Goal: Task Accomplishment & Management: Use online tool/utility

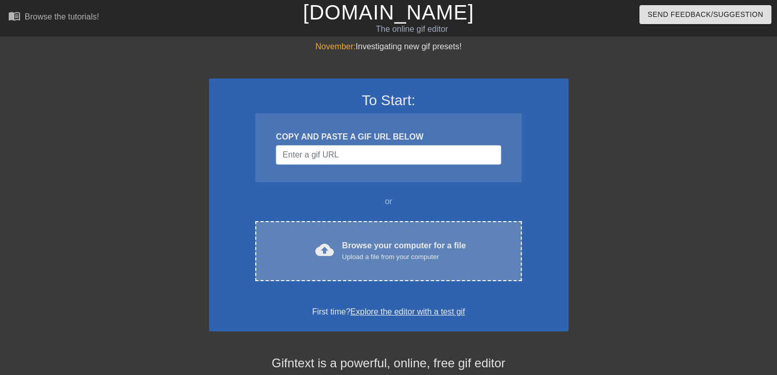
click at [359, 250] on div "Browse your computer for a file Upload a file from your computer" at bounding box center [404, 251] width 124 height 23
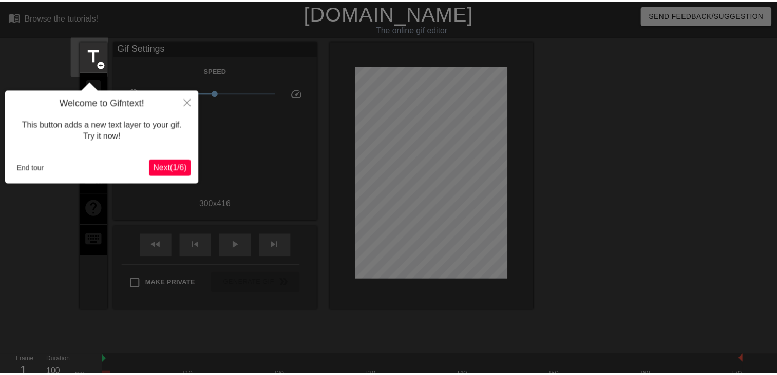
scroll to position [25, 0]
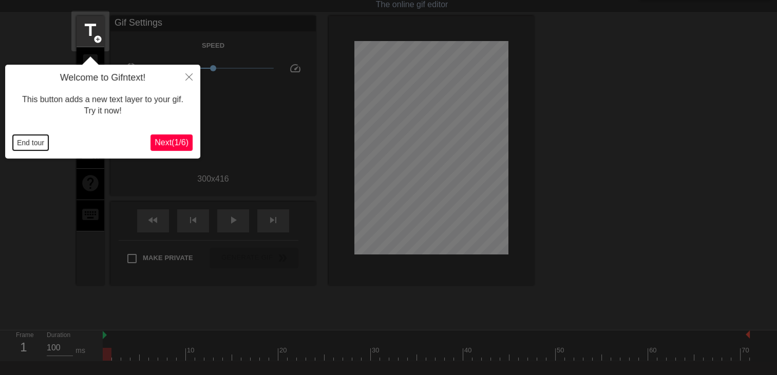
click at [33, 139] on button "End tour" at bounding box center [30, 142] width 35 height 15
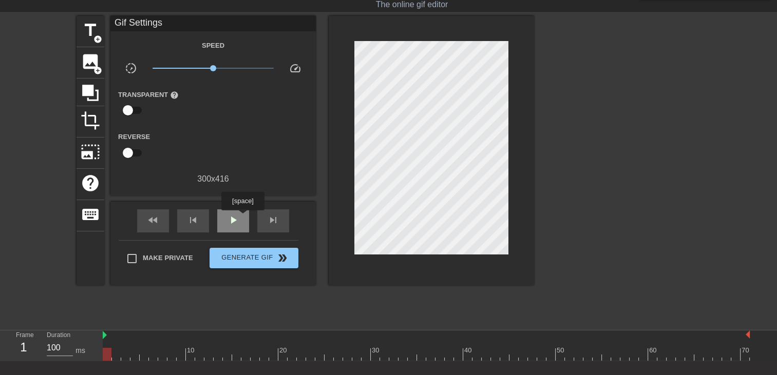
click at [242, 218] on div "play_arrow" at bounding box center [233, 220] width 32 height 23
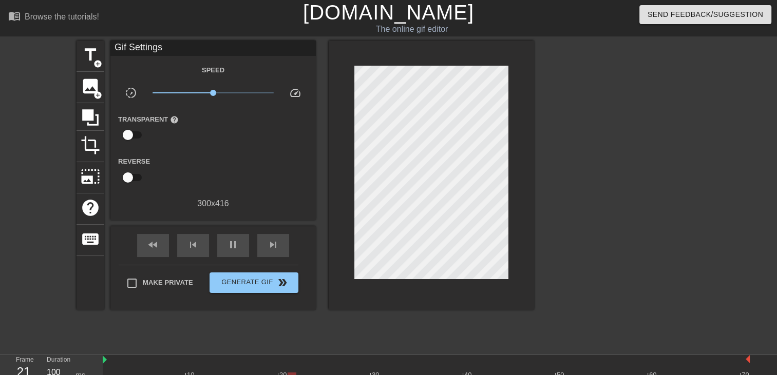
click at [382, 8] on link "[DOMAIN_NAME]" at bounding box center [388, 12] width 171 height 23
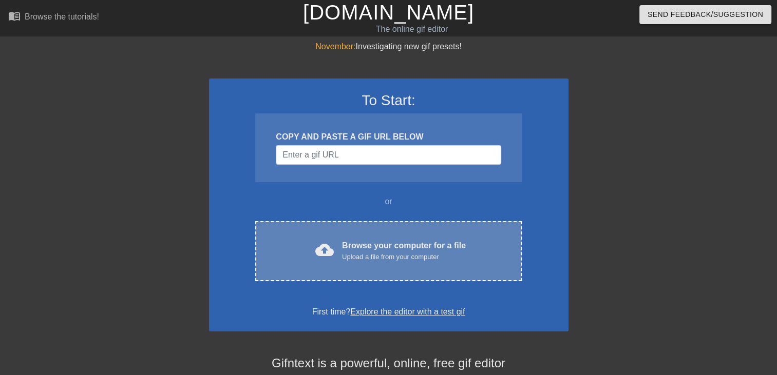
click at [343, 239] on div "cloud_upload Browse your computer for a file Upload a file from your computer C…" at bounding box center [388, 251] width 266 height 60
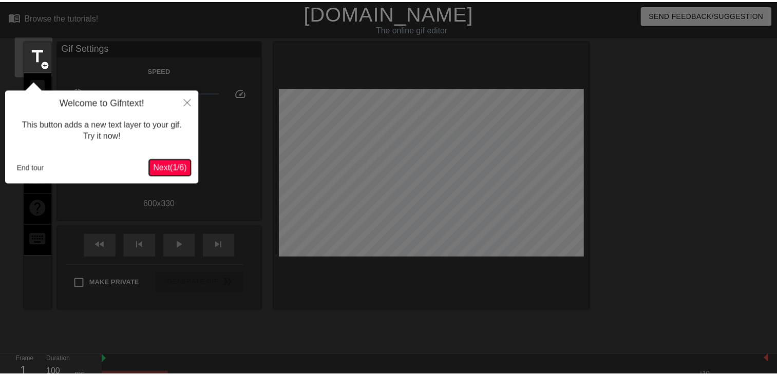
scroll to position [25, 0]
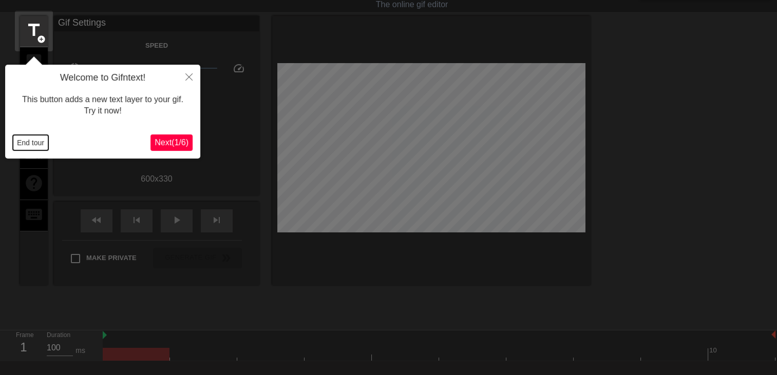
click at [31, 141] on button "End tour" at bounding box center [30, 142] width 35 height 15
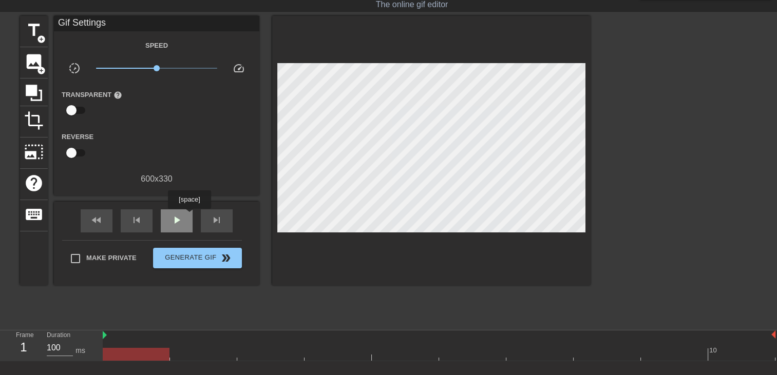
click at [189, 216] on div "play_arrow" at bounding box center [177, 220] width 32 height 23
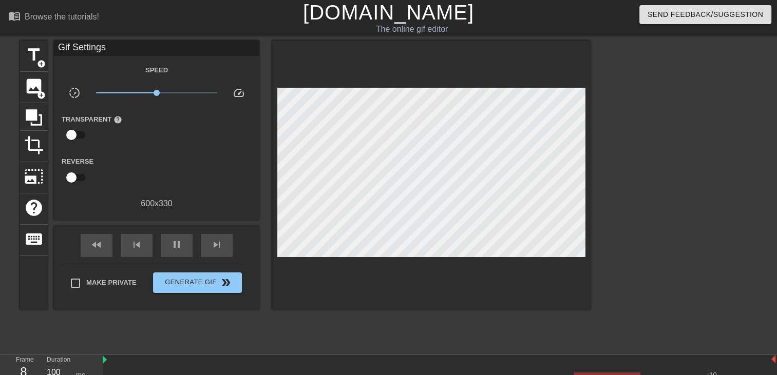
click at [396, 12] on link "[DOMAIN_NAME]" at bounding box center [388, 12] width 171 height 23
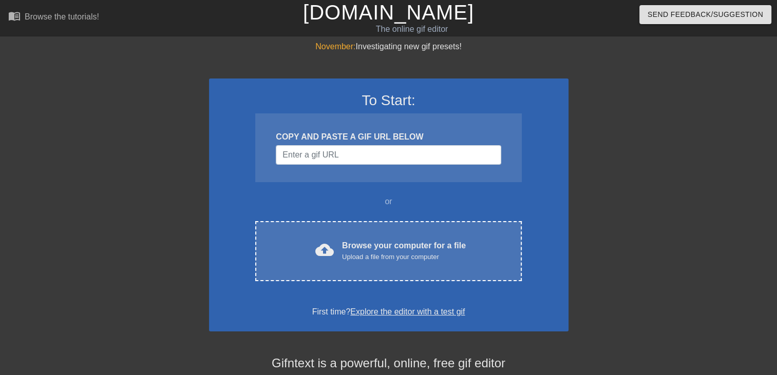
click at [332, 230] on div "cloud_upload Browse your computer for a file Upload a file from your computer C…" at bounding box center [388, 251] width 266 height 60
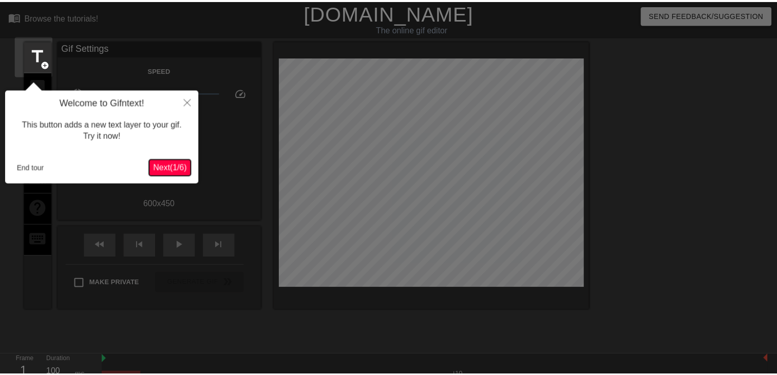
scroll to position [25, 0]
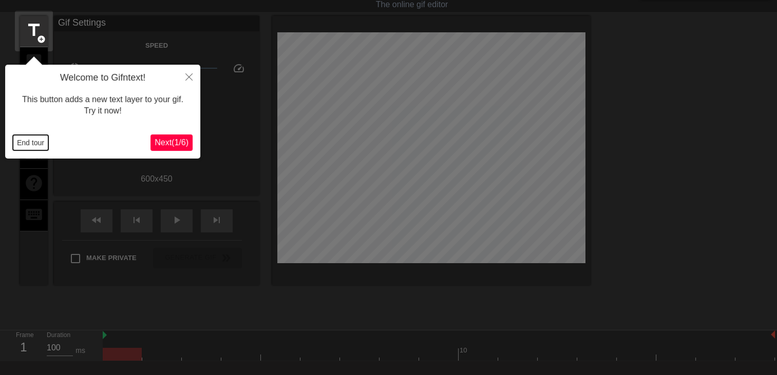
click at [25, 147] on button "End tour" at bounding box center [30, 142] width 35 height 15
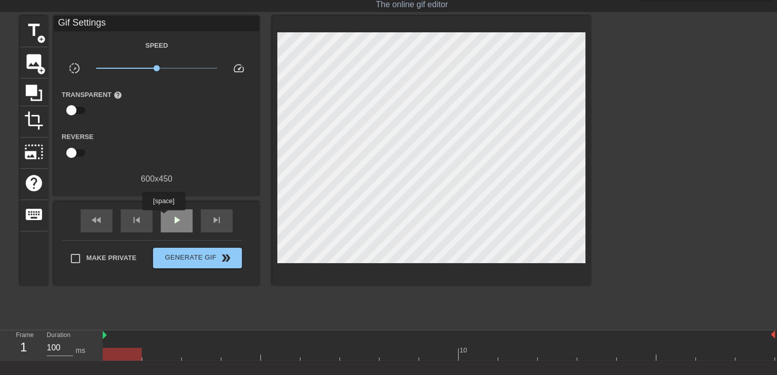
click at [163, 218] on div "play_arrow" at bounding box center [177, 220] width 32 height 23
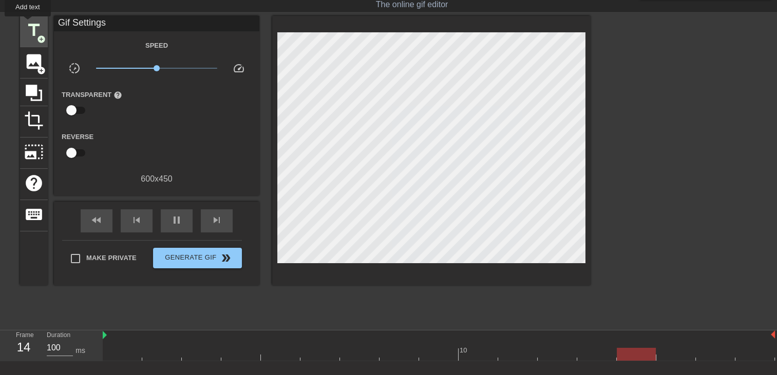
click at [28, 24] on span "title" at bounding box center [34, 31] width 20 height 20
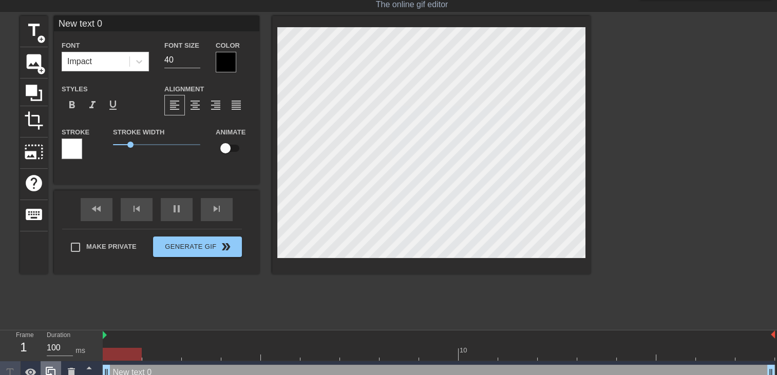
drag, startPoint x: 699, startPoint y: 370, endPoint x: 53, endPoint y: 373, distance: 645.7
click at [53, 373] on div "Frame 1 Duration 100 ms 10 New text 0 drag_handle drag_handle" at bounding box center [388, 358] width 777 height 54
type input "New text"
type textarea "New text"
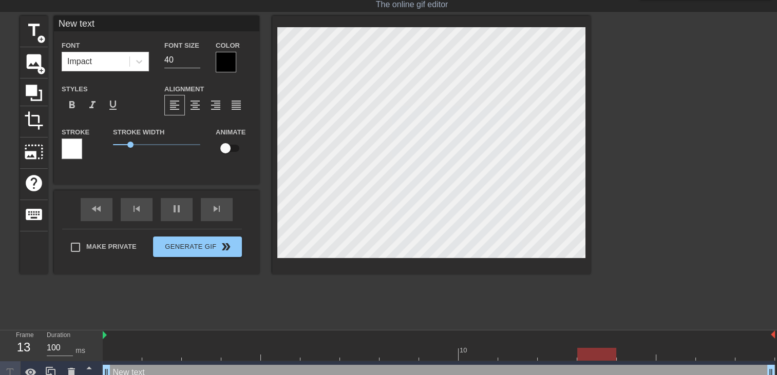
type input "New text"
type textarea "New text"
type input "New tex"
type textarea "New tex"
type input "New te"
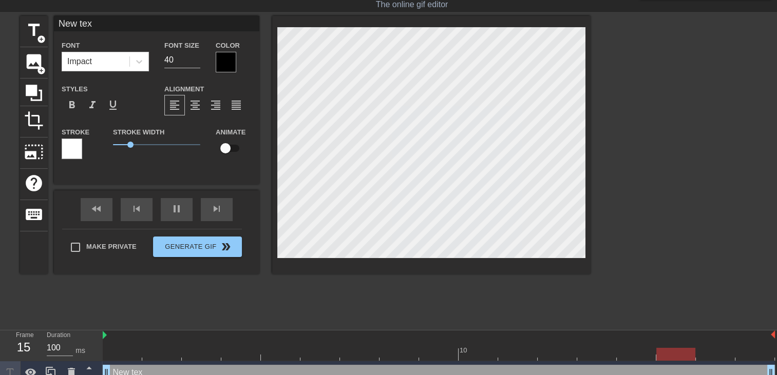
type textarea "New te"
type input "New t"
type textarea "New t"
type input "New"
type textarea "New"
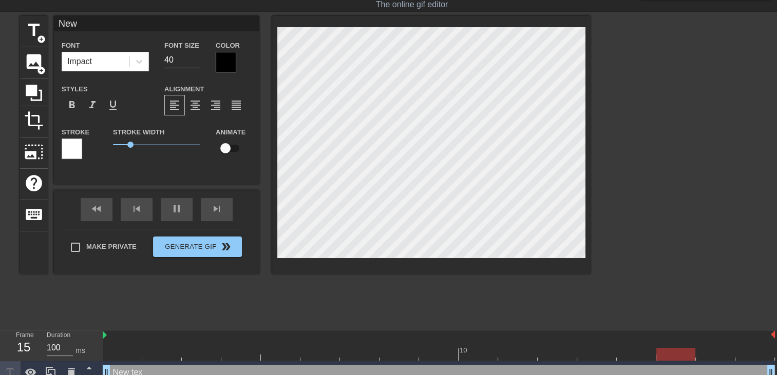
type input "New"
type textarea "New"
type input "Ne"
type textarea "Ne"
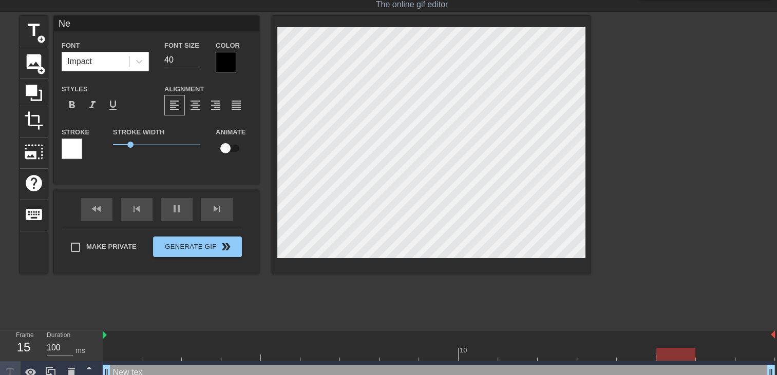
type input "N"
type textarea "N"
type input "l"
type textarea "l"
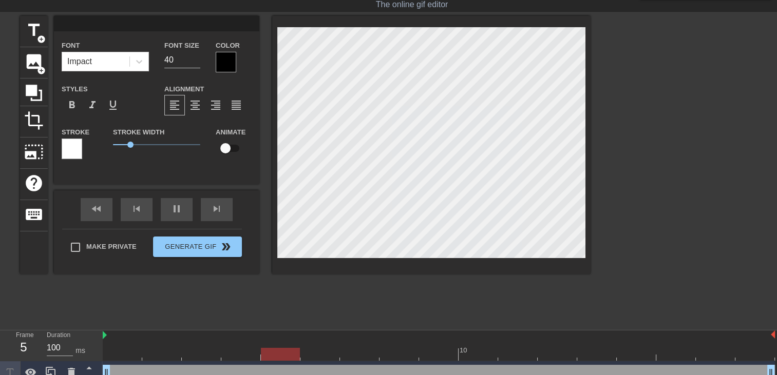
type input "L"
type textarea "L"
type input "Le"
type textarea "Le"
type input "Les"
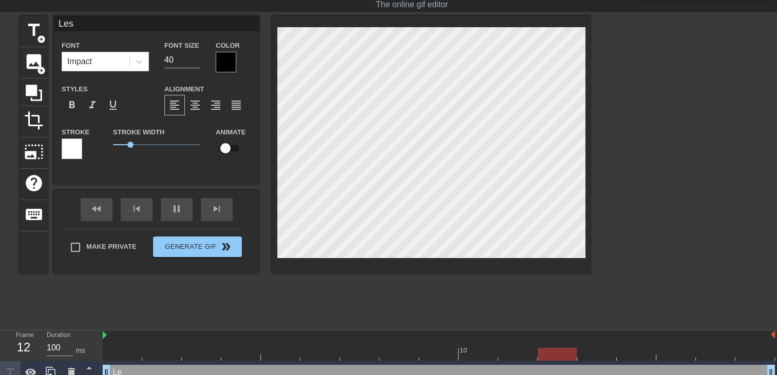
type textarea "Les"
type input "Les"
type textarea "Les"
type input "Les v"
type textarea "Les v"
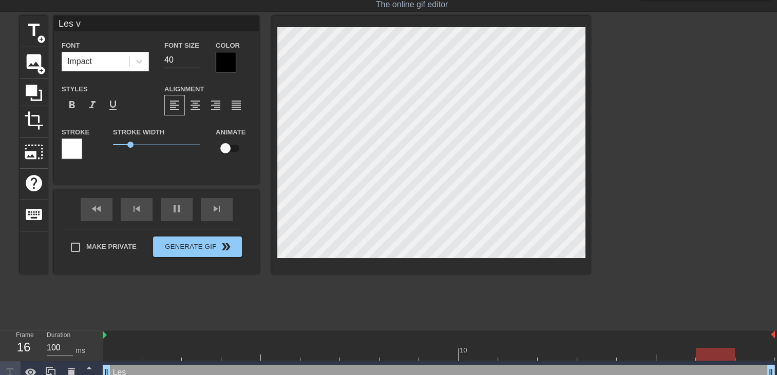
type input "Les vi"
type textarea "Les vi"
type input "Les vie"
type textarea "Les vie"
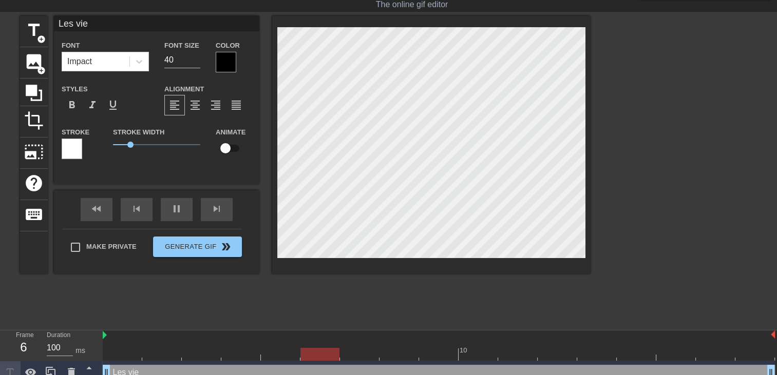
type input "Les vi"
type textarea "Les vi"
type input "Les vid"
type textarea "Les vid"
type input "Les vide"
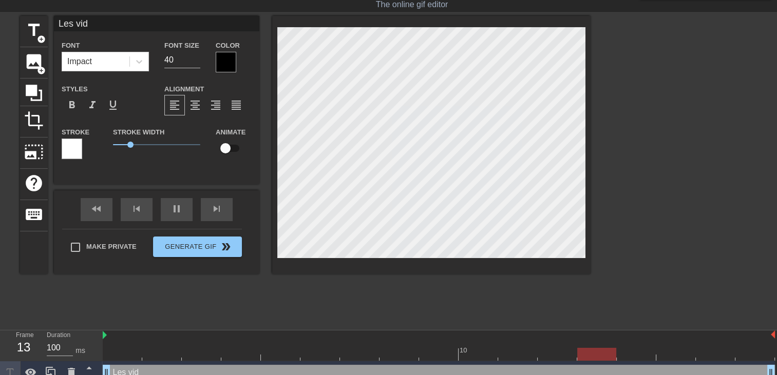
type textarea "Les vide"
type input "Les video"
type textarea "Les video"
type input "Les videos"
type textarea "Les videos"
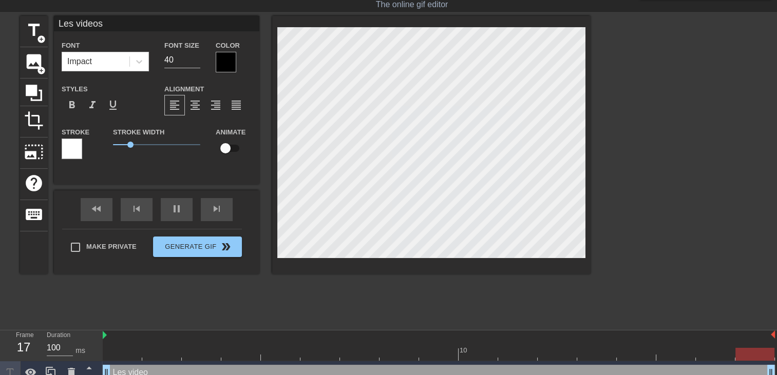
scroll to position [1, 2]
type input "Les videos"
type textarea "Les videos"
type input "Les videos q"
type textarea "Les videos q"
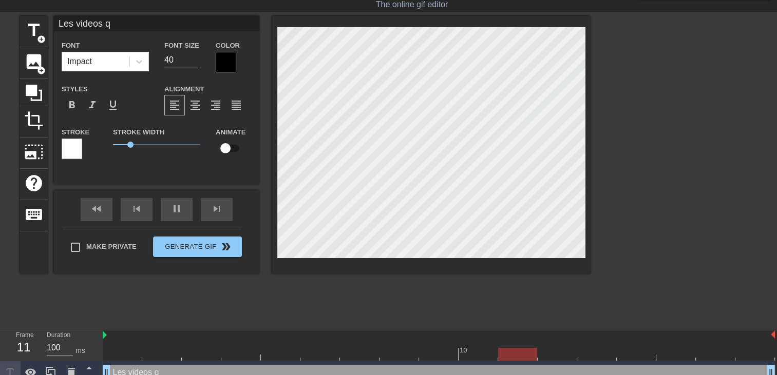
type input "Les videos qu"
type textarea "Les videos qu"
type input "Les videos que"
type textarea "Les videos que"
type input "Les videos que"
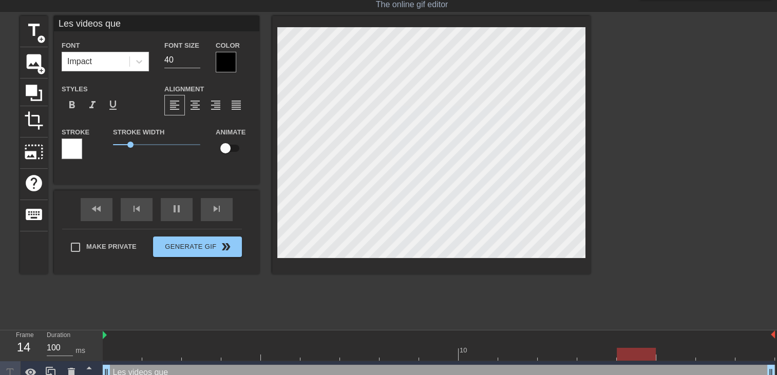
type textarea "Les videos que"
type input "Les videos que t"
type textarea "Les videos que t"
type input "Les videos que t'"
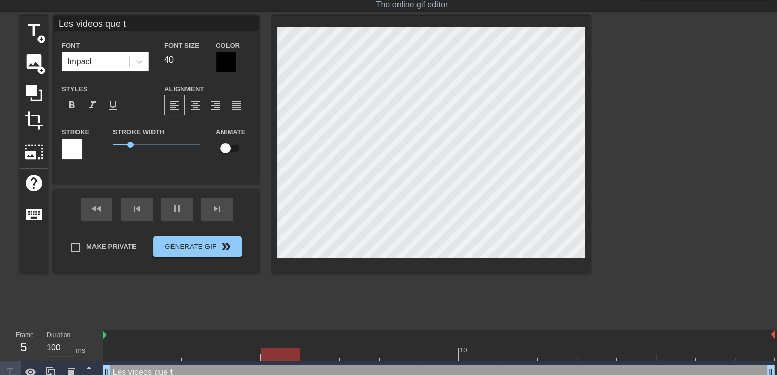
type textarea "Les videos que t'"
type input "Les videos que t'e"
type textarea "Les videos que t'e"
type input "Les videos que t'en"
type textarea "Les videos que t'en"
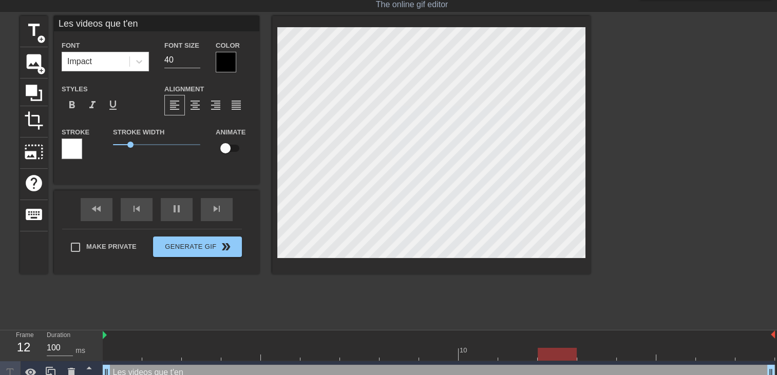
type input "Les videos que t'env"
type textarea "Les videos que t'env"
type input "Les videos que t'envo"
type textarea "Les videos que t'envo"
type input "Les videos que t'envoi"
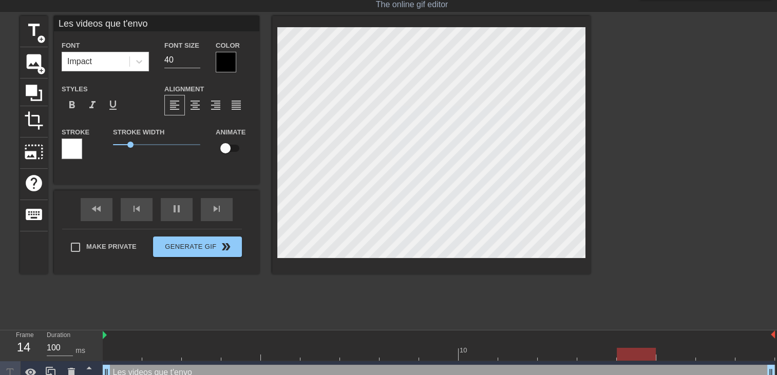
type textarea "Les videos que t'envoi"
type input "Les videos que t'envoie"
type textarea "Les videos que t'envoie"
type input "Les videos que t'envoie"
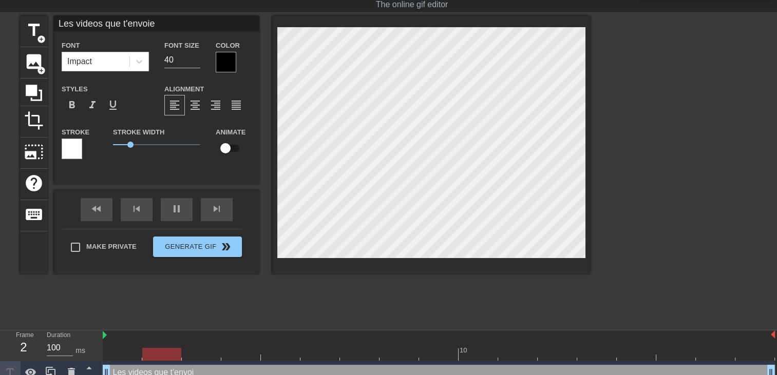
type textarea "Les videos que t'envoie"
type input "Les videos que t'envoie t"
type textarea "Les videos que t'envoie t"
type input "Les videos que t'envoie ta"
type textarea "Les videos que t'envoie ta"
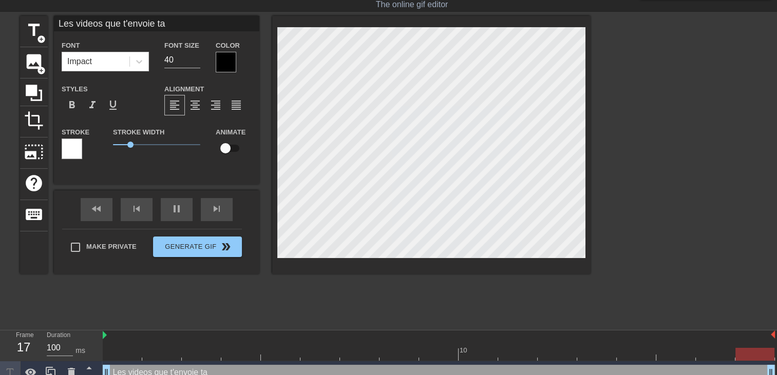
type input "Les videos que t'envoie ta"
type textarea "Les videos que t'envoie ta"
type input "Les videos que t'envoie ta f"
type textarea "Les videos que t'envoie ta f"
type input "Les videos que t'envoie ta fi"
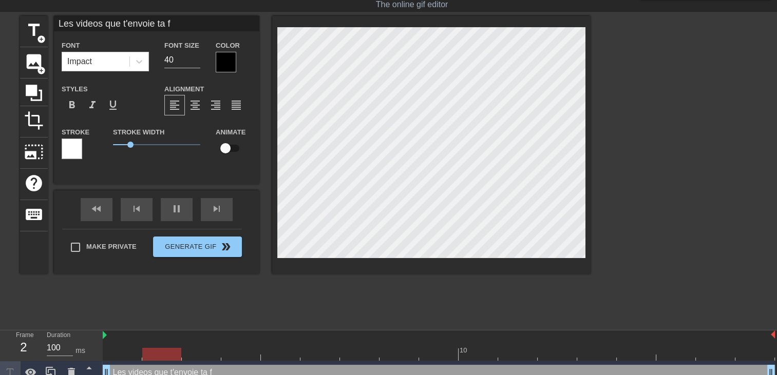
type textarea "Les videos que t'envoie ta fi"
type input "Les videos que t'envoie ta fil"
type textarea "Les videos que t'envoie ta fil"
type input "Les videos que t'envoie ta fill"
type textarea "Les videos que t'envoie ta fill"
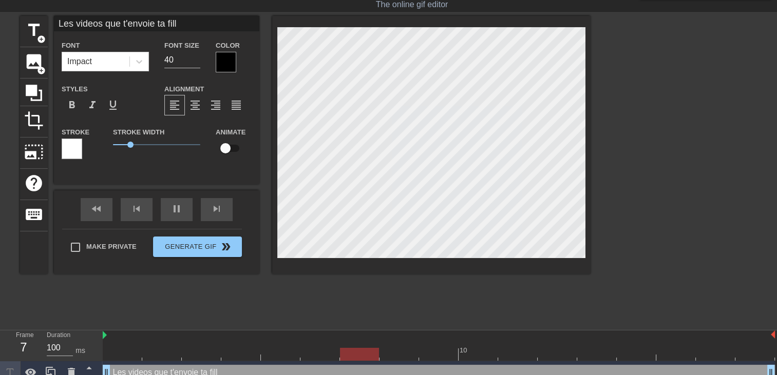
type input "Les videos que t'envoie ta fille"
type textarea "Les videos que t'envoie ta fille"
type input "Les videos que t'envoie ta fille"
type textarea "Les videos que t'envoie ta fille"
type input "Les videos que t'envoie ta fille o"
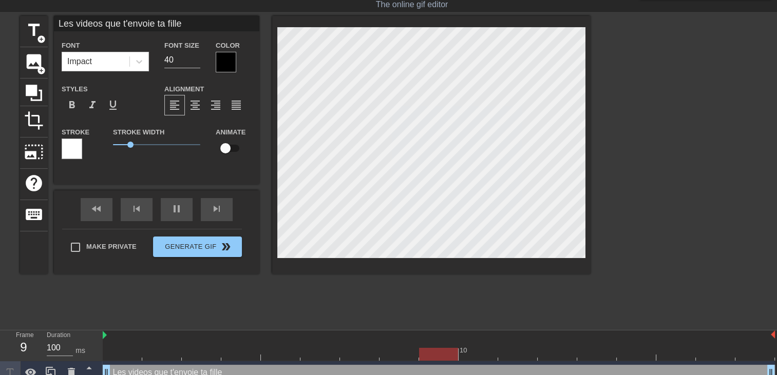
type textarea "Les videos que t'envoie ta fille o"
type input "Les videos que t'envoie ta fille on"
type textarea "Les videos que t'envoie ta fille on"
type input "Les videos que t'envoie ta fille on"
type textarea "Les videos que t'envoie ta fille on"
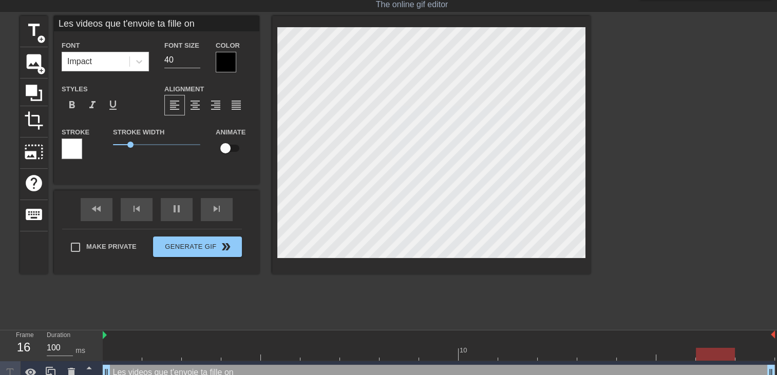
type input "Les videos que t'envoie ta fille on"
type textarea "Les videos que t'envoie ta fille on"
type input "Les videos que t'envoie ta fille on v"
type textarea "Les videos que t'envoie ta fille on v"
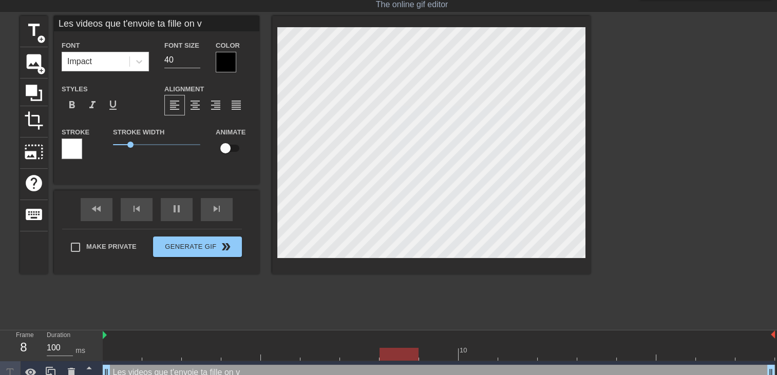
type input "Les videos que t'envoie ta fille on"
type textarea "Les videos que t'envoie ta fille on"
type input "Les videos que t'envoie ta fille on b"
type textarea "Les videos que t'envoie ta fille on b"
type input "Les videos que t'envoie ta fille on bi"
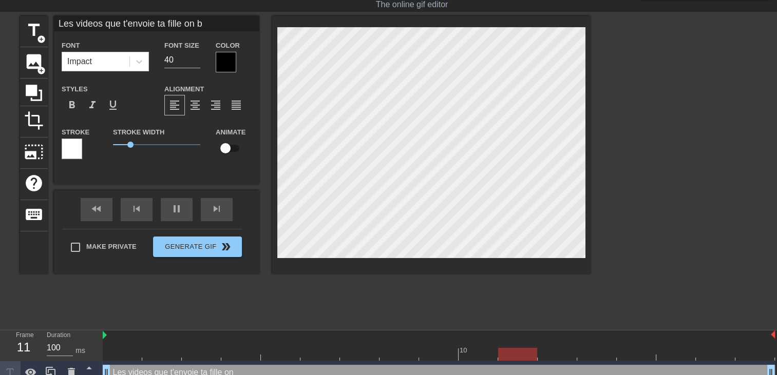
type textarea "Les videos que t'envoie ta fille on bi"
type input "Les videos que t'envoie ta fille on bie"
type textarea "Les videos que t'envoie ta fille on bie"
type input "Les videos que t'envoie ta fille on bien"
type textarea "Les videos que t'envoie ta fille on bien"
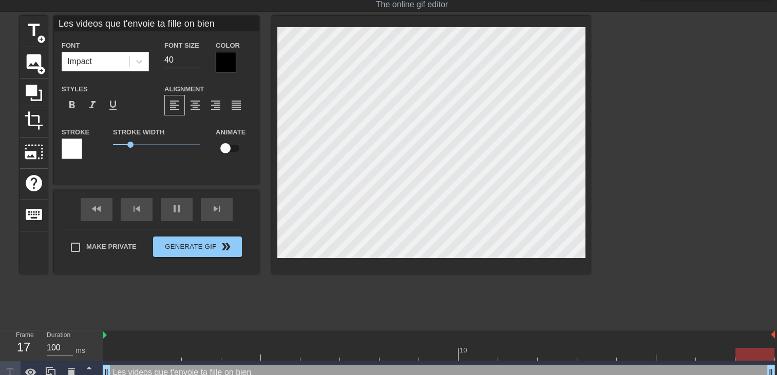
type input "Les videos que t'envoie ta fille on bien"
type textarea "Les videos que t'envoie ta fille on bien"
type input "Les videos que t'envoie ta fille on bien c"
type textarea "Les videos que t'envoie ta fille on bien c"
type input "Les videos que t'envoie ta fille on bien ca"
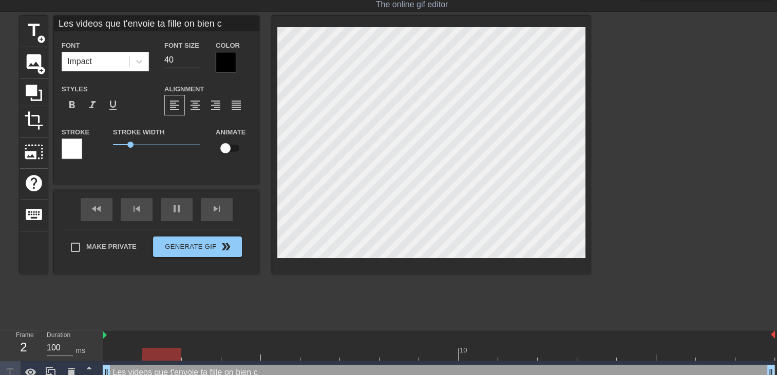
type textarea "Les videos que t'envoie ta fille on bien ca"
type input "Les videos que t'envoie ta fille on bien cah"
type textarea "Les videos que t'envoie ta fille on bien cah"
type input "Les videos que t'envoie ta fille on bien cahn"
type textarea "Les videos que t'envoie ta fille on bien cahn"
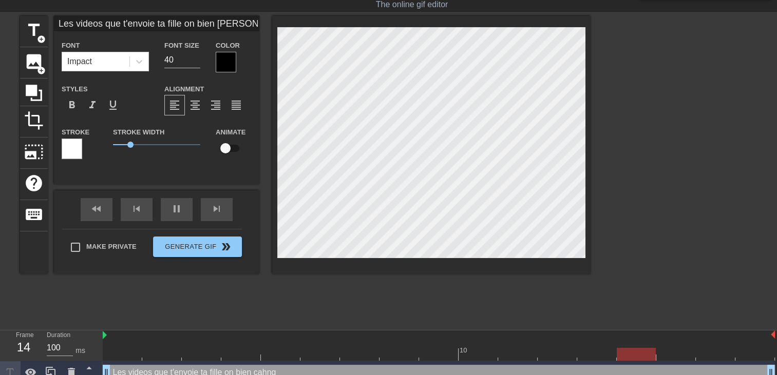
type input "Les videos que t'envoie ta fille on bien cahng"
type textarea "Les videos que t'envoie ta fille on bien cahng"
type input "Les videos que t'envoie ta fille on bien cahnge"
type textarea "Les videos que t'envoie ta fille on bien cahnge"
type input "Les videos que t'envoie ta fille on bien cahnger"
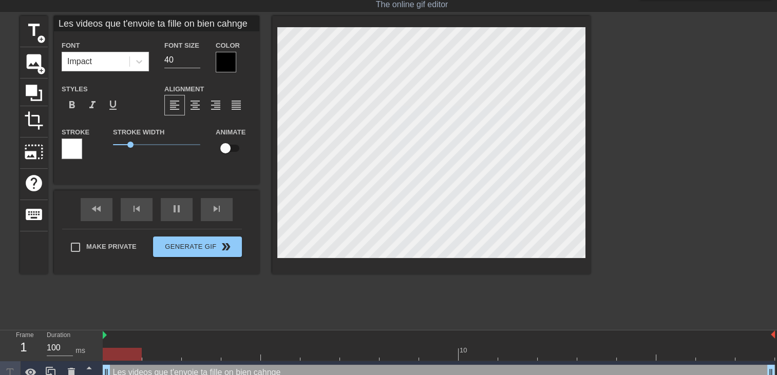
type textarea "Les videos que t'envoie ta fille on bien cahnger"
type input "Les videos que t'envoie ta fille on bien cahnger"
type textarea "Les videos que t'envoie ta fille on bien cahnger"
type input "Les videos que t'envoie ta fille on bien cahnger"
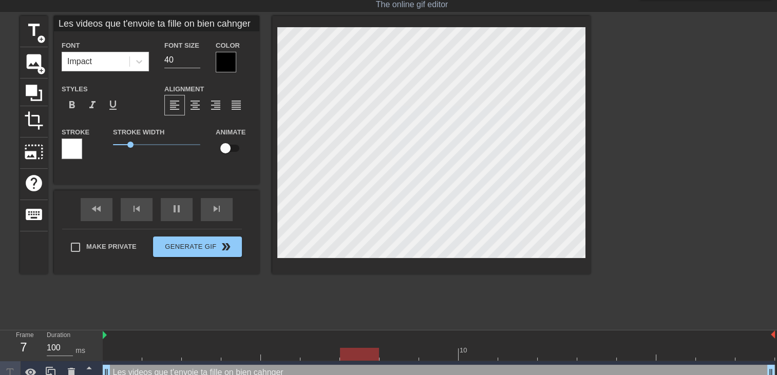
type textarea "Les videos que t'envoie ta fille on bien cahnger"
type input "Les videos que t'envoie ta fille on bien cahnge"
type textarea "Les videos que t'envoie ta fille on bien cahnge"
type input "Les videos que t'envoie ta fille on bien cahng"
type textarea "Les videos que t'envoie ta fille on bien cahng"
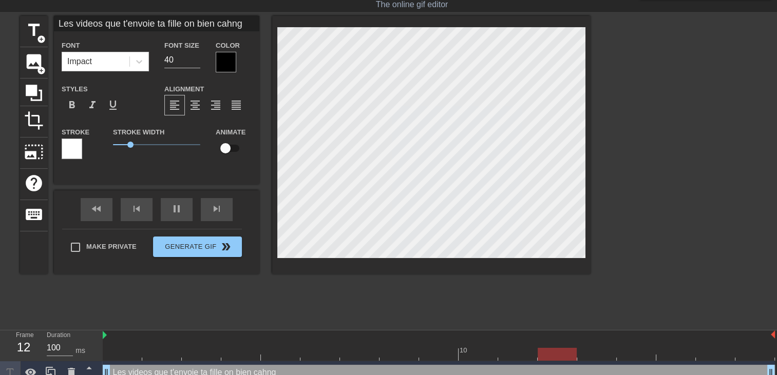
type input "Les videos que t'envoie ta fille on bien cahn"
type textarea "Les videos que t'envoie ta fille on bien cahn"
type input "Les videos que t'envoie ta fille on bien cah"
type textarea "Les videos que t'envoie ta fille on bien cah"
type input "Les videos que t'envoie ta fille on bien ca"
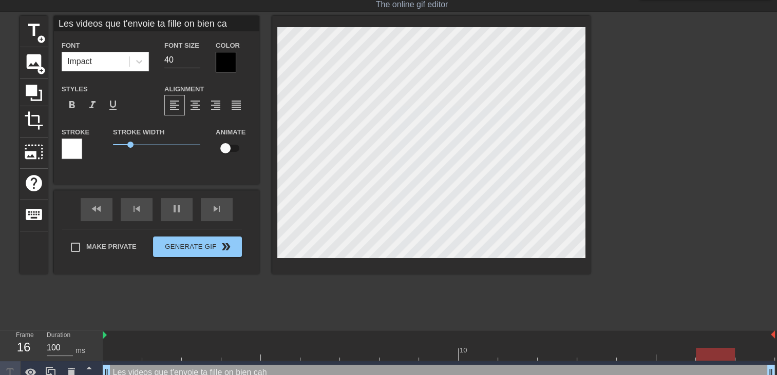
type textarea "Les videos que t'envoie ta fille on bien ca"
type input "Les videos que t'envoie ta fille on bien c"
type textarea "Les videos que t'envoie ta fille on bien c"
type input "Les videos que t'envoie ta fille on bien ch"
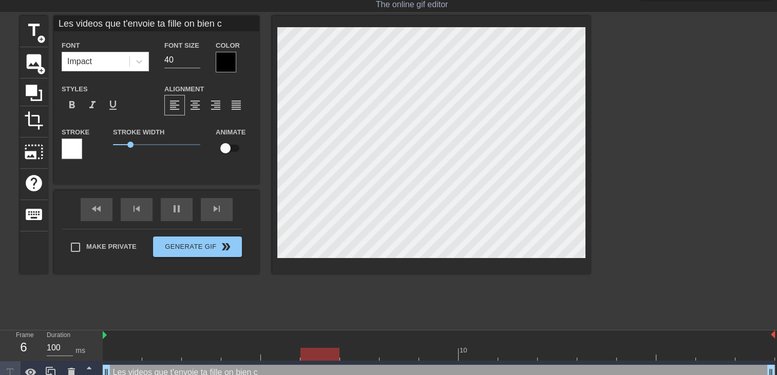
type textarea "Les videos que t'envoie ta fille on bien ch"
type input "Les videos que t'envoie ta fille on bien cha"
type textarea "Les videos que t'envoie ta fille on bien cha"
type input "Les videos que t'envoie ta fille on bien chan"
type textarea "Les videos que t'envoie ta fille on bien chan"
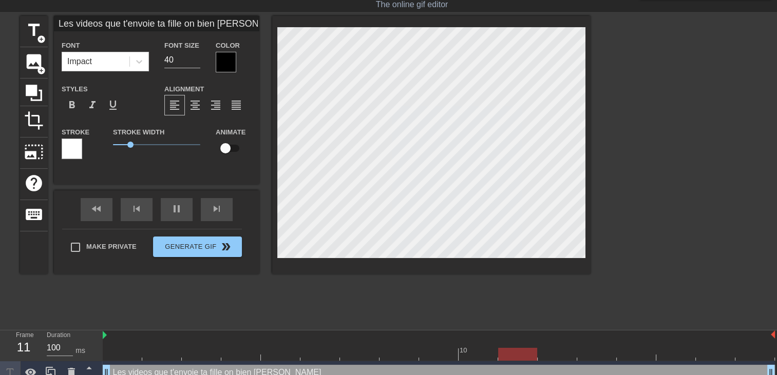
type input "Les videos que t'envoie ta fille on bien chang"
type textarea "Les videos que t'envoie ta fille on bien chang"
type input "Les videos que t'envoie ta fille on bien change"
type textarea "Les videos que t'envoie ta fille on bien change"
type input "Les videos que t'envoie ta fille on bien changer"
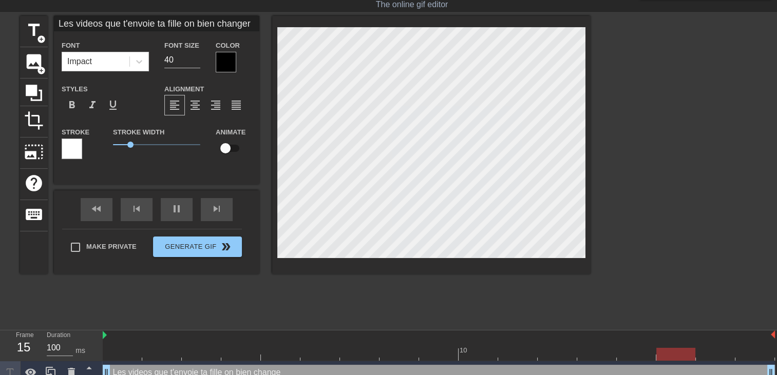
type textarea "Les videos que t'envoie ta fille on bien changer"
type input "Les videos que t'envoie ta fille on bien changer"
type textarea "Les videos que t'envoie ta fille on bien changer"
type input "Les videos que t'envoie ta fille on bien changer d"
type textarea "Les videos que t'envoie ta fille on bien changer d"
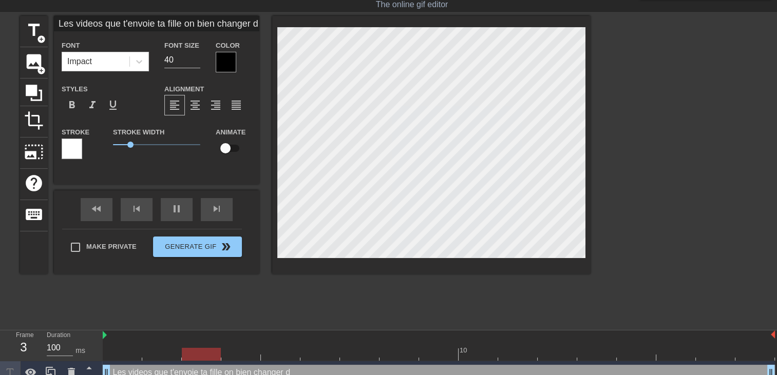
type input "Les videos que t'envoie ta fille on bien changer de"
type textarea "Les videos que t'envoie ta fille on bien changer de"
type input "Les videos que t'envoie ta fille on bien changer dep"
type textarea "Les videos que t'envoie ta fille on bien changer dep"
type input "Les videos que t'envoie ta fille on bien changer depu"
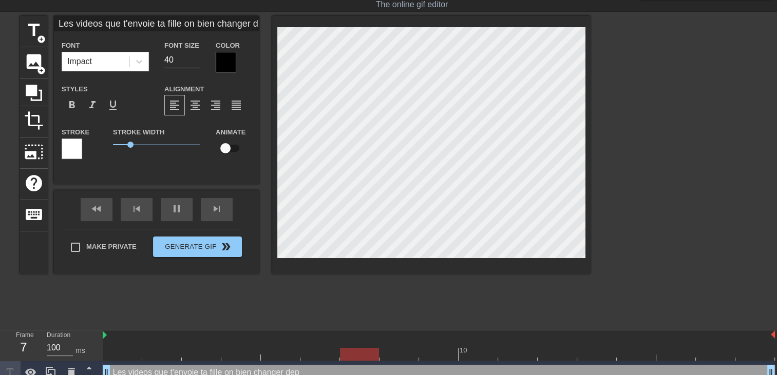
type textarea "Les videos que t'envoie ta fille on bien changer depu"
type input "Les videos que t'envoie ta fille on bien changer depui"
type textarea "Les videos que t'envoie ta fille on bien changer depui"
type input "Les videos que t'envoie ta fille on bien changer depuis"
type textarea "Les videos que t'envoie ta fille on bien changer depuis"
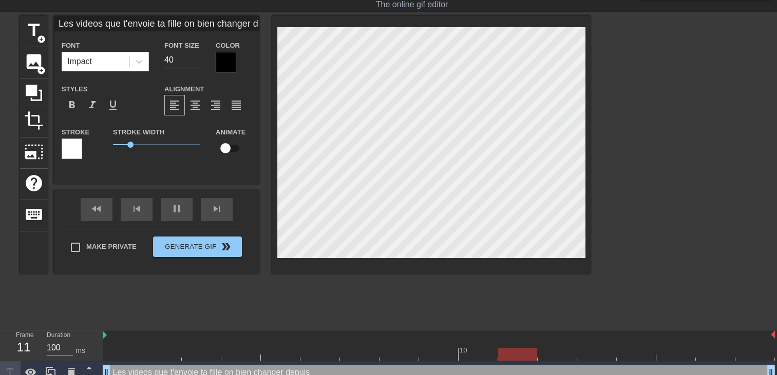
type input "Les videos que t'envoie ta fille on bien changer depuis"
type textarea "Les videos que t'envoie ta fille on bien changer depuis"
type input "Les videos que t'envoie ta fille on bien changer depuis q"
type textarea "Les videos que t'envoie ta fille on bien changer depuis q"
type input "Les videos que t'envoie ta fille on bien changer depuis qu"
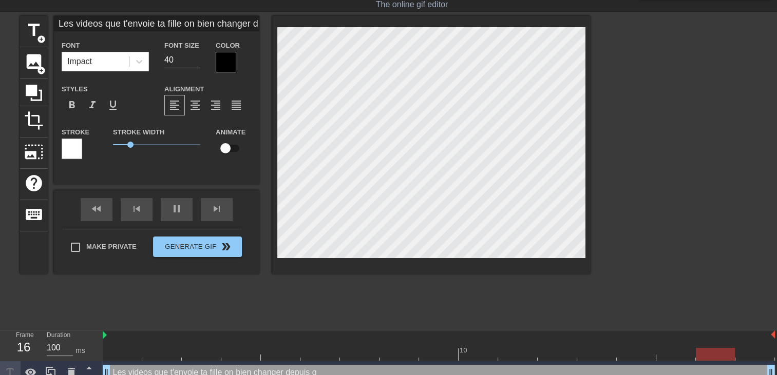
type textarea "Les videos que t'envoie ta fille on bien changer depuis qu"
type input "Les videos que t'envoie ta fille on bien changer depuis que"
type textarea "Les videos que t'envoie ta fille on bien changer depuis que"
type input "Les videos que t'envoie ta fille on bien changer depuis que"
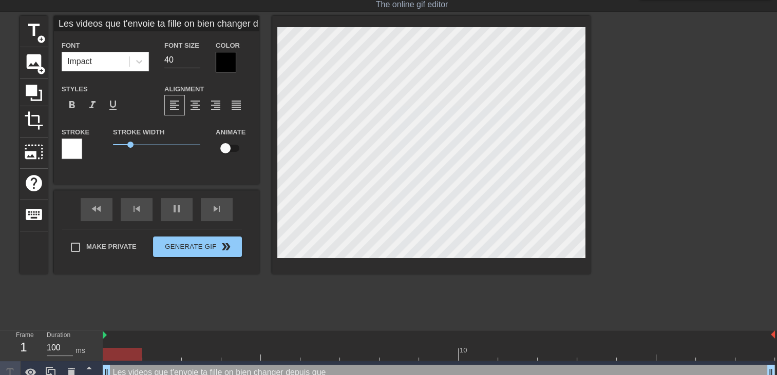
type textarea "Les videos que t'envoie ta fille on bien changer depuis que"
type input "Les videos que t'envoie ta fille on bien changer depuis que t"
type textarea "Les videos que t'envoie ta fille on bien changer depuis que t"
type input "Les videos que t'envoie ta fille on bien changer depuis que tu"
type textarea "Les videos que t'envoie ta fille on bien changer depuis que tu"
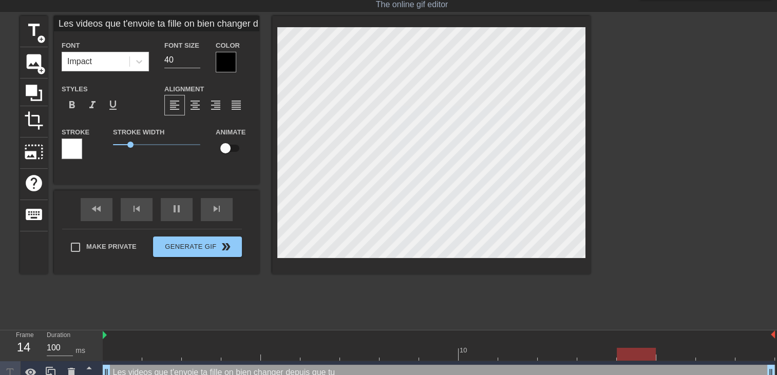
type input "Les videos que t'envoie ta fille on bien changer depuis que tu"
type textarea "Les videos que t'envoie ta fille on bien changer depuis que tu"
type input "Les videos que t'envoie ta fille on bien changer depuis que tu"
type textarea "Les videos que t'envoie ta fille on bien changer depuis que tu"
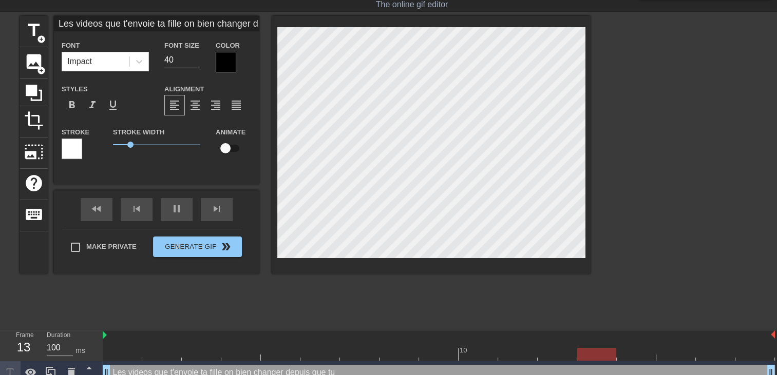
type input "Les videos que t'envoie ta fille on bien changer depuis que tu"
type textarea "Les videos que t'envoie ta fille on bien changer depuis que tu"
type input "Les videos que t'envoie ta fille on bien changer depuis que tu l"
type textarea "Les videos que t'envoie ta fille on bien changer depuis que tu l"
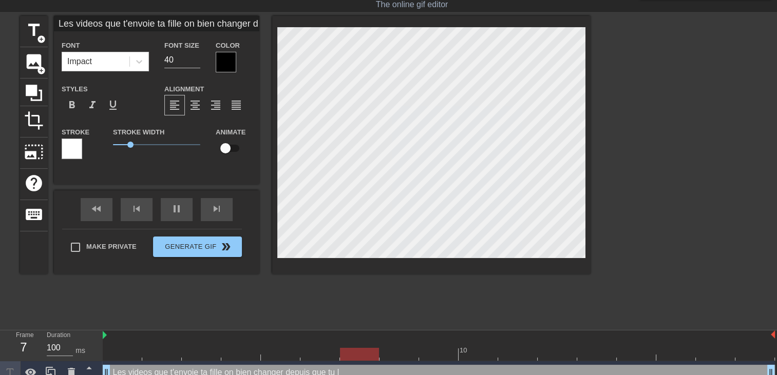
type input "Les videos que t'envoie ta fille on bien changer depuis que tu l'"
type textarea "Les videos que t'envoie ta fille on bien changer depuis que tu l'"
type input "Les videos que t'envoie ta fille on bien changer depuis que tu l'"
type textarea "Les videos que t'envoie ta fille on bien changer depuis que tu l'"
type input "Les videos que t'envoie ta fille on bien changer depuis que tu l' a"
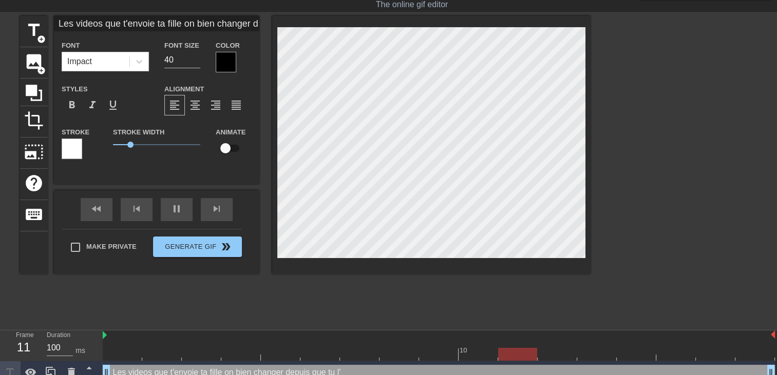
type textarea "Les videos que t'envoie ta fille on bien changer depuis que tu l' a"
click at [631, 102] on div "title add_circle image add_circle crop photo_size_select_large help keyboard Le…" at bounding box center [388, 170] width 777 height 308
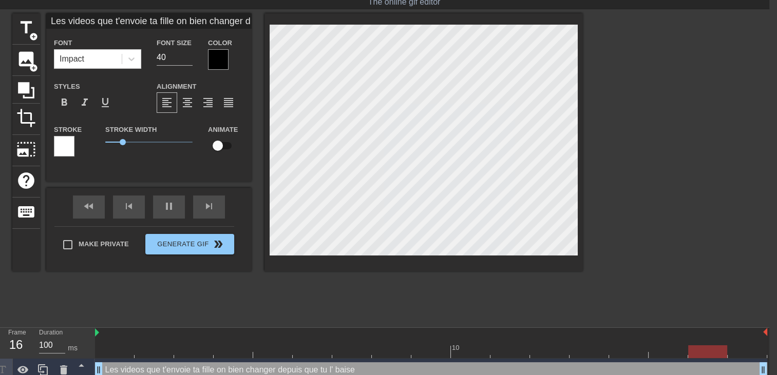
scroll to position [2, 7]
click at [226, 62] on div at bounding box center [218, 59] width 21 height 21
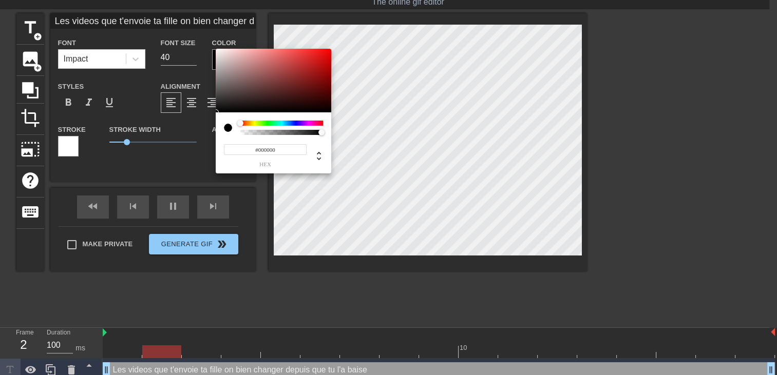
scroll to position [27, 0]
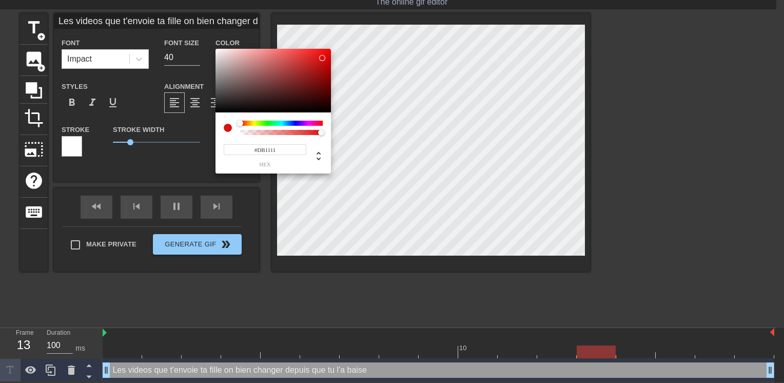
click at [322, 58] on div at bounding box center [273, 81] width 115 height 64
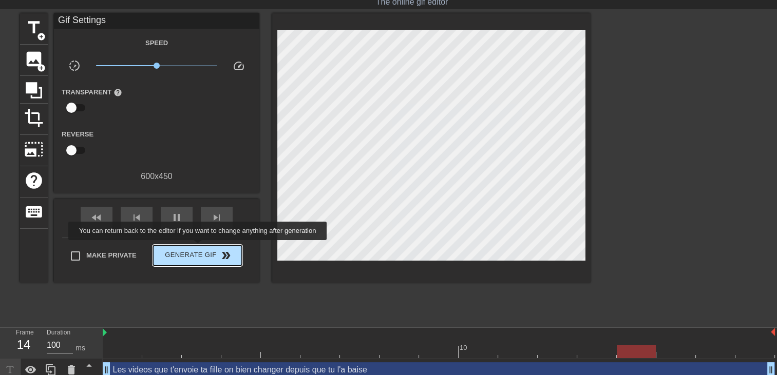
click at [199, 249] on span "Generate Gif double_arrow" at bounding box center [197, 255] width 81 height 12
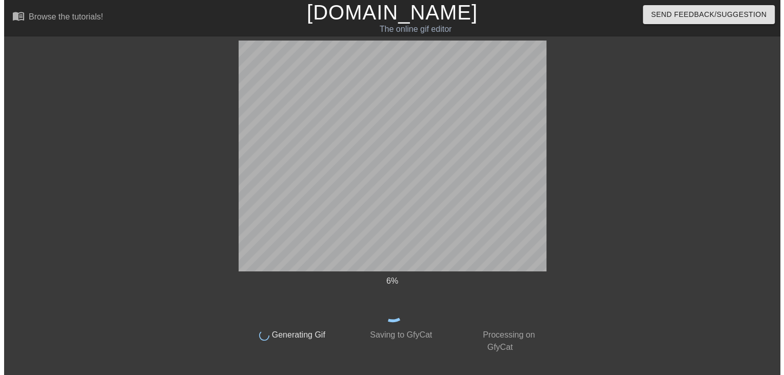
scroll to position [0, 0]
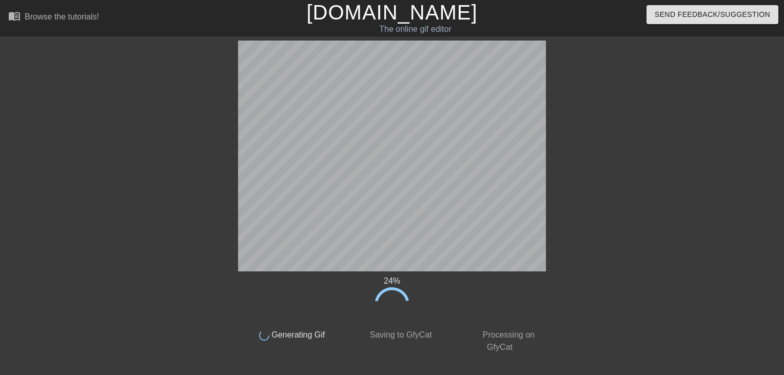
click at [198, 247] on div at bounding box center [149, 195] width 154 height 308
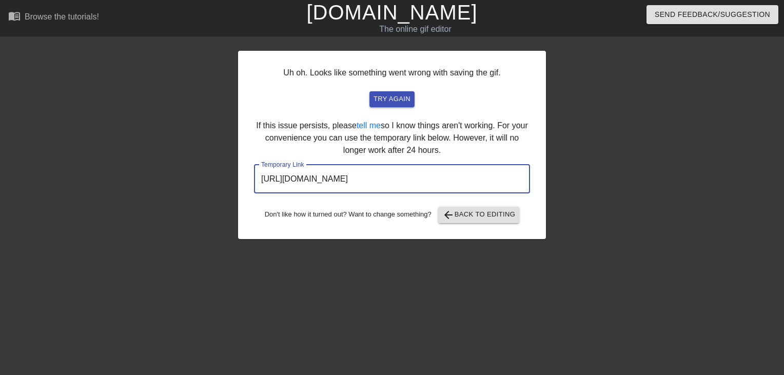
drag, startPoint x: 485, startPoint y: 181, endPoint x: 40, endPoint y: 198, distance: 445.3
click at [40, 198] on div "Uh oh. Looks like something went wrong with saving the gif. try again If this i…" at bounding box center [392, 195] width 784 height 308
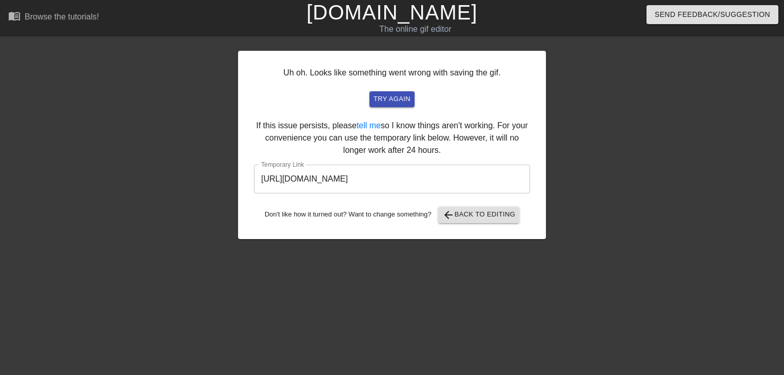
click at [404, 13] on link "[DOMAIN_NAME]" at bounding box center [391, 12] width 171 height 23
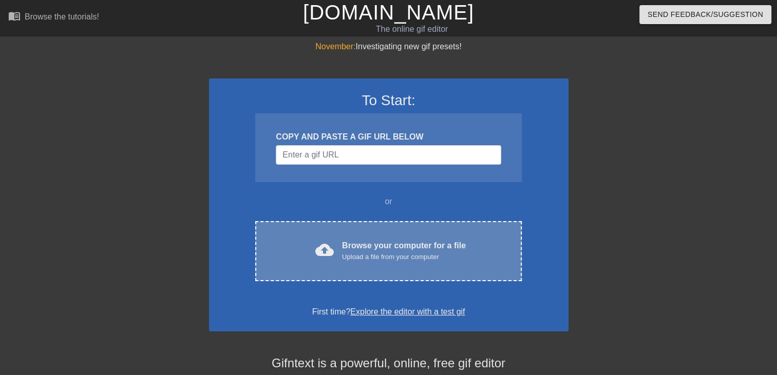
click at [390, 248] on div "Browse your computer for a file Upload a file from your computer" at bounding box center [404, 251] width 124 height 23
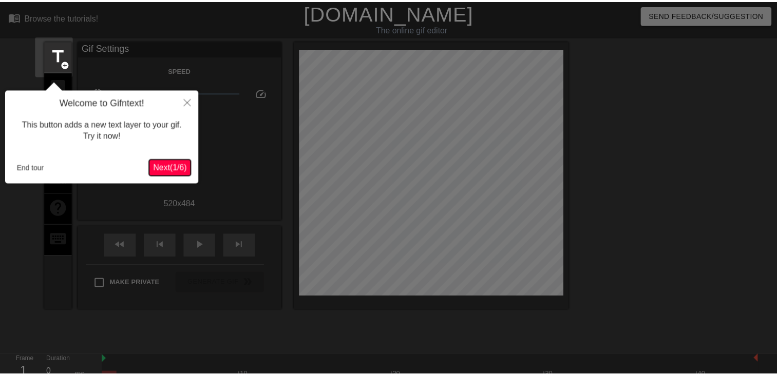
scroll to position [25, 0]
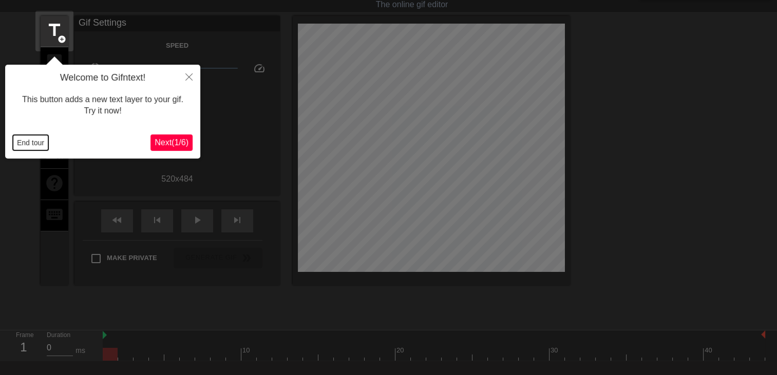
click at [35, 145] on button "End tour" at bounding box center [30, 142] width 35 height 15
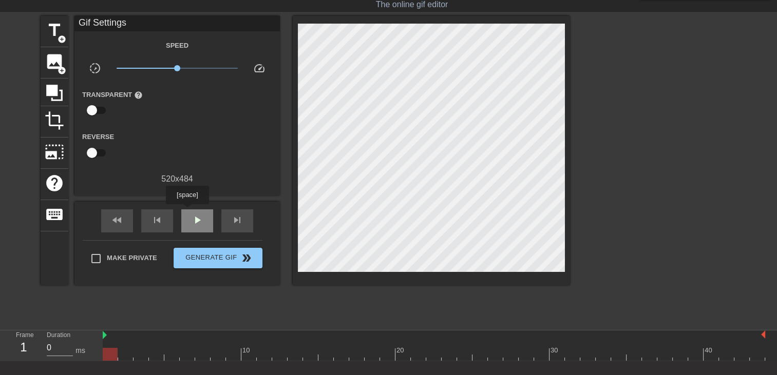
click at [187, 211] on div "play_arrow" at bounding box center [197, 220] width 32 height 23
click at [57, 31] on span "title" at bounding box center [55, 31] width 20 height 20
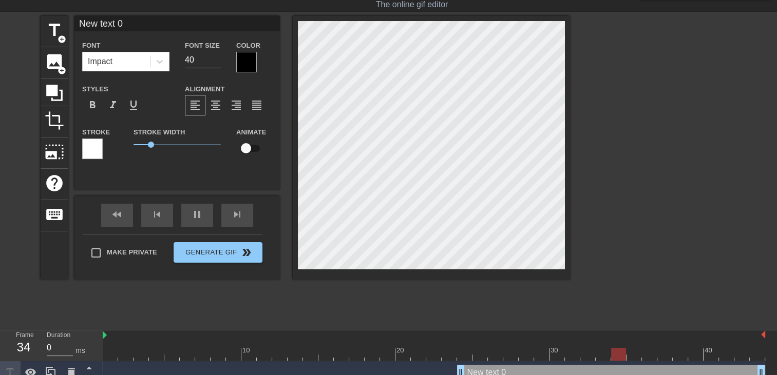
click at [460, 333] on div at bounding box center [434, 336] width 662 height 10
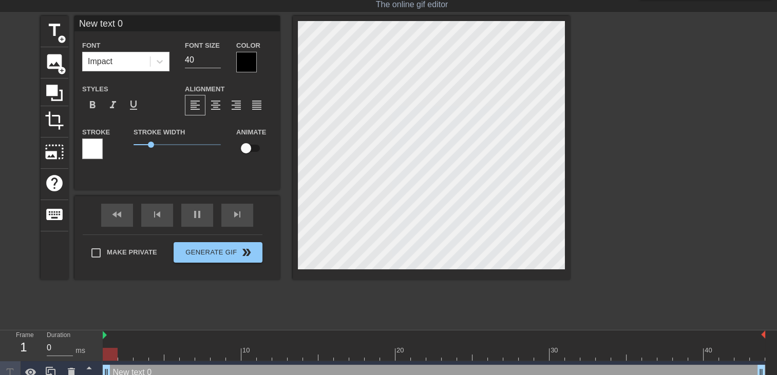
drag, startPoint x: 460, startPoint y: 375, endPoint x: 44, endPoint y: 349, distance: 417.1
click at [44, 349] on div "Frame 1 Duration 0 ms 10 20 30 40 New text 0 drag_handle drag_handle" at bounding box center [388, 358] width 777 height 54
type input "New text"
type textarea "New text"
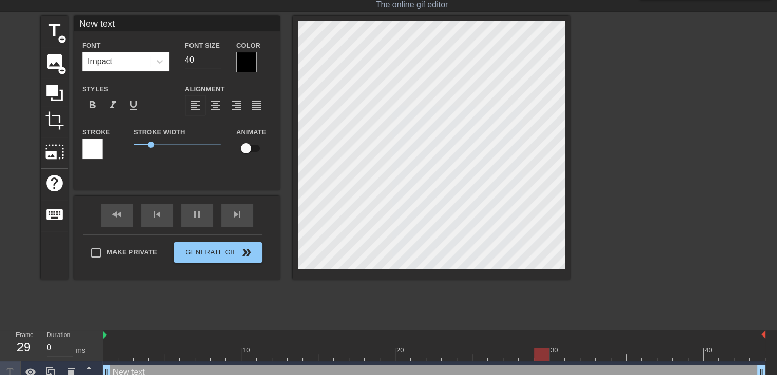
type input "New tex"
type textarea "New tex"
type input "New te"
type textarea "New te"
type input "New t"
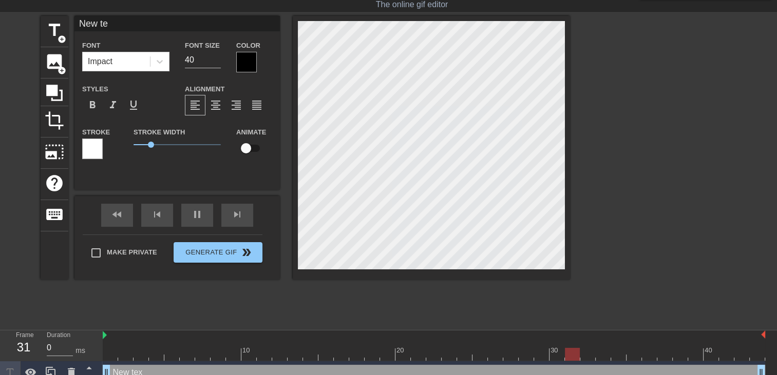
type textarea "New t"
type input "New"
type textarea "New"
type input "New"
type textarea "New"
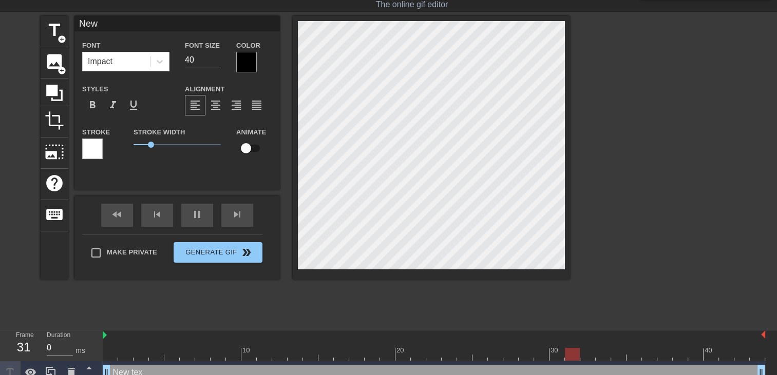
type input "Ne"
type textarea "Ne"
type input "N"
type textarea "N"
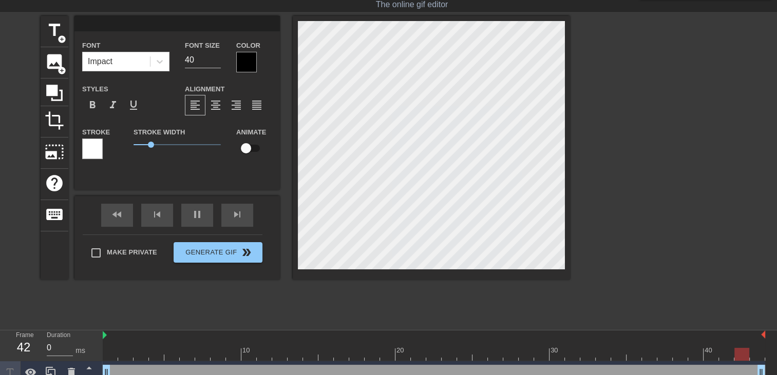
type input "m"
type textarea "m"
type input "mO"
type textarea "mO"
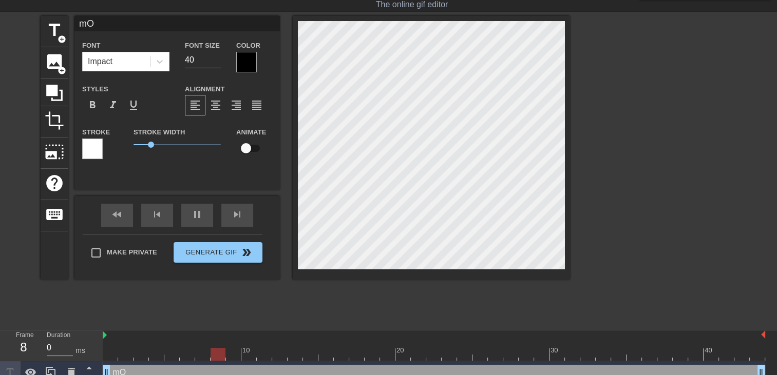
type input "m"
type textarea "m"
type input "m"
type textarea "m"
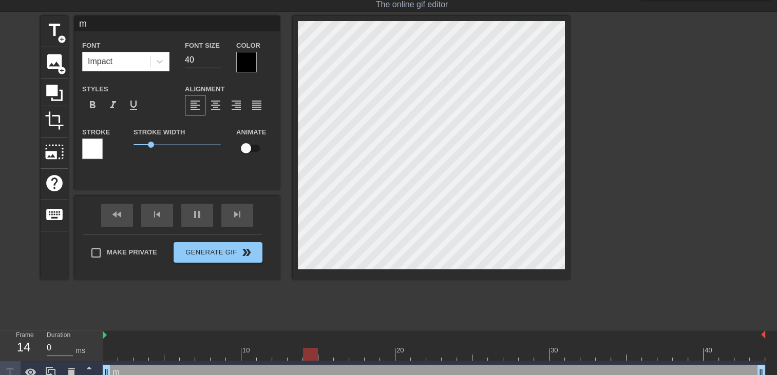
type input "mo"
type textarea "mo"
type input "m"
type textarea "m"
type input "M"
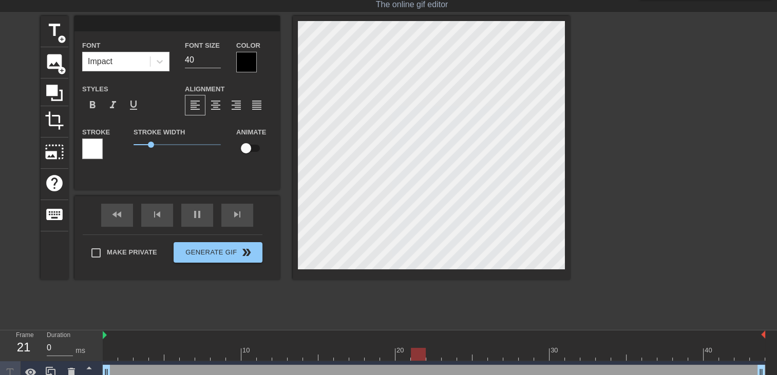
type textarea "M"
type input "MO"
type textarea "MO"
type input "M"
type textarea "M"
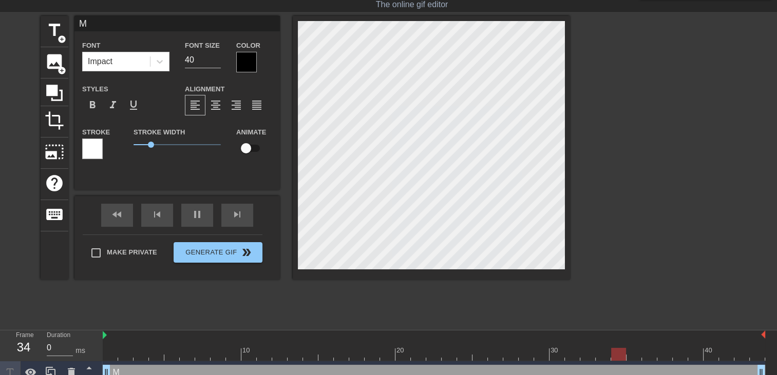
type input "Mo"
type textarea "Mo"
type input "Mon"
type textarea "Mon"
type input "Mon"
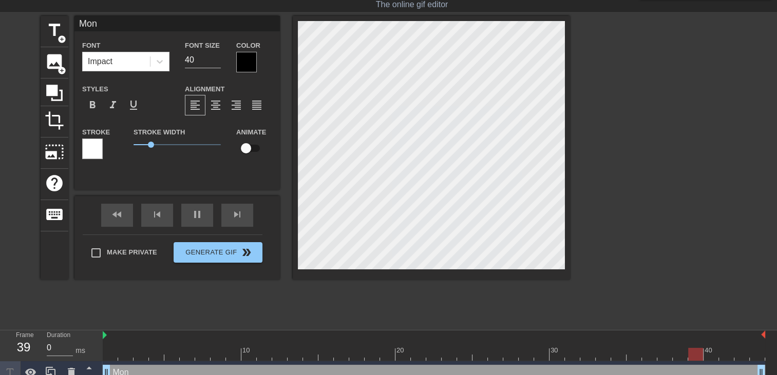
type textarea "Mon"
type input "Mon a"
type textarea "Mon a"
type input "Mon am"
type textarea "Mon am"
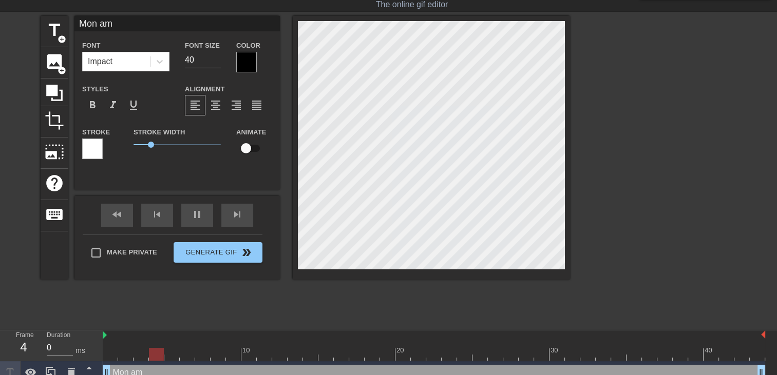
type input "Mon amo"
type textarea "Mon amo"
type input "Mon amou"
type textarea "Mon amou"
type input "Mon amour"
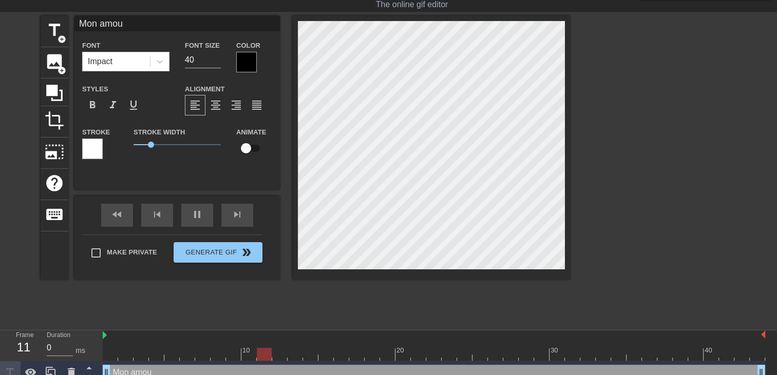
type textarea "Mon amour"
type input "Mon amour"
type textarea "Mon amour"
type input "Mon amour t"
type textarea "Mon amour t"
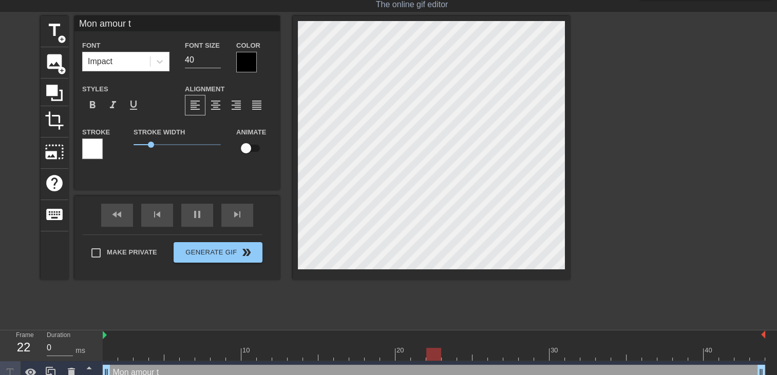
type input "Mon amour tu"
type textarea "Mon amour tu"
type input "Mon amour tu"
type textarea "Mon amour tu"
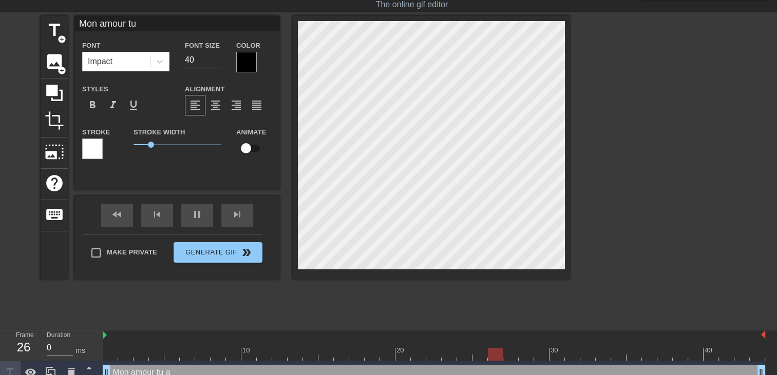
type input "Mon amour tu a"
type textarea "Mon amour tu a"
type input "Mon amour tu"
type textarea "Mon amour tu"
type input "Mon amour tu s"
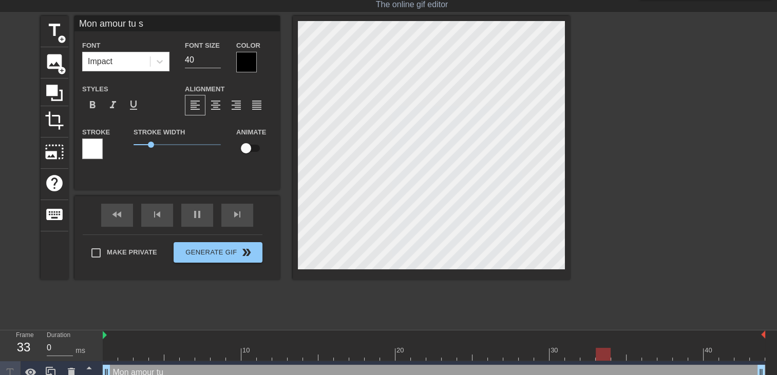
type textarea "Mon amour tu s"
type input "Mon amour tu"
type textarea "Mon amour tu"
type input "Mon amour tu a"
type textarea "Mon amour tu a"
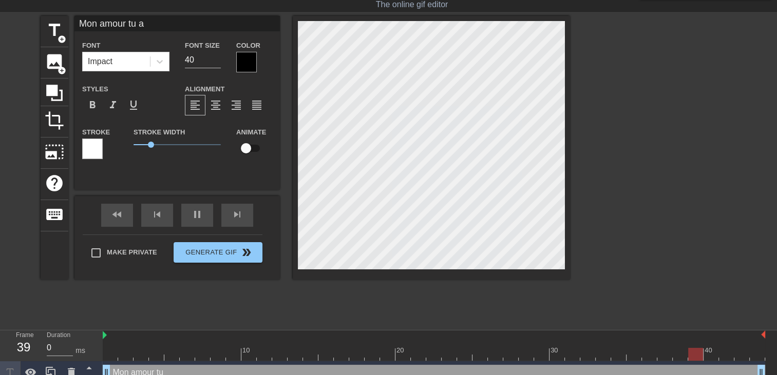
type input "Mon amour tu as"
type textarea "Mon amour tu as"
type input "Mon amour tu as"
type textarea "Mon amour tu as"
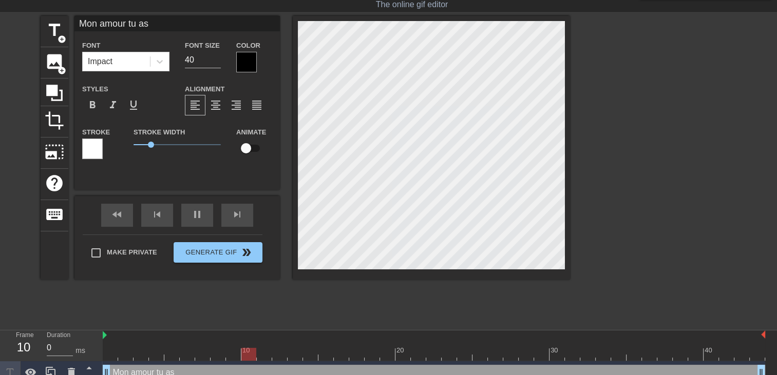
type input "Mon amour tu asl"
type textarea "Mon amour tu as l"
type input "Mon amour tu asl'"
type textarea "Mon amour tu as l'"
type input "Mon amour tu asl'a"
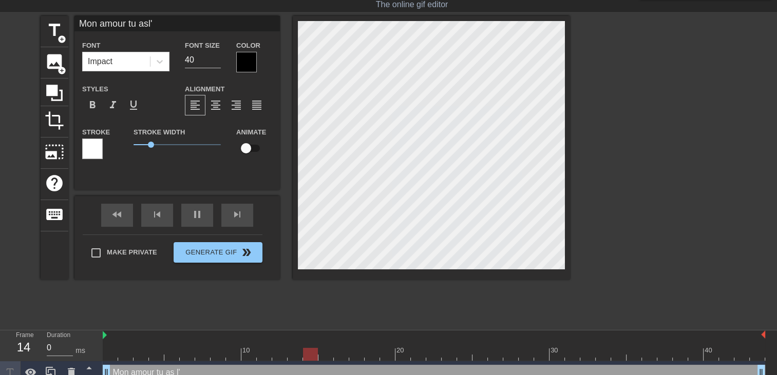
type textarea "Mon amour tu as l'a"
type input "Mon amour tu asl'ai"
type textarea "Mon amour tu as l'ai"
type input "Mon amour tu asl'air"
type textarea "Mon amour tu as l'air"
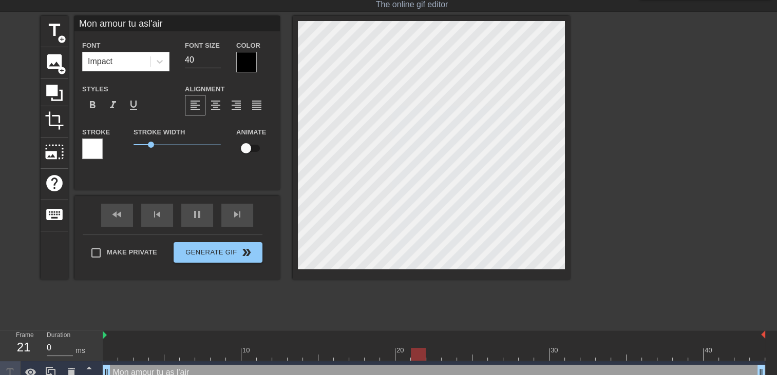
type input "Mon amour tu asl'aire"
type textarea "Mon amour tu as l'aire"
type input "Mon amour tu asl'aire"
type textarea "Mon amour tu as l'aire"
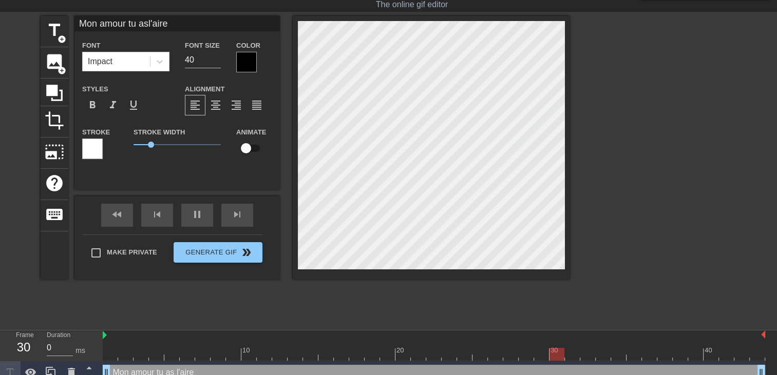
type input "Mon amour tu asl'aire"
type textarea "Mon amour tu as l'aire"
type input "Mon amour tu asl'air"
type textarea "Mon amour tu as l'air"
type input "Mon amour tu asl'air"
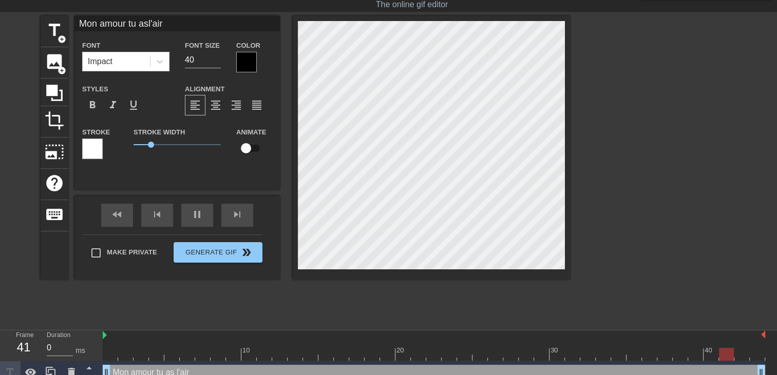
type textarea "Mon amour tu as l'air"
type input "Mon amour tu asl'air c"
type textarea "Mon amour tu as l'air c"
type input "Mon amour tu asl'air cr"
type textarea "Mon amour tu as l'air cr"
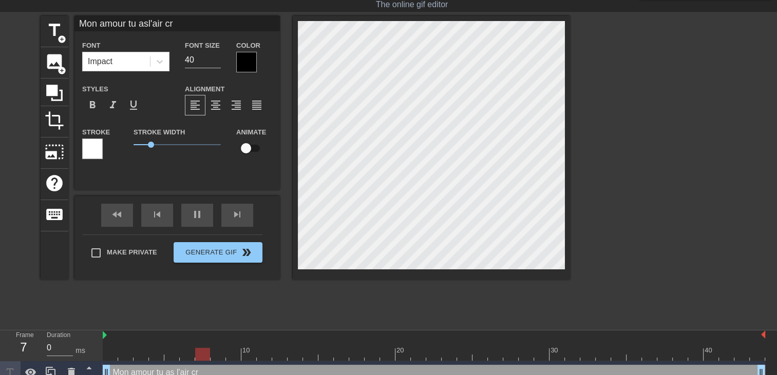
type input "Mon amour tu asl'air cre"
type textarea "Mon amour tu as l'air cre"
type input "Mon amour tu asl'air crev"
type textarea "Mon amour tu as l'air crev"
type input "Mon amour tu asl'air creve"
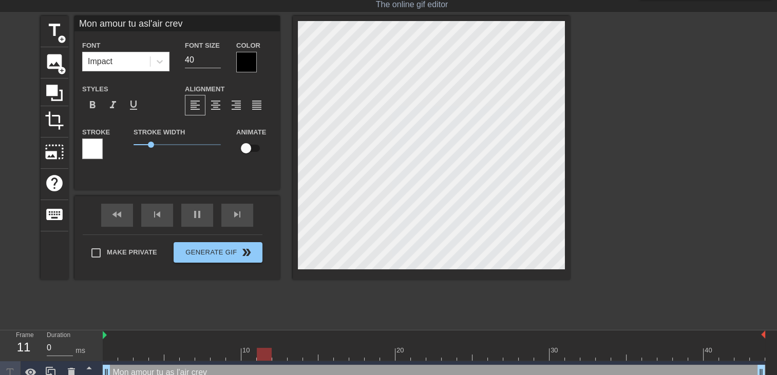
type textarea "Mon amour tu as l'air creve"
type input "Mon amour tu asl'air crever"
type textarea "Mon amour tu as l'air crever"
type input "Mon amour tu asl'air crever"
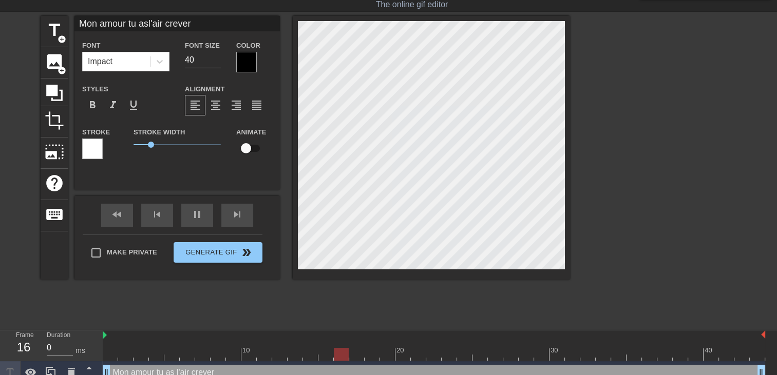
type textarea "Mon amour tu as l'air crever"
type input "Mon amour tu asl'air crever"
type textarea "Mon amour tu as l'air crever"
type input "Mon amour tu asl'air crever t"
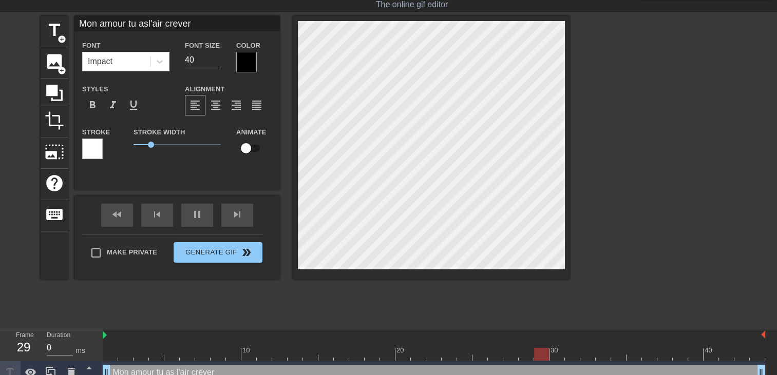
type textarea "Mon amour tu as l'air crever t"
type input "Mon amour tu asl'air crever tu"
type textarea "Mon amour tu as l'air crever tu"
type input "Mon amour tu asl'air crever tu"
type textarea "Mon amour tu as l'air crever tu"
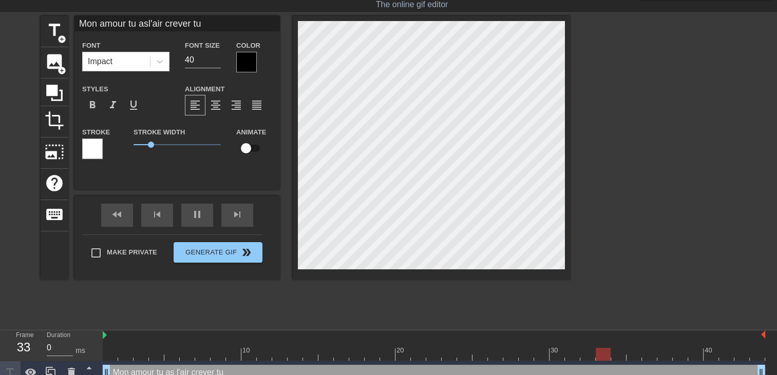
type input "Mon amour tu asl'air crever tu a"
type textarea "Mon amour tu as l'air crever tu a"
type input "Mon amour tu asl'air crever tu a"
type textarea "Mon amour tu as l'air crever tu a"
type input "Mon amour tu asl'air crever tu a f"
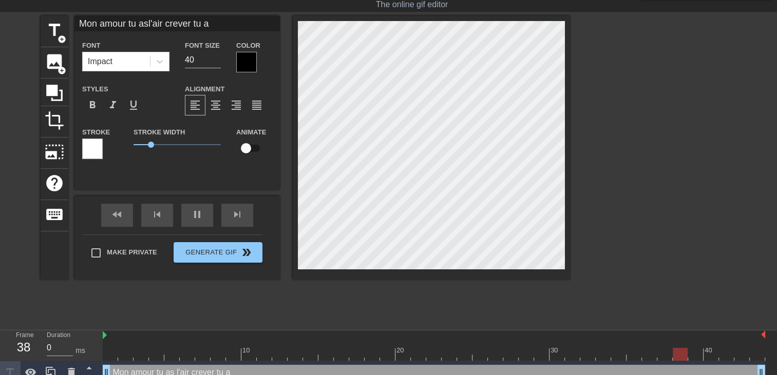
type textarea "Mon amour tu as l'air crever tu a f"
type input "Mon amour tu asl'air crever tu a fa"
type textarea "Mon amour tu as l'air crever tu a fa"
type input "Mon amour tu asl'air crever tu a fai"
type textarea "Mon amour tu as l'air crever tu a fais"
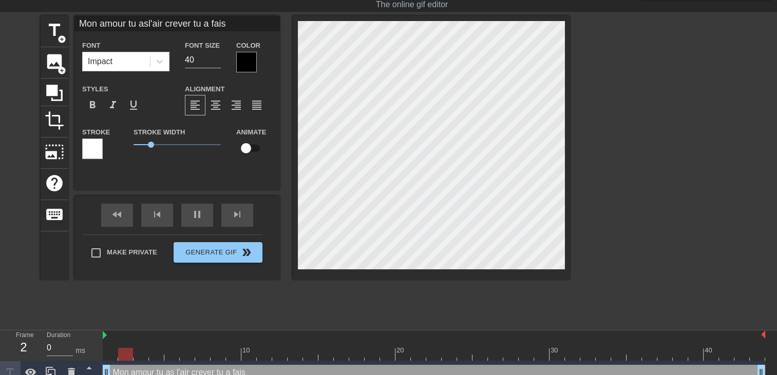
type input "Mon amour tu asl'air crever tu a fais"
type textarea "Mon amour tu as l'air crever tu a fais"
type input "Mon amour tu asl'air crever tu a fais q"
type textarea "Mon amour tu as l'air crever tu a fais q"
type input "Mon amour tu asl'air crever tu a fais qu"
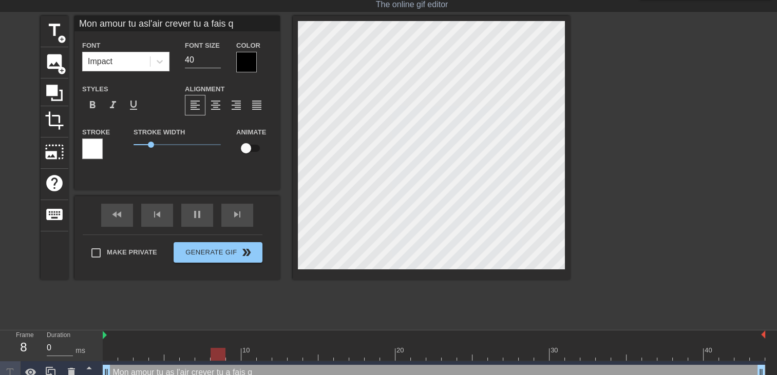
type textarea "Mon amour tu as l'air crever tu a fais qu"
type input "Mon amour tu asl'air crever tu a fais quo"
type textarea "Mon amour tu as l'air crever tu a fais quo"
type input "Mon amour tu asl'air crever tu a fais quoi"
type textarea "Mon amour tu as l'air crever tu a fais quoi"
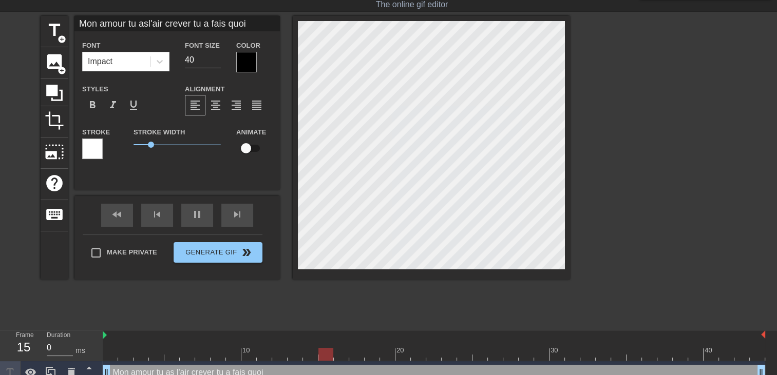
type input "Mon amour tu asl'air crever tu a fais quoi"
type textarea "Mon amour tu as l'air crever tu a fais quoi"
type input "Mon amour tu asl'air crever tu a fais quoih"
type textarea "Mon amour tu as l'air crever tu a fais quoi h"
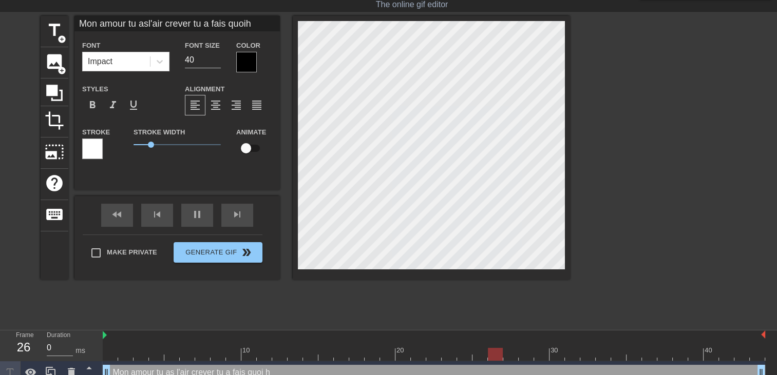
type input "Mon amour tu asl'air crever tu a fais quoihi"
type textarea "Mon amour tu as l'air crever tu a fais quoi hi"
type input "Mon amour tu asl'air crever tu a fais quoihie"
type textarea "Mon amour tu as l'air crever tu a fais quoi hie"
type input "Mon amour tu asl'air crever tu a fais quoihier"
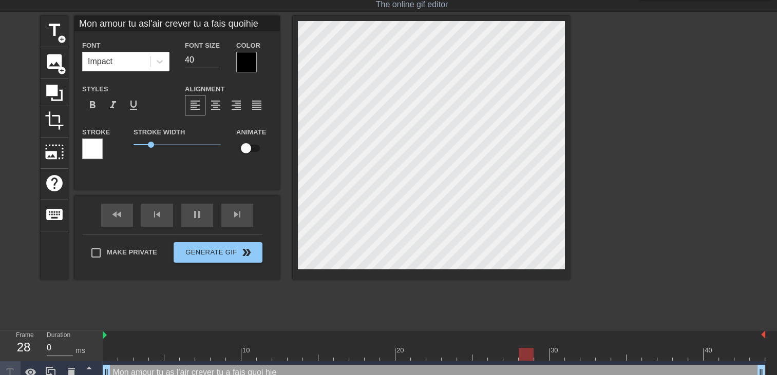
type textarea "Mon amour tu as l'air crever tu a fais quoi hier"
type input "Mon amour tu asl'air crever tu a fais quoihier"
type textarea "Mon amour tu as l'air crever tu a fais quoi hier"
type input "Mon amour tu asl'air crever tu a fais quoihier s"
type textarea "Mon amour tu as l'air crever tu a fais quoi hier s"
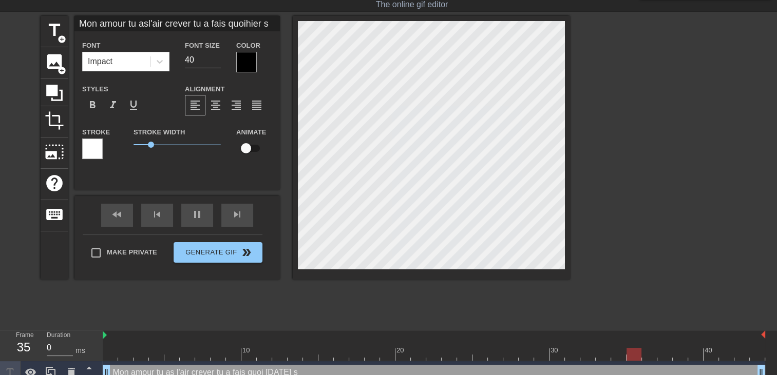
type input "Mon amour tu asl'air crever tu a fais quoihier so"
type textarea "Mon amour tu as l'air crever tu a fais quoi hier so"
type input "Mon amour tu asl'air crever tu a fais quoihier soi"
type textarea "Mon amour tu as l'air crever tu a fais quoi hier soi"
type input "Mon amour tu asl'air crever tu a fais quoihier soir"
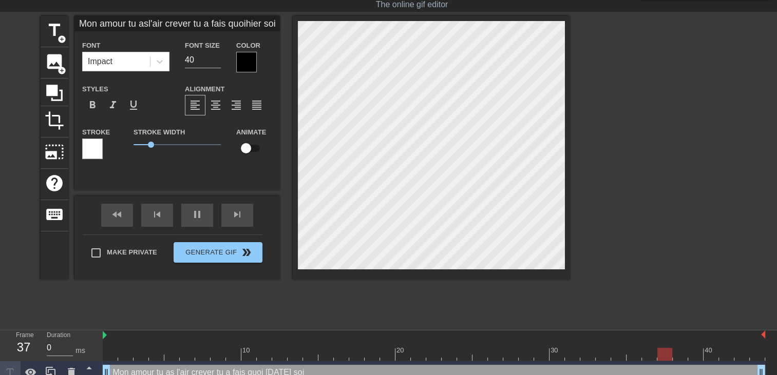
type textarea "Mon amour tu as l'air crever tu a fais quoi hier soir"
type input "Mon amour tu asl'air crever tu a fais quoihier soir?"
type textarea "Mon amour tu as l'air crever tu a fais quoi hier soir?"
type input "Mon amour tu asl'air crever tu a fais quoihier soir??"
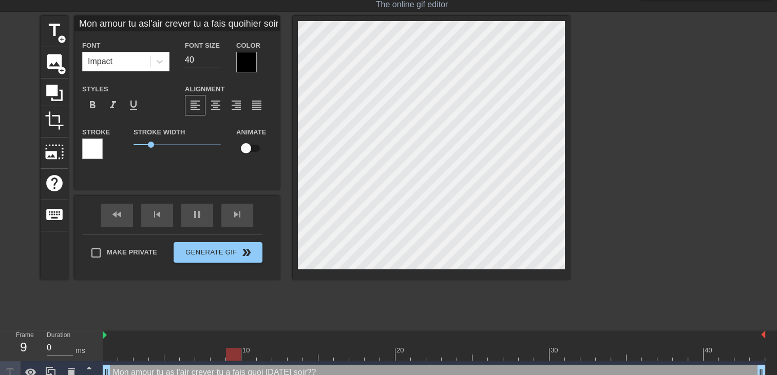
type textarea "Mon amour tu as l'air crever tu a fais quoi hier soir??"
type input "Mon amour tu asl'air crever tu a fais quoihier soir???"
type textarea "Mon amour tu as l'air crever tu a fais quoi hier soir???"
type input "Mon amour tu asl'air crever tu a fais quoihier soir????"
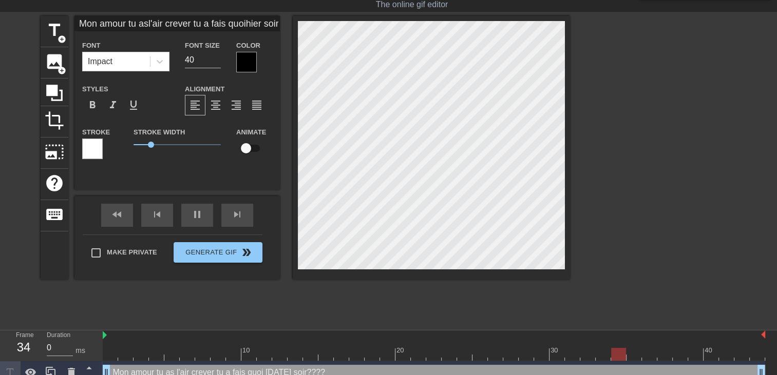
type textarea "Mon amour tu as l'air crever tu a fais quoi hier soir????"
click at [245, 64] on div at bounding box center [246, 62] width 21 height 21
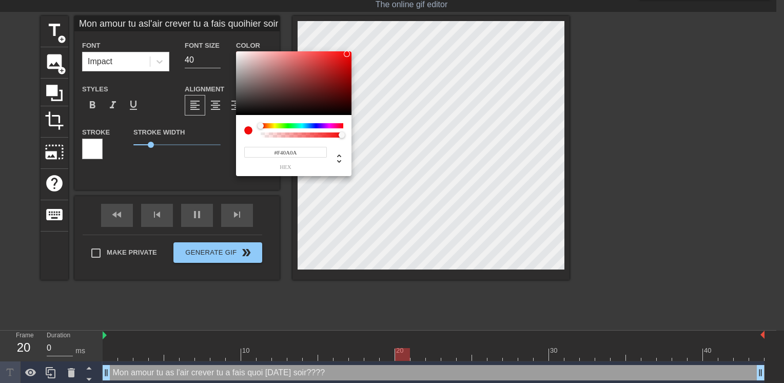
type input "Mon amour tu asl'air crever tu a fais quoihier soir????"
type input "#F40A0A"
click at [347, 54] on div at bounding box center [293, 83] width 115 height 64
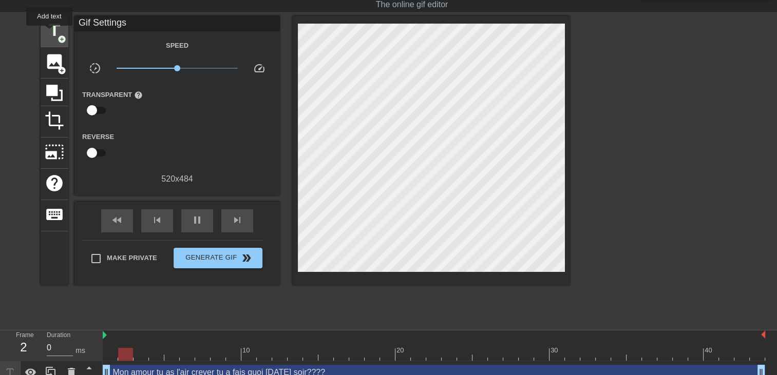
click at [49, 33] on span "title" at bounding box center [55, 31] width 20 height 20
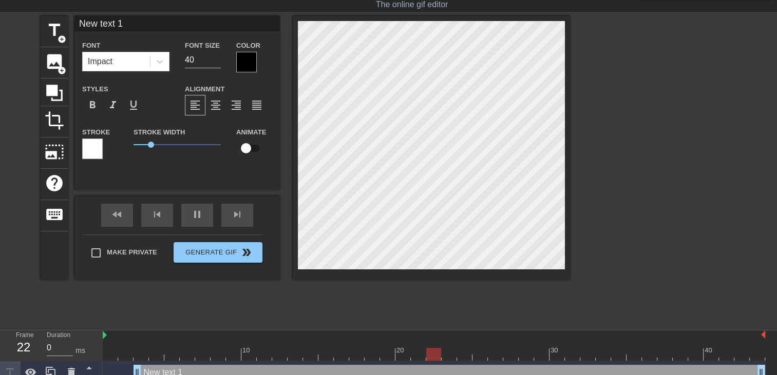
scroll to position [1, 3]
type input "New text"
type textarea "New text"
type input "New tex"
type textarea "New tex"
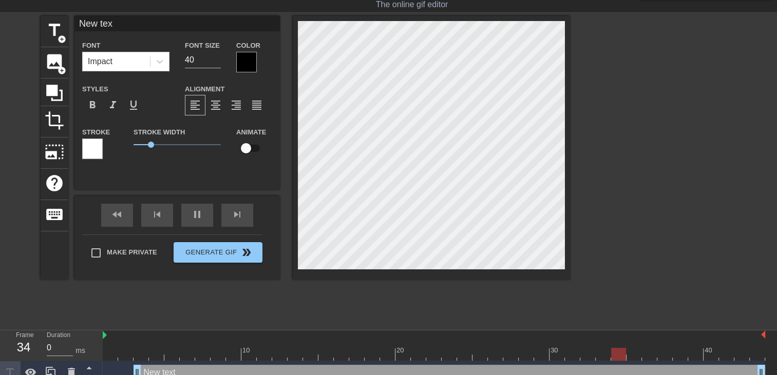
type input "New te"
type textarea "New te"
type input "New t"
type textarea "New t"
type input "New"
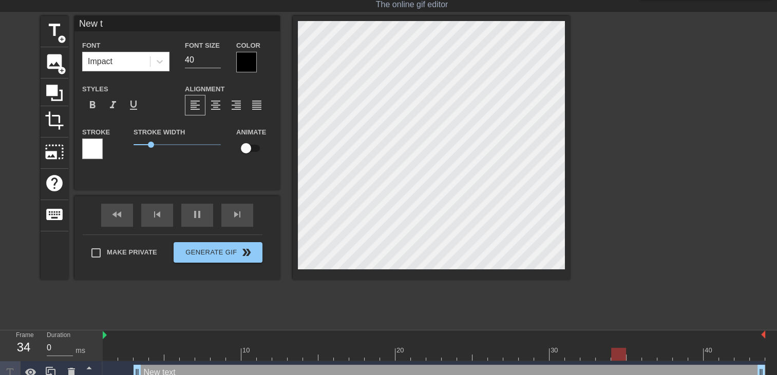
type textarea "New"
type input "New"
type textarea "New"
type input "Ne"
type textarea "Ne"
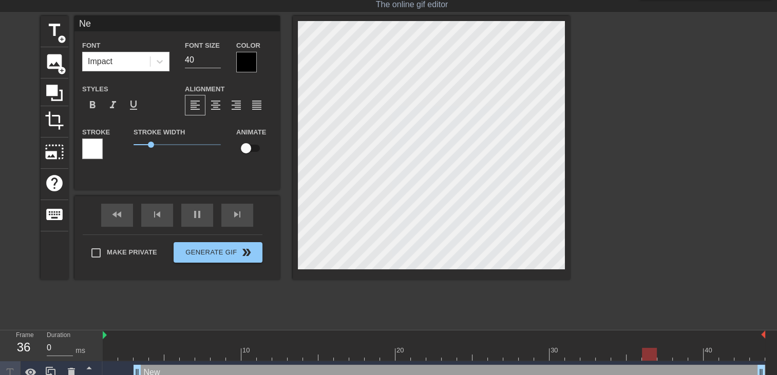
type input "N"
type textarea "N"
type input "R"
type textarea "R"
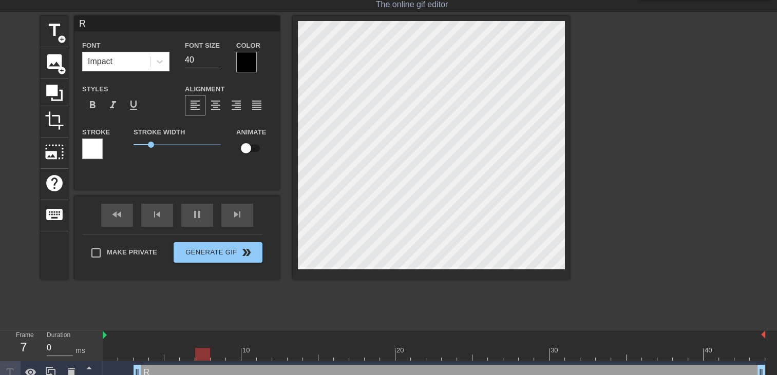
type input "Ri"
type textarea "Ri"
type input "Rie"
type textarea "Rie"
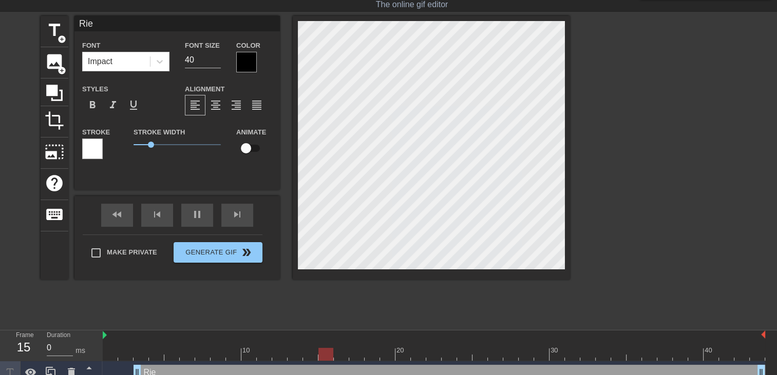
type input "Rien"
type textarea "Rien"
type input "Rien"
type textarea "Rien"
type input "Rien m"
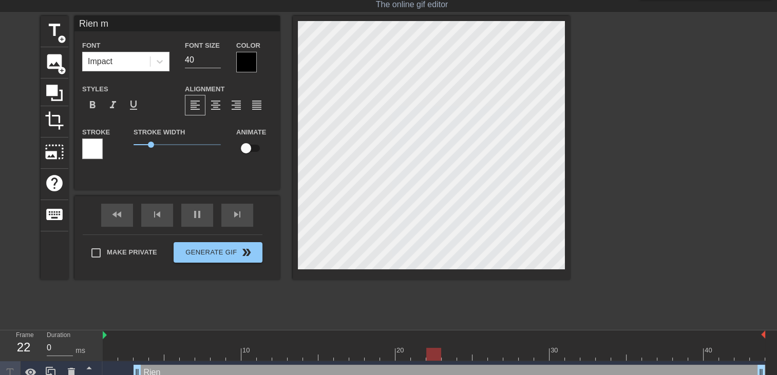
type textarea "Rien m"
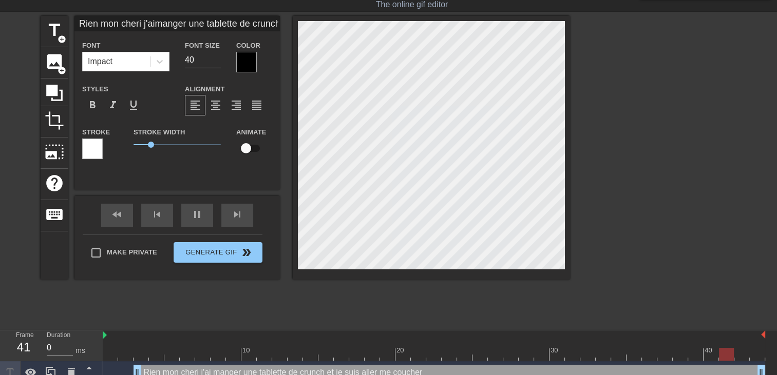
scroll to position [3, 4]
click at [247, 67] on div at bounding box center [246, 62] width 21 height 21
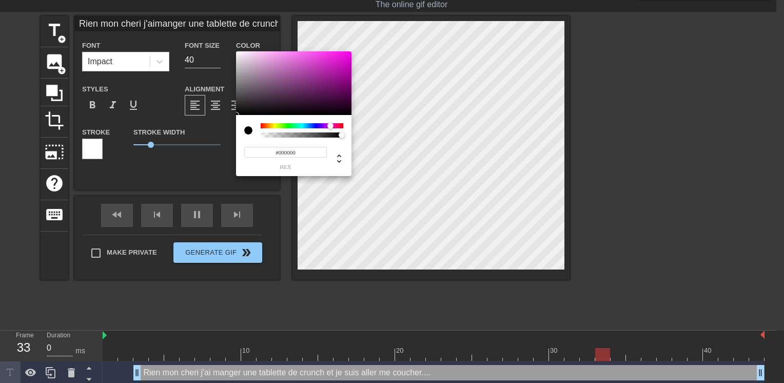
click at [331, 124] on div at bounding box center [302, 125] width 83 height 5
click at [342, 64] on div at bounding box center [293, 83] width 115 height 64
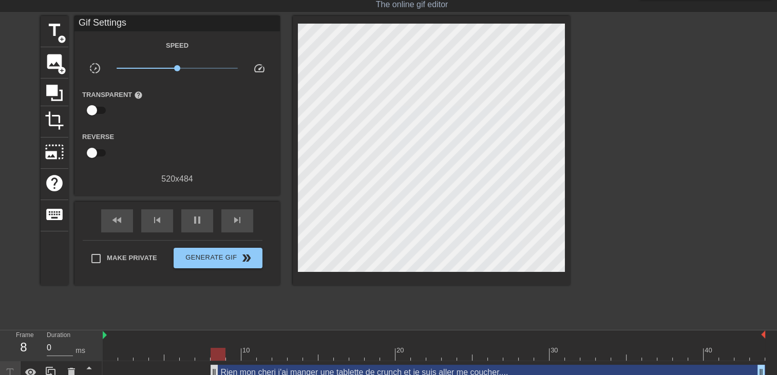
drag, startPoint x: 138, startPoint y: 369, endPoint x: 211, endPoint y: 364, distance: 74.1
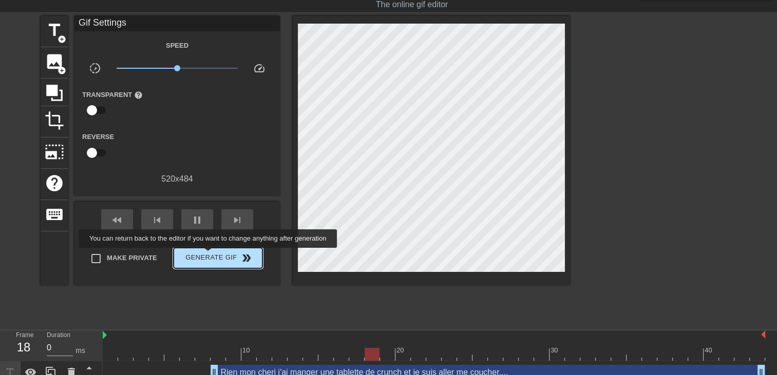
click at [209, 255] on span "Generate Gif double_arrow" at bounding box center [218, 258] width 81 height 12
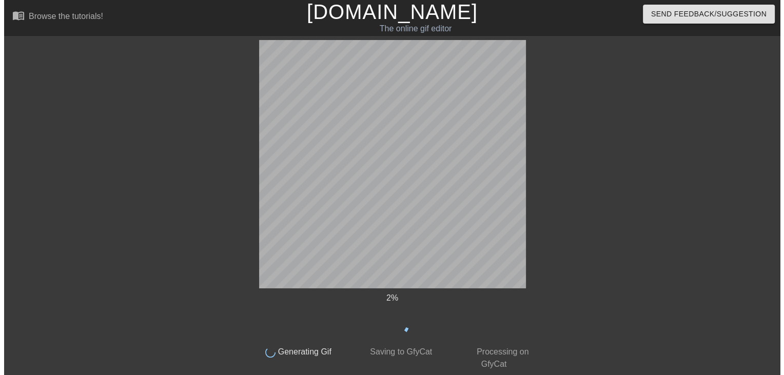
scroll to position [0, 0]
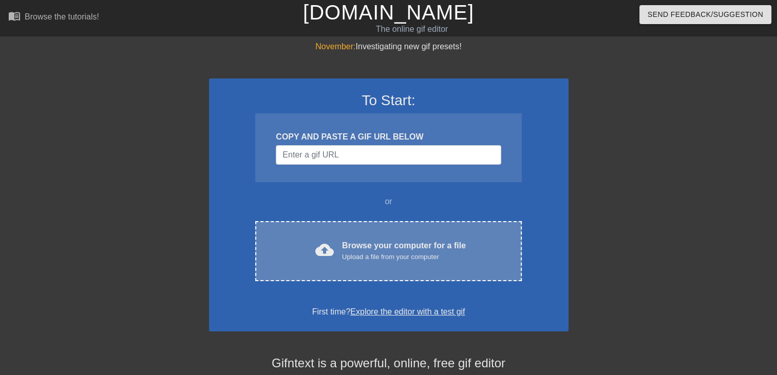
click at [332, 241] on span "cloud_upload" at bounding box center [324, 250] width 18 height 18
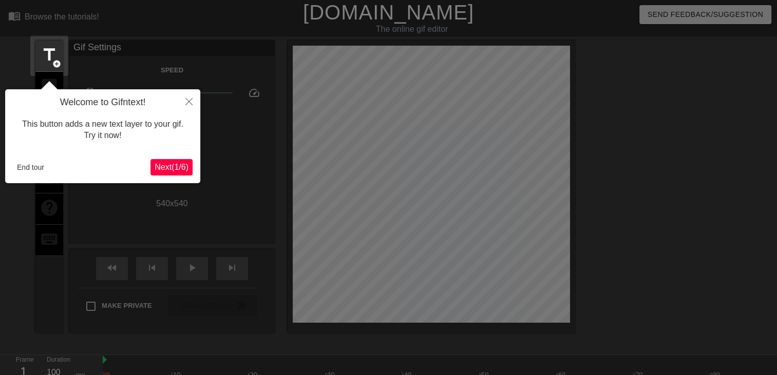
scroll to position [25, 0]
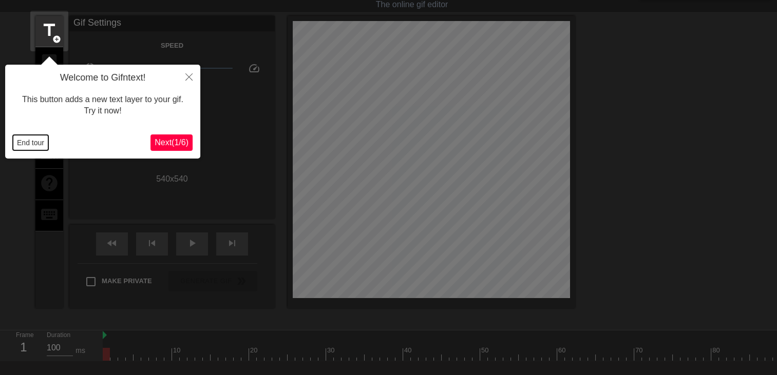
click at [39, 146] on button "End tour" at bounding box center [30, 142] width 35 height 15
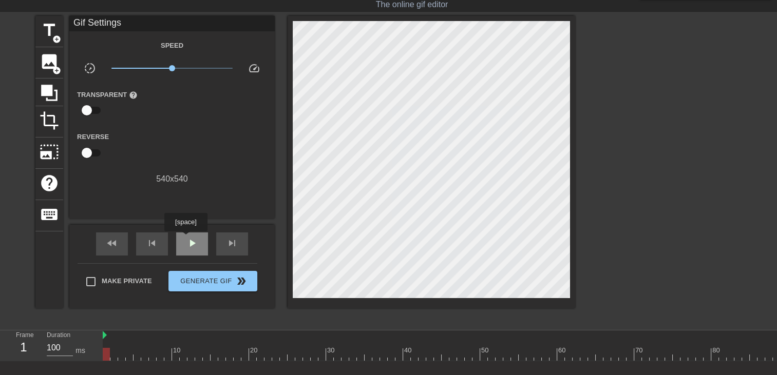
click at [186, 239] on span "play_arrow" at bounding box center [192, 243] width 12 height 12
click at [187, 245] on span "pause" at bounding box center [192, 243] width 12 height 12
click at [48, 33] on span "title" at bounding box center [50, 31] width 20 height 20
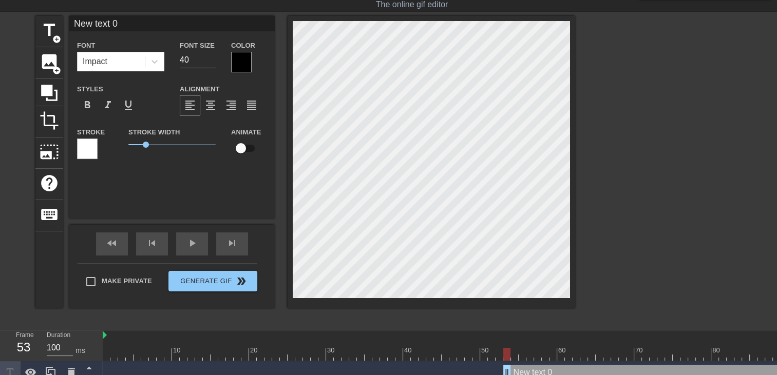
scroll to position [1, 3]
type input "New text"
type textarea "New text"
type input "New text"
type textarea "New text"
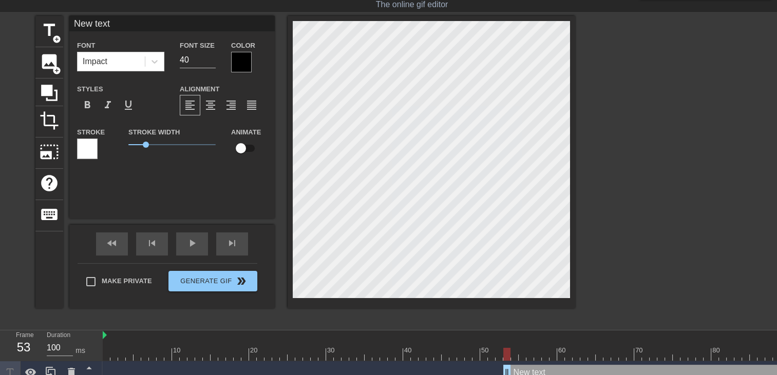
type input "New tex"
type textarea "New tex"
type input "New te"
type textarea "New te"
type input "New t"
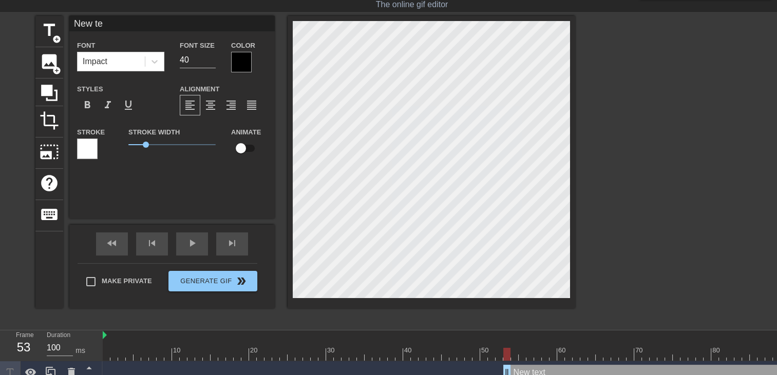
type textarea "New t"
type input "New"
type textarea "New"
type input "New"
type textarea "New"
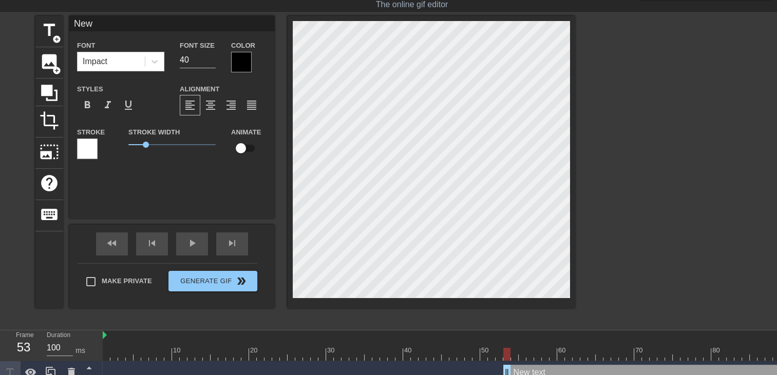
type input "Ne"
type textarea "Ne"
type input "N"
type textarea "N"
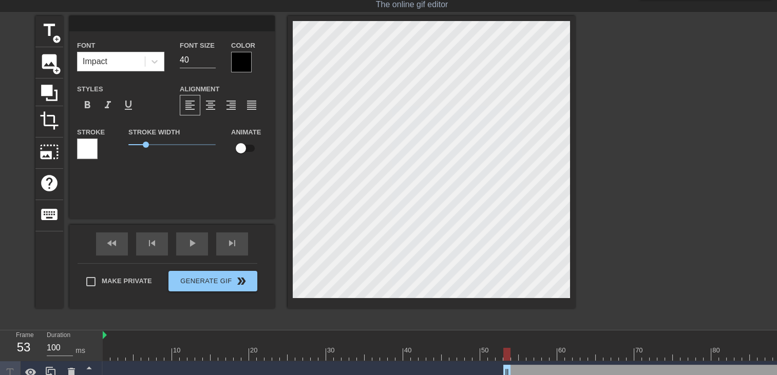
type input "l"
type textarea "l"
type input "lE"
type textarea "lE"
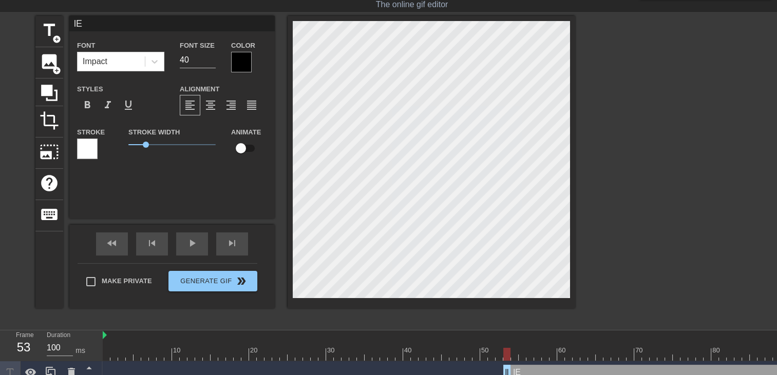
type input "lE"
type textarea "lE"
type input "lE M"
type textarea "lE M"
type input "lE MA"
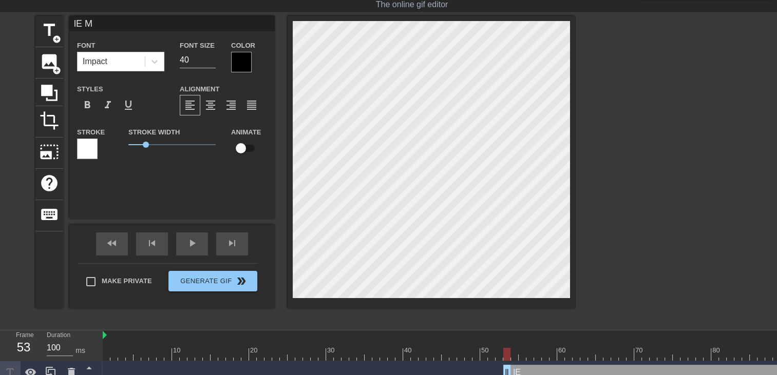
type textarea "lE MA"
type input "lE MAT"
type textarea "lE MAT"
type input "lE MATI"
type textarea "lE MATI"
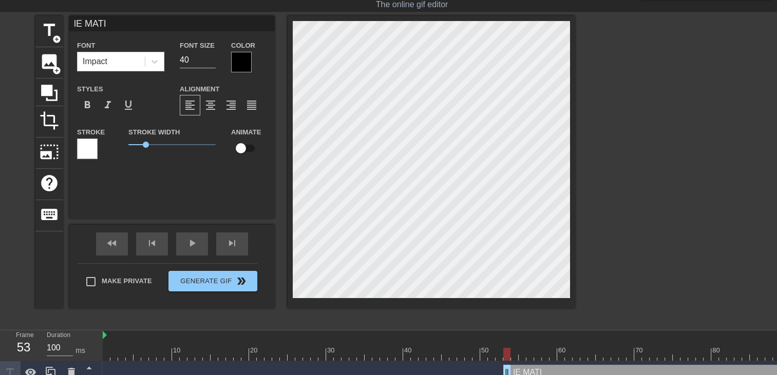
type input "lE MATIN"
type textarea "lE MATIN"
type input "lE MATIN"
type textarea "lE MATIN"
type input "lE MATIN Q"
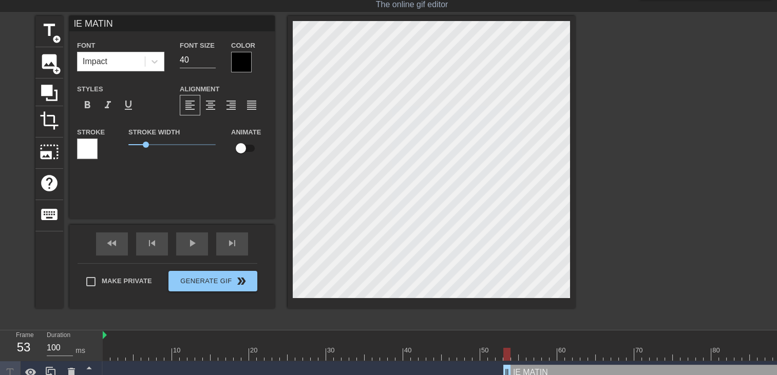
type textarea "lE MATIN Q"
type input "lE MATIN QA"
type textarea "lE MATIN QA"
type input "lE MATIN QAU"
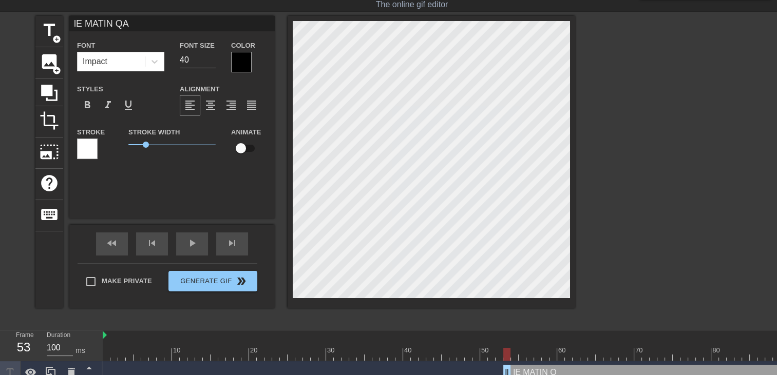
type textarea "lE MATIN QAU"
type input "lE MATIN QAUN"
type textarea "lE MATIN QAUN"
type input "lE MATIN QAUND"
type textarea "lE MATIN QAUND"
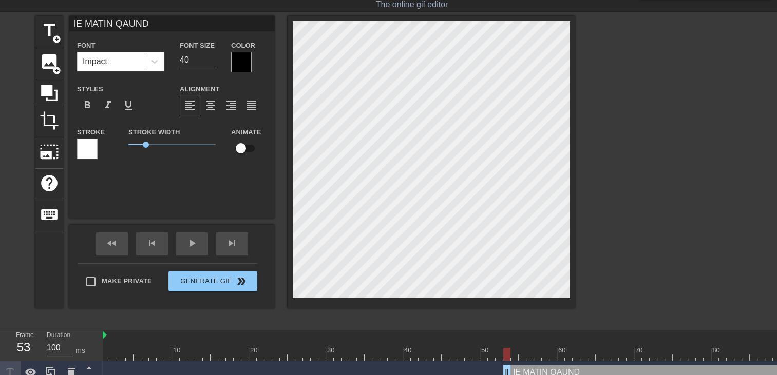
type input "lE MATIN QAUN"
type textarea "lE MATIN QAUN"
type input "lE MATIN QAU"
type textarea "lE MATIN QAU"
type input "lE MATIN QA"
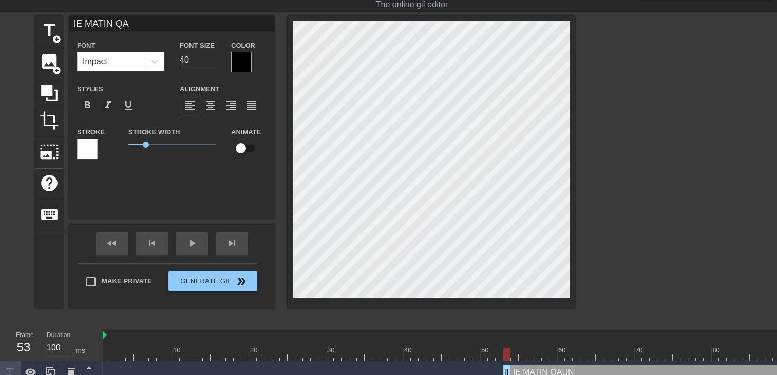
type textarea "lE MATIN QA"
type input "lE MATIN Q"
type textarea "lE MATIN Q"
type input "lE MATIN"
type textarea "lE MATIN"
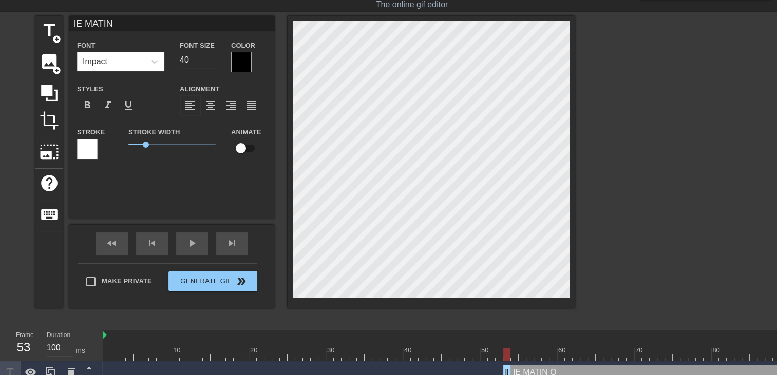
type input "lE MATIN"
type textarea "lE MATIN"
type input "lE MATI"
type textarea "lE MATI"
type input "lE MAT"
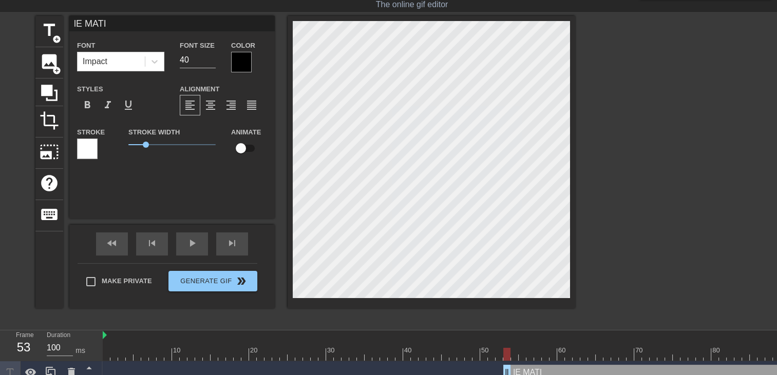
type textarea "lE MAT"
type input "lE MA"
type textarea "lE MA"
type input "lE M"
type textarea "lE M"
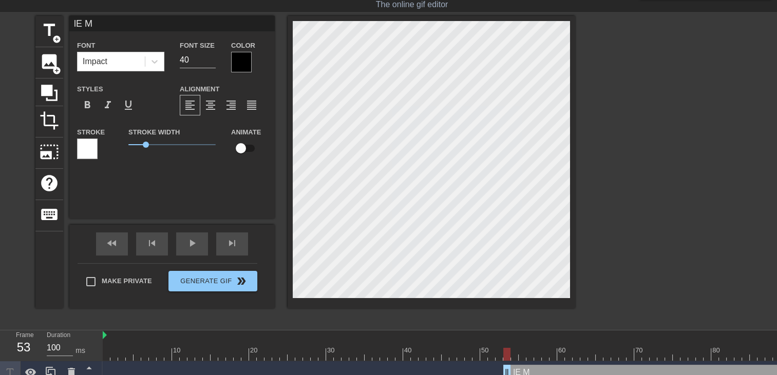
type input "lE"
type textarea "lE"
type input "lE"
type textarea "lE"
type input "l"
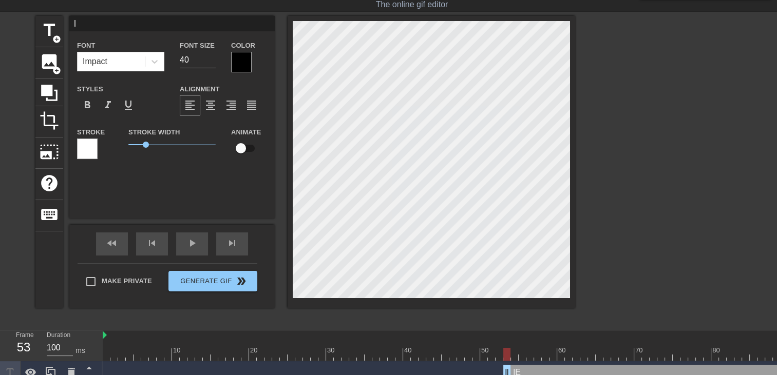
type textarea "l"
type input "l"
type textarea "l"
type input "l"
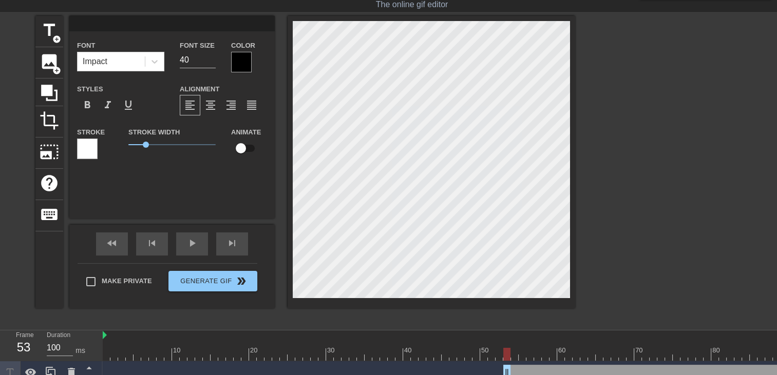
type textarea "l"
type input "L"
type textarea "L"
type input "Le"
type textarea "Le"
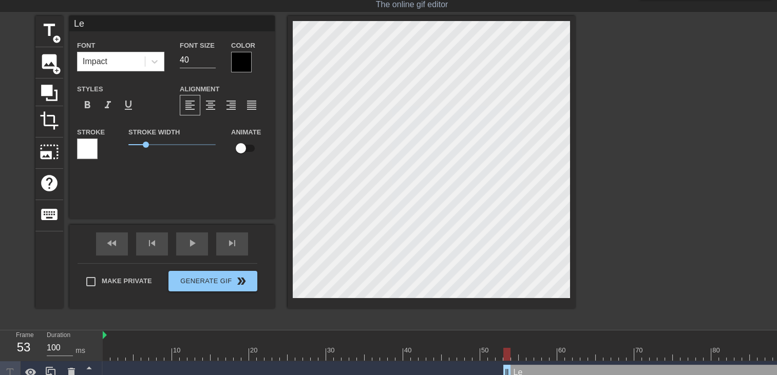
type input "Le"
type textarea "Le"
type input "Le m"
type textarea "Le m"
type input "Le ma"
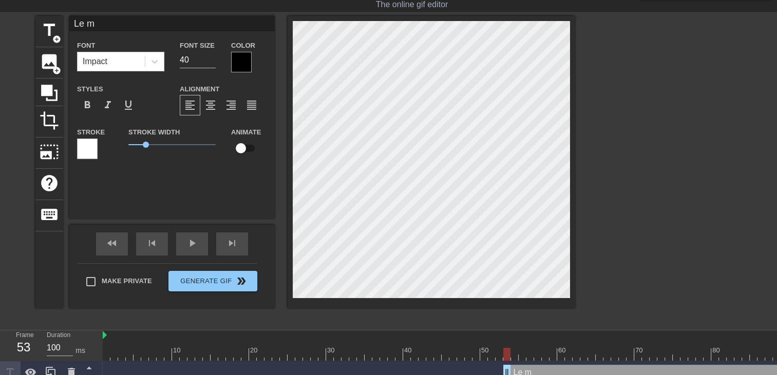
type textarea "Le ma"
type input "Le mat"
type textarea "Le mat"
type input "Le mati"
type textarea "Le mati"
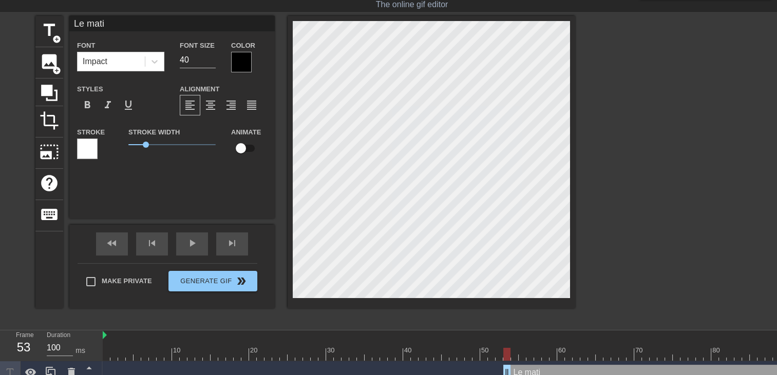
type input "Le matin"
type textarea "Le matin"
type input "Le matin"
type textarea "Le matin"
type input "Le matin q"
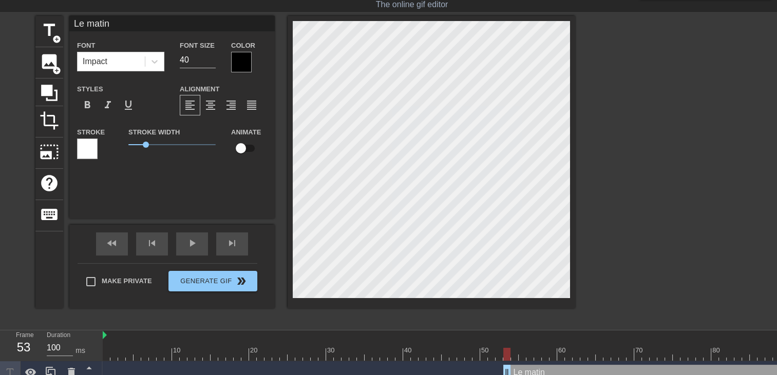
type textarea "Le matin q"
type input "Le matin qu"
type textarea "Le matin qu"
type input "Le matin qua"
type textarea "Le matin qua"
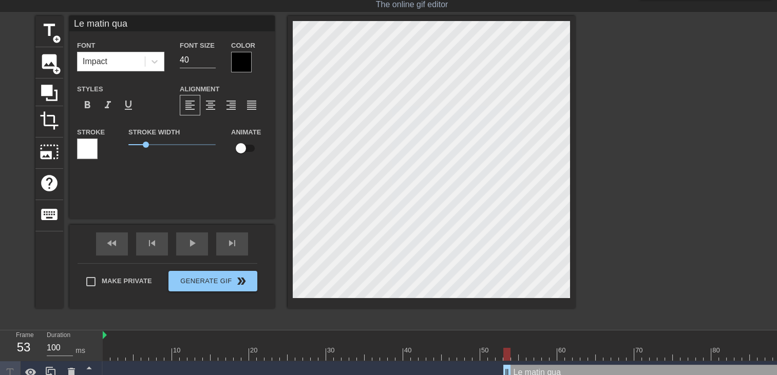
type input "Le matin quan"
type textarea "Le matin quan"
type input "Le matin quand"
type textarea "Le matin quand"
type input "Le matin quand"
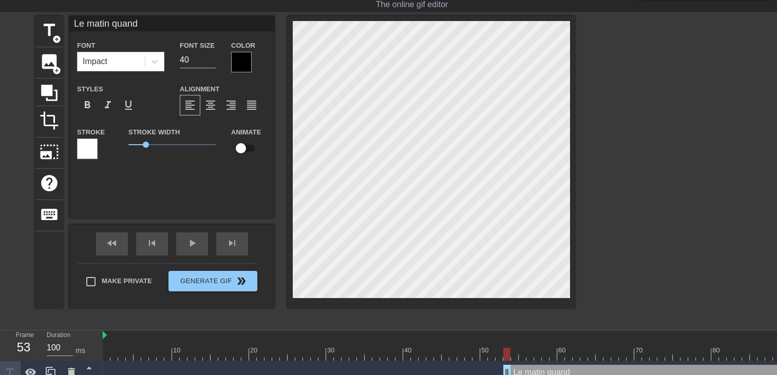
type textarea "Le matin quand"
type input "Le matin quand t"
type textarea "Le matin quand t"
type input "Le matin quand ta"
type textarea "Le matin quand ta"
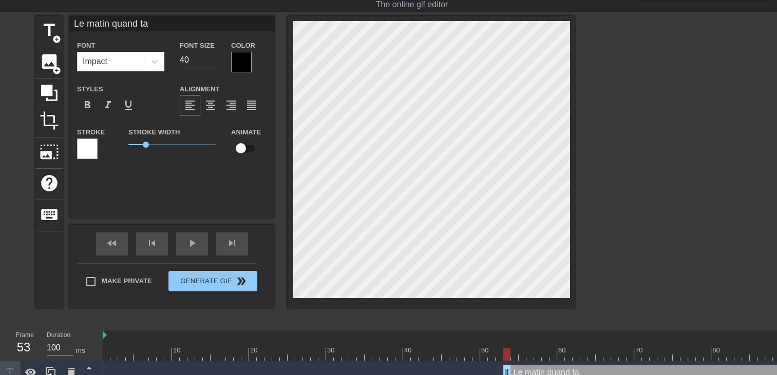
type input "Le matin quand ta"
type textarea "Le matin quand ta"
type input "Le matin quand ta s"
type textarea "Le matin quand ta s"
type input "Le matin quand ta sp"
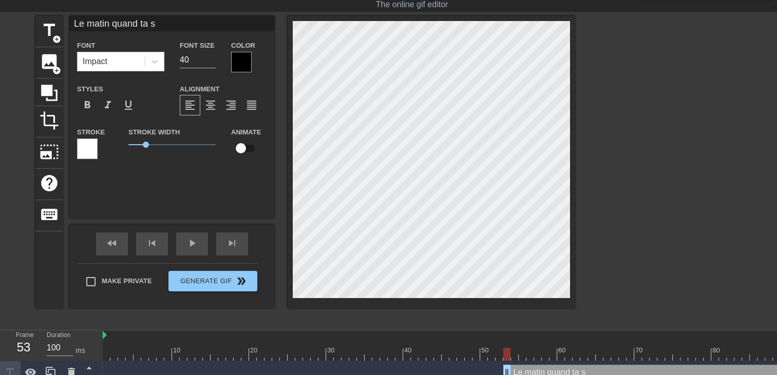
type textarea "Le matin quand ta sp"
type input "Le matin quand ta spe"
type textarea "Le matin quand ta spe"
type input "Le matin quand ta speu"
type textarea "Le matin quand ta speu"
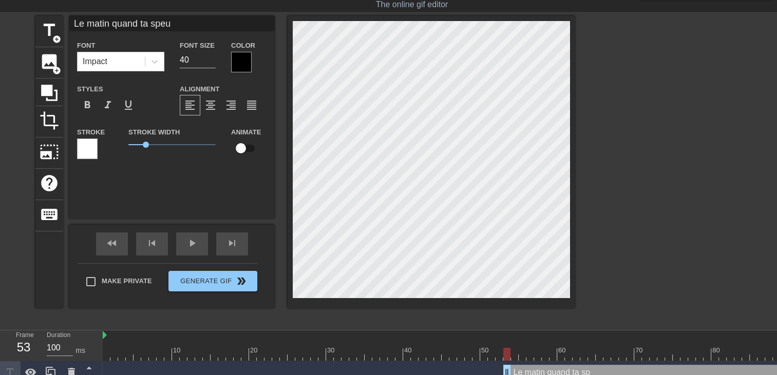
scroll to position [1, 5]
type input "Le matin quand ta spe"
type textarea "Le matin quand ta spe"
type input "Le matin quand ta sp"
type textarea "Le matin quand ta sp"
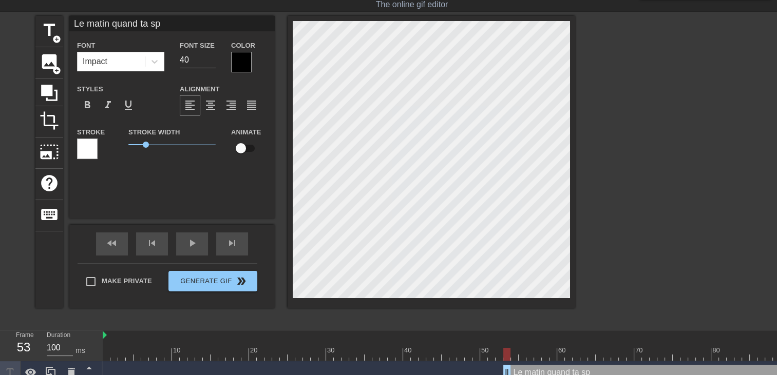
type input "Le matin quand ta s"
type textarea "Le matin quand ta s"
type input "Le matin quand ta so"
type textarea "Le matin quand ta so"
type input "Le matin quand ta soe"
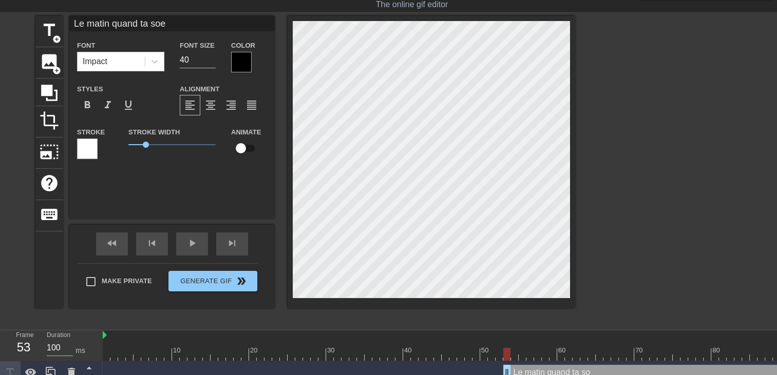
type textarea "Le matin quand ta soe"
type input "Le matin quand ta soeu"
type textarea "Le matin quand ta soeu"
type input "Le matin quand ta soeur"
type textarea "Le matin quand ta soeur"
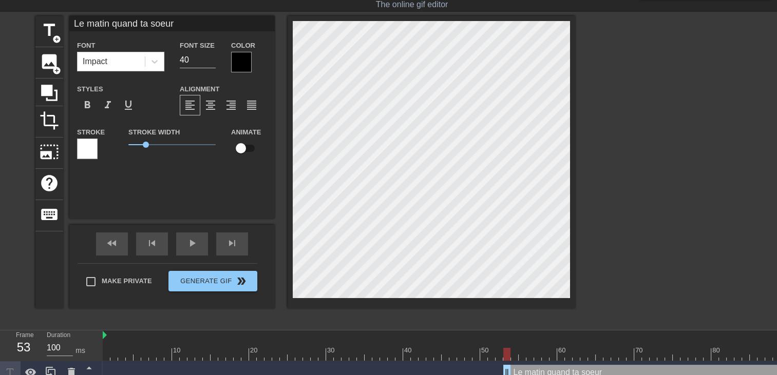
type input "Le matin quand ta soeur"
type textarea "Le matin quand ta soeur"
type input "Le matin quand ta soeur"
type textarea "Le matin quand ta soeur"
type input "Le matin quand ta soeur f"
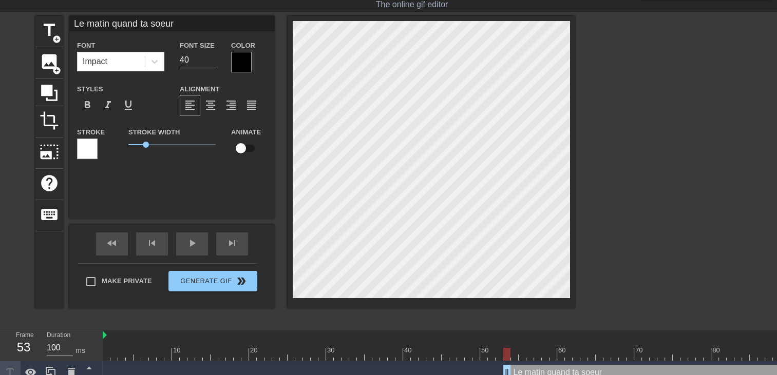
type textarea "Le matin quand ta soeur f"
type input "Le matin quand ta soeur fa"
type textarea "Le matin quand ta soeur fa"
type input "Le matin quand ta soeur fai"
type textarea "Le matin quand ta soeur fai"
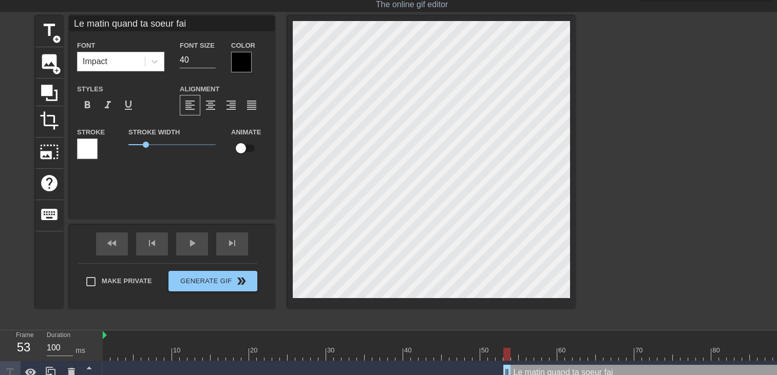
type input "Le matin quand ta soeur fais"
type textarea "Le matin quand ta soeur fais"
type input "Le matin quand ta soeur fais"
type textarea "Le matin quand ta soeur fais"
type input "Le matin quand ta soeur fais l"
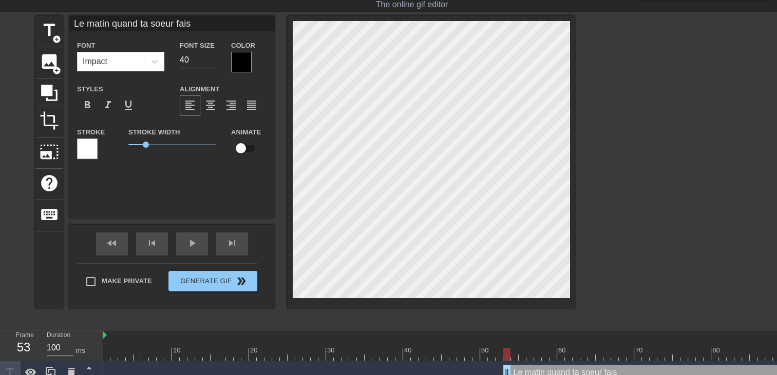
type textarea "Le matin quand ta soeur fais l"
type input "Le matin quand ta soeur fais la"
type textarea "Le matin quand ta soeur fais la"
type input "Le matin quand ta soeur fais la"
type textarea "Le matin quand ta soeur fais la"
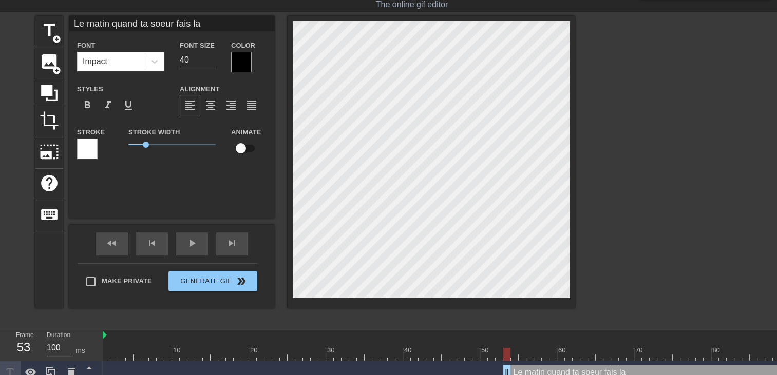
type input "Le matin quand ta soeur fais la g"
type textarea "Le matin quand ta soeur fais la g"
type input "Le matin quand ta soeur fais la ge"
type textarea "Le matin quand ta soeur fais la ge"
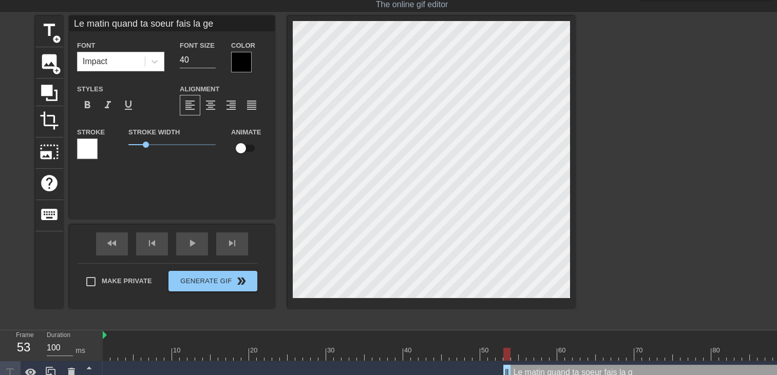
type input "Le matin quand ta soeur fais la geu"
type textarea "Le matin quand ta soeur fais la geu"
type input "Le matin quand ta soeur fais la ge"
type textarea "Le matin quand ta soeur fais la ge"
type input "Le matin quand ta soeur fais la g"
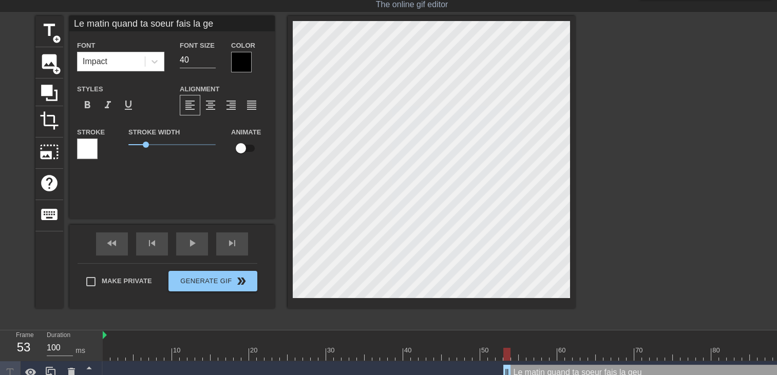
type textarea "Le matin quand ta soeur fais la g"
type input "Le matin quand ta soeur fais la gu"
type textarea "Le matin quand ta soeur fais la gu"
type input "Le matin quand ta soeur fais la gue"
type textarea "Le matin quand ta soeur fais la gue"
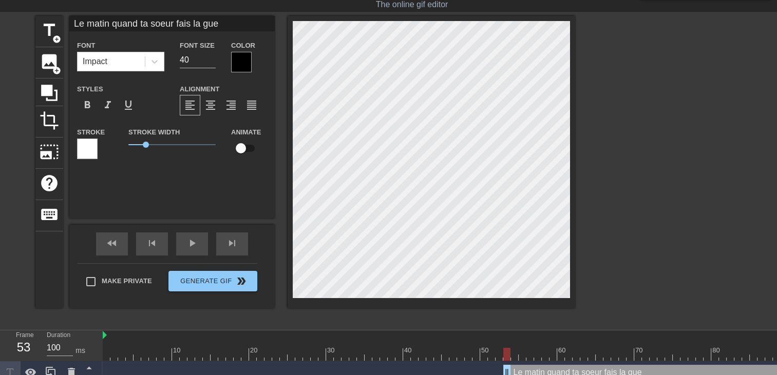
type input "Le matin quand ta soeur fais la gueu"
type textarea "Le matin quand ta soeur fais la gueu"
type input "Le matin quand ta soeur fais la gueul"
type textarea "Le matin quand ta soeur fais la gueul"
type input "Le matin quand ta soeur fais la gueule"
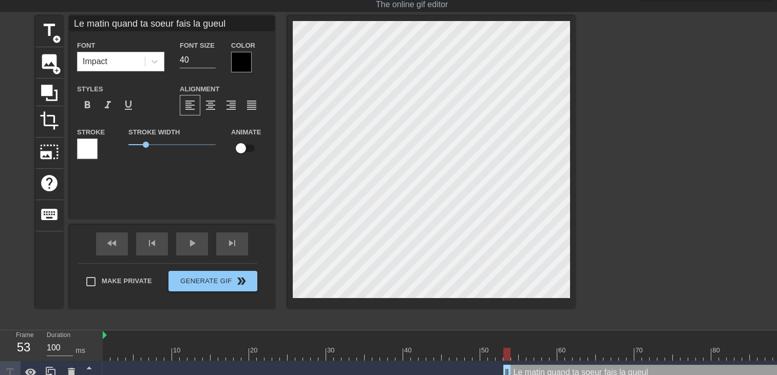
type textarea "Le matin quand ta soeur fais la gueule"
type input "Le matin quand ta soeur fais la gueule"
type textarea "Le matin quand ta soeur fais la gueule"
type input "Le matin quand ta soeur fais la gueule t"
type textarea "Le matin quand ta soeur fais la gueule t"
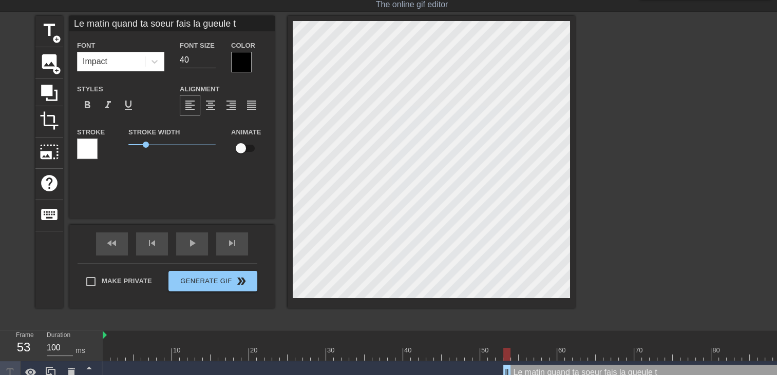
type input "Le matin quand ta soeur fais la gueule tu"
type textarea "Le matin quand ta soeur fais la gueule tu"
type input "Le matin quand ta soeur fais la gueule tu"
type textarea "Le matin quand ta soeur fais la gueule tu"
type input "Le matin quand ta soeur fais la gueule tu s"
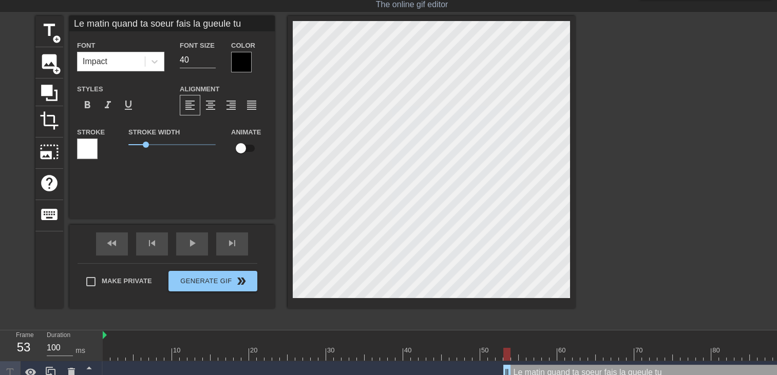
type textarea "Le matin quand ta soeur fais la gueule tu s"
type input "Le matin quand ta soeur fais la gueule tu sa"
type textarea "Le matin quand ta soeur fais la gueule tu sa"
type input "Le matin quand ta soeur fais la gueule tu sai"
type textarea "Le matin quand ta soeur fais la gueule tu sai"
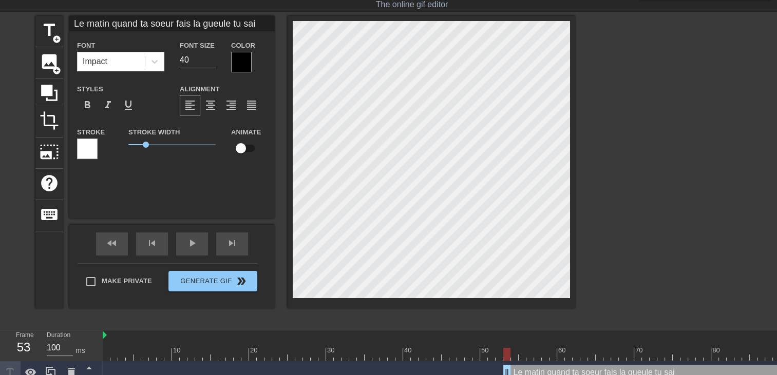
type input "Le matin quand ta soeur fais la gueule tu sais"
type textarea "Le matin quand ta soeur fais la gueule tu sais"
type input "Le matin quand ta soeur fais la gueule tu sais"
type textarea "Le matin quand ta soeur fais la gueule tu sais"
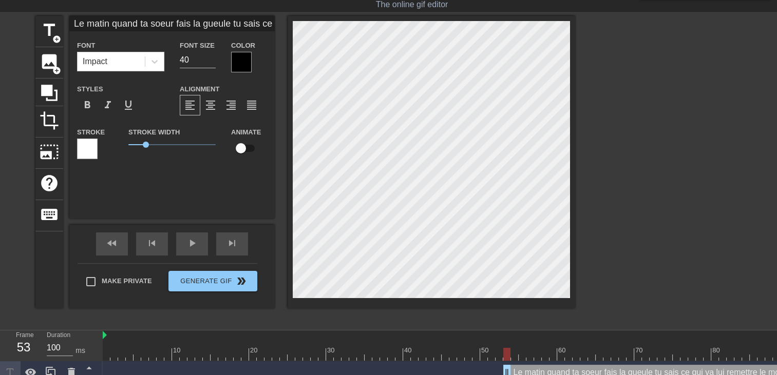
click at [246, 59] on div at bounding box center [241, 62] width 21 height 21
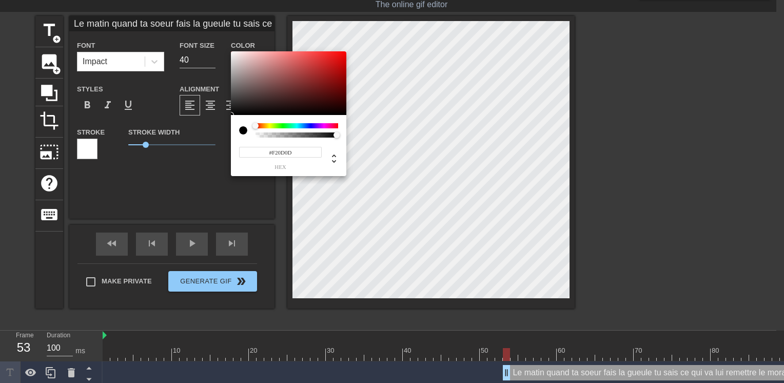
click at [340, 54] on div at bounding box center [288, 83] width 115 height 64
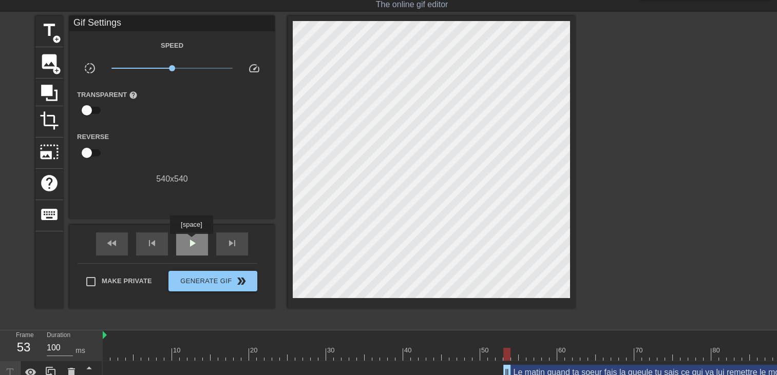
click at [191, 241] on span "play_arrow" at bounding box center [192, 243] width 12 height 12
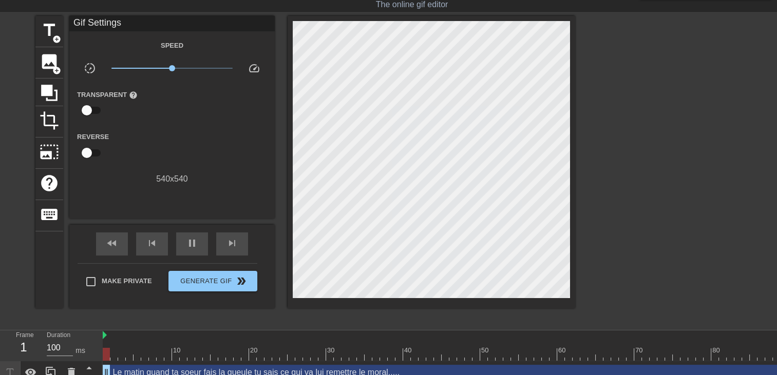
drag, startPoint x: 505, startPoint y: 369, endPoint x: -2, endPoint y: 343, distance: 507.8
click at [0, 343] on html "menu_book Browse the tutorials! Gifntext.com The online gif editor Send Feedbac…" at bounding box center [388, 179] width 777 height 409
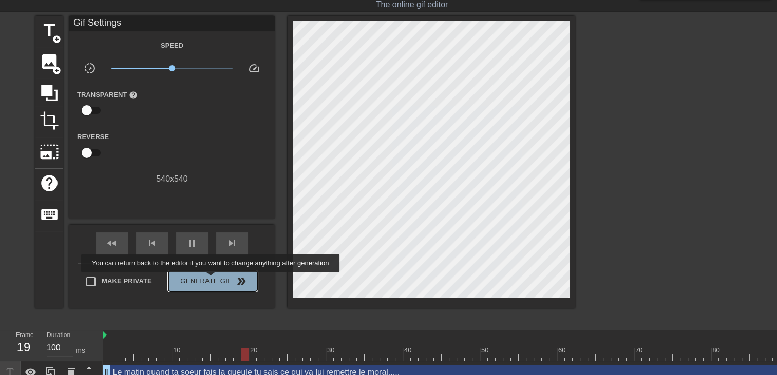
click at [211, 280] on span "Generate Gif double_arrow" at bounding box center [212, 281] width 81 height 12
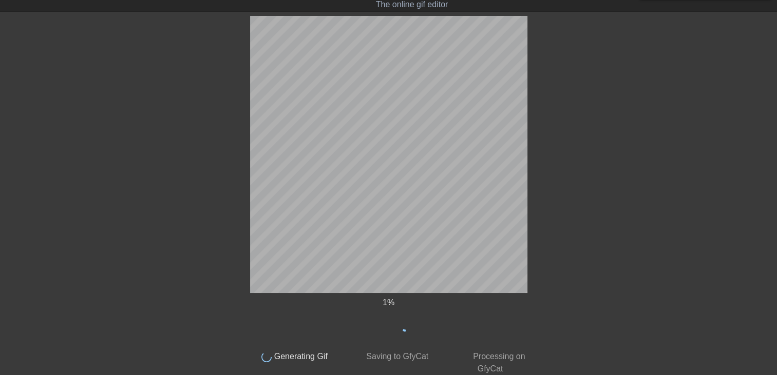
scroll to position [0, 0]
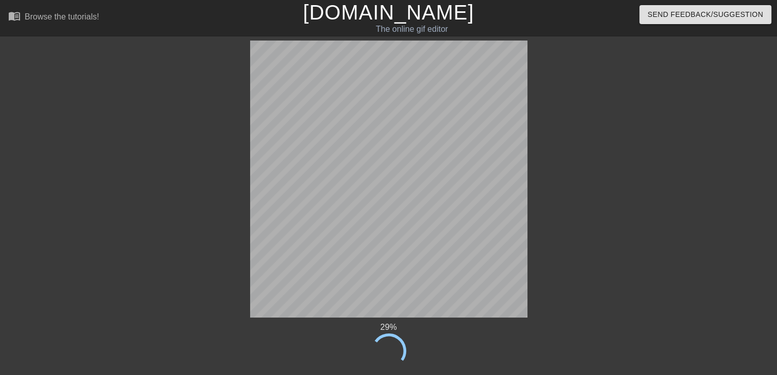
click at [219, 324] on div at bounding box center [155, 195] width 154 height 308
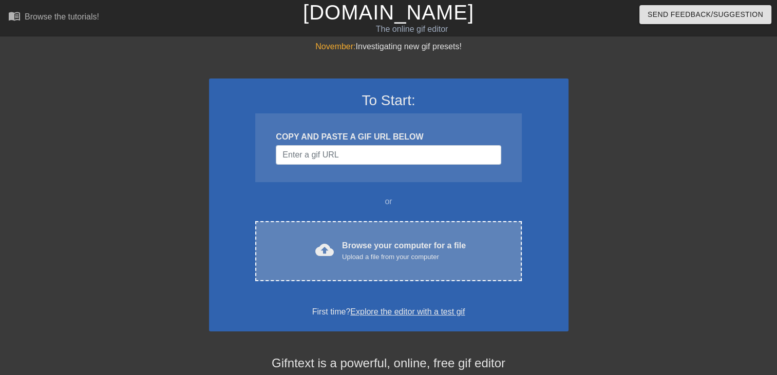
click at [404, 229] on div "cloud_upload Browse your computer for a file Upload a file from your computer C…" at bounding box center [388, 251] width 266 height 60
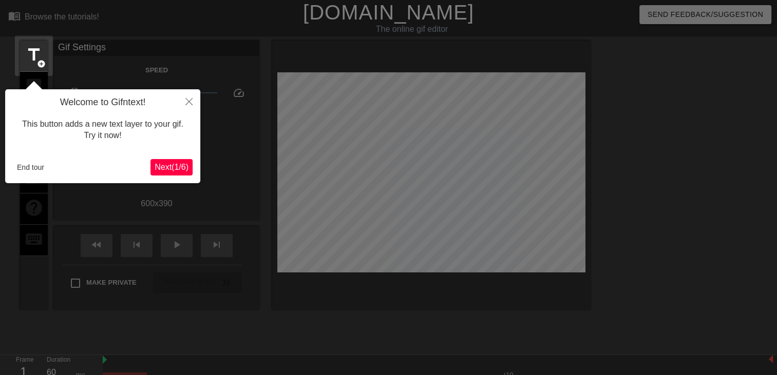
scroll to position [25, 0]
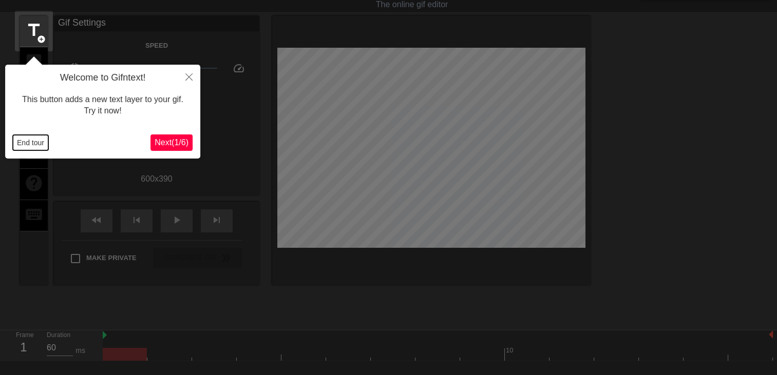
click at [33, 147] on button "End tour" at bounding box center [30, 142] width 35 height 15
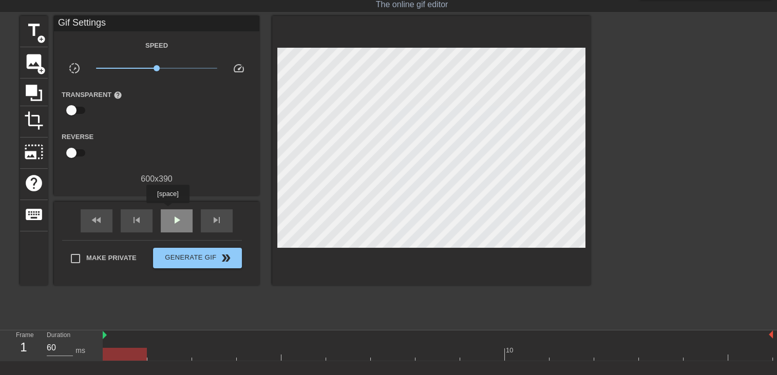
click at [167, 210] on div "play_arrow" at bounding box center [177, 220] width 32 height 23
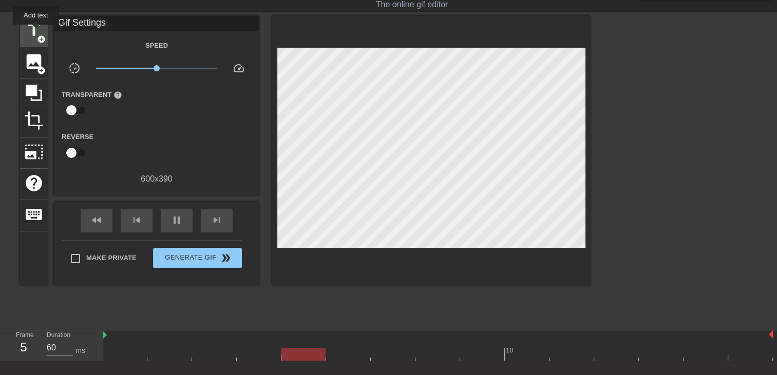
click at [36, 32] on span "title" at bounding box center [34, 31] width 20 height 20
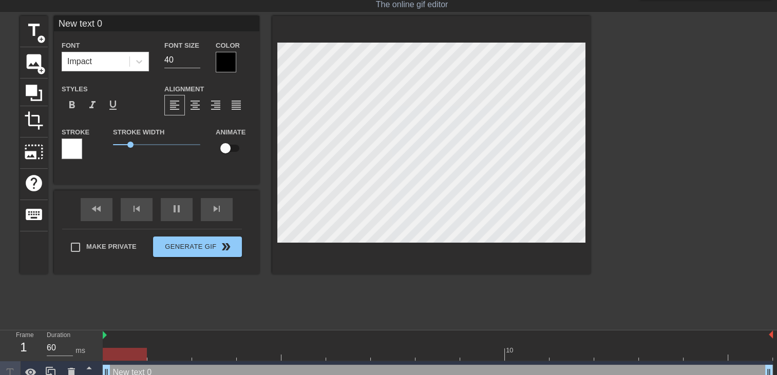
drag, startPoint x: 374, startPoint y: 369, endPoint x: 38, endPoint y: 381, distance: 335.9
click at [38, 375] on html "menu_book Browse the tutorials! Gifntext.com The online gif editor Send Feedbac…" at bounding box center [388, 179] width 777 height 409
type input "New text"
type textarea "New text"
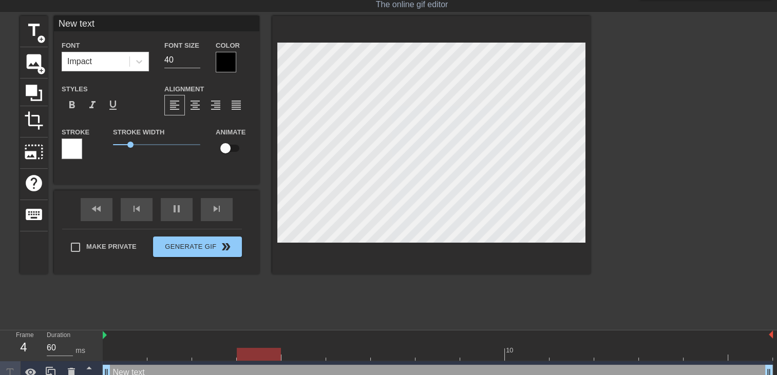
type input "New tex"
type textarea "New tex"
type input "New te"
type textarea "New te"
type input "New t"
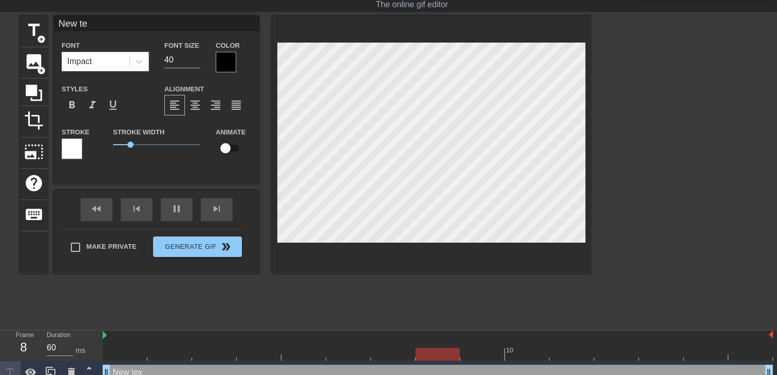
type textarea "New t"
type input "New"
type textarea "New"
type input "New"
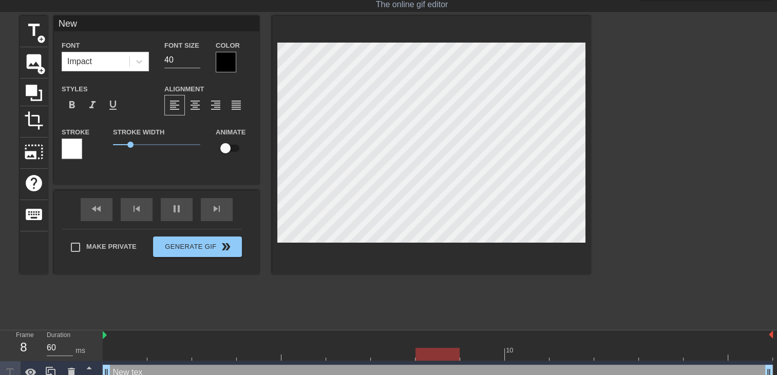
type textarea "New"
type input "Ne"
type textarea "Ne"
type input "N"
type textarea "N"
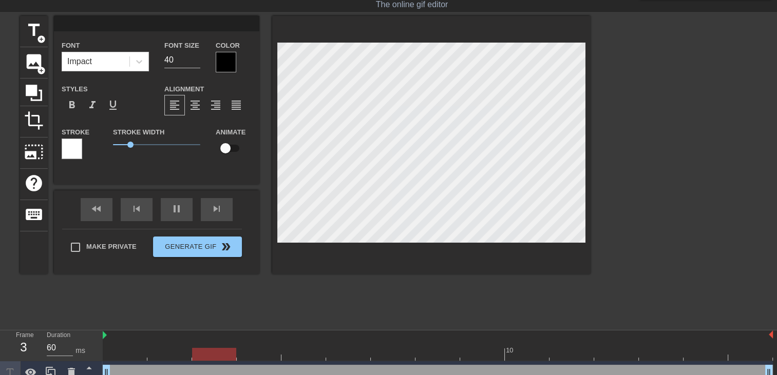
type input "T"
type textarea "T"
type input "L"
type textarea "L"
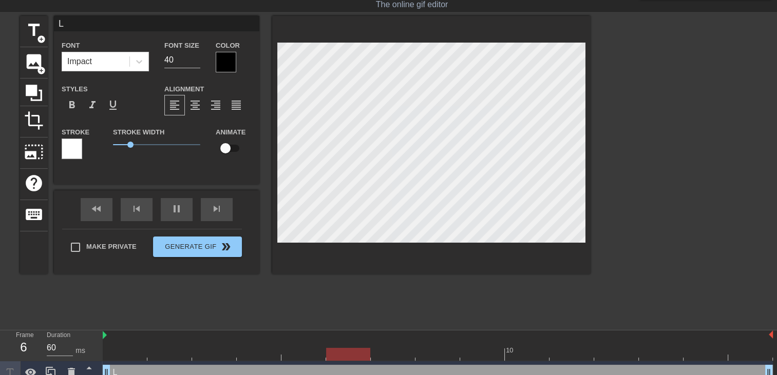
type input "LE"
type textarea "LE"
type input "LE"
type textarea "LE"
type input "LE"
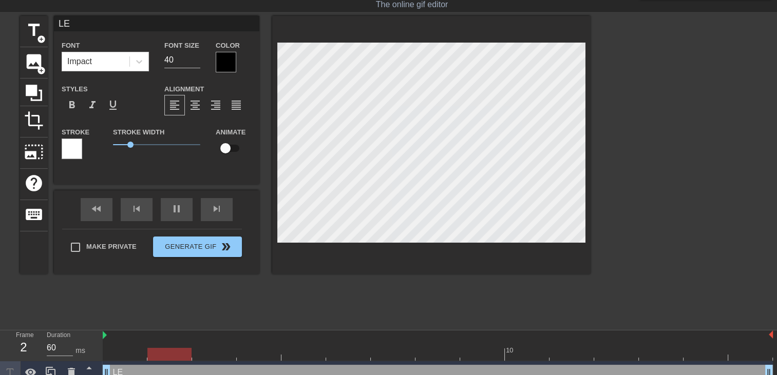
type textarea "LE"
type input "L"
type textarea "L"
type input "Le"
type textarea "Le"
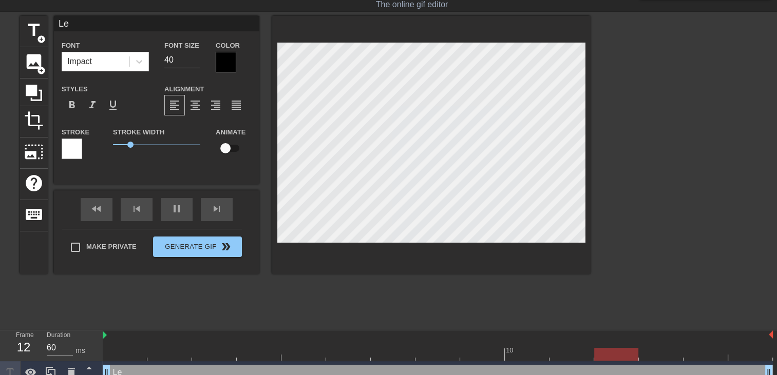
type input "Le"
type textarea "Le"
type input "Le r"
type textarea "Le r"
type input "Le re"
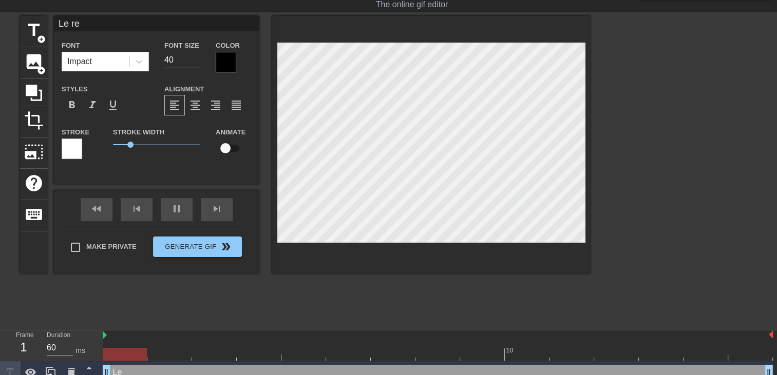
type textarea "Le re"
type input "Le reg"
type textarea "Le reg"
type input "Le rega"
type textarea "Le rega"
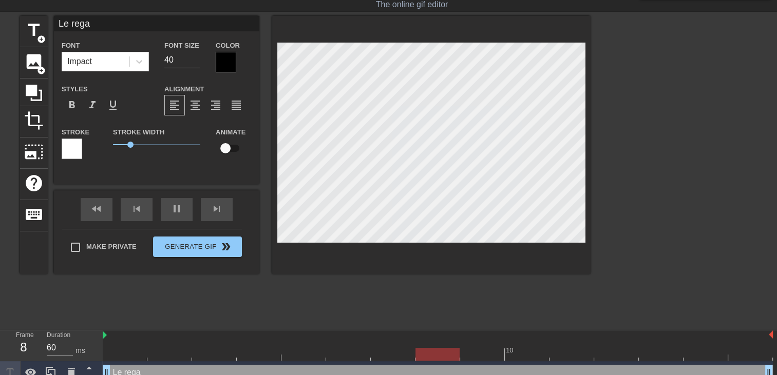
type input "Le regar"
type textarea "Le regar"
type input "Le regard"
type textarea "Le regard"
type input "Le regard"
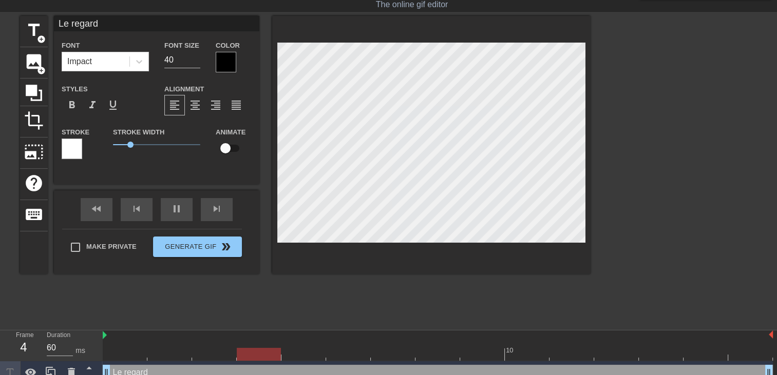
type textarea "Le regard"
type input "Le regard d"
type textarea "Le regard d"
type input "Le regard de"
type textarea "Le regard de"
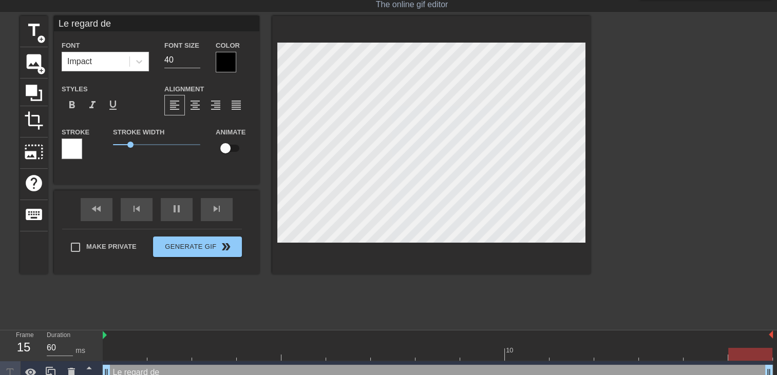
type input "Le regard de"
type textarea "Le regard de"
type input "Le regard de t"
type textarea "Le regard de t"
type input "Le regard de ta"
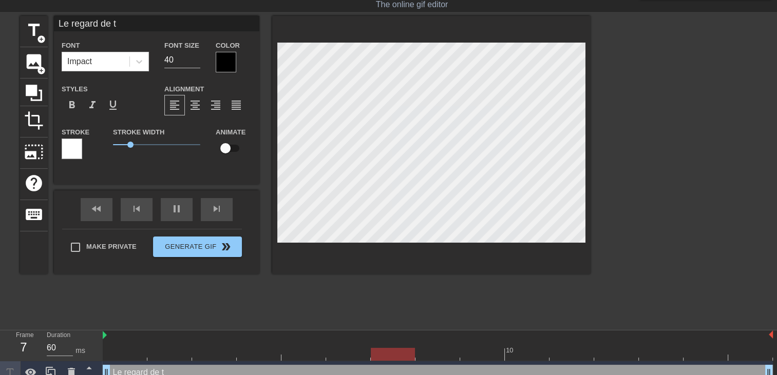
type textarea "Le regard de ta"
type input "Le regard de ta"
type textarea "Le regard de ta"
type input "Le regard de ta m"
type textarea "Le regard de ta m"
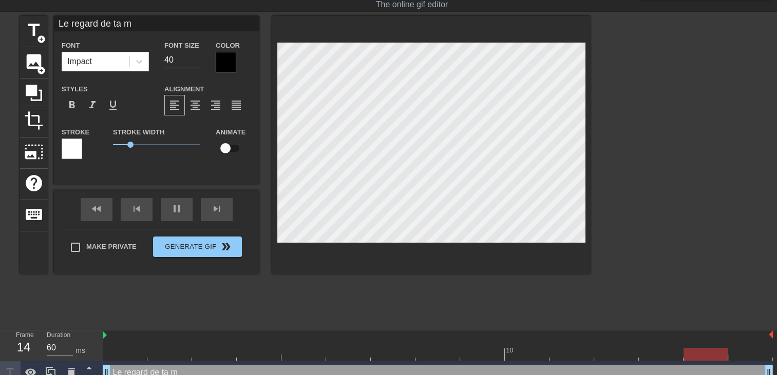
type input "Le regard de ta me"
type textarea "Le regard de ta me"
type input "Le regard de ta mer"
type textarea "Le regard de ta mer"
type input "Le regard de ta mere"
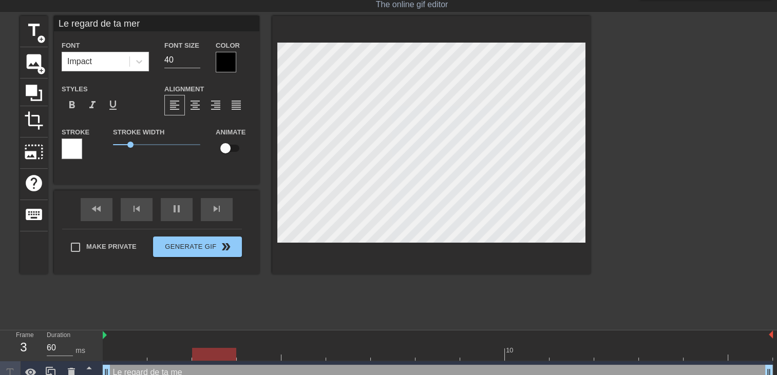
type textarea "Le regard de ta mere"
type input "Le regard de ta mere"
type textarea "Le regard de ta mere"
type input "Le regard de ta mere n"
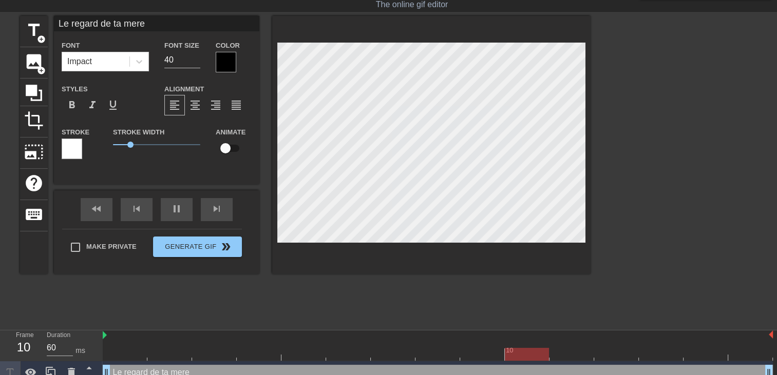
type textarea "Le regard de ta mere n"
type input "Le regard de ta mere n'"
type textarea "Le regard de ta mere n'"
type input "Le regard de ta mere n'e"
type textarea "Le regard de ta mere n'e"
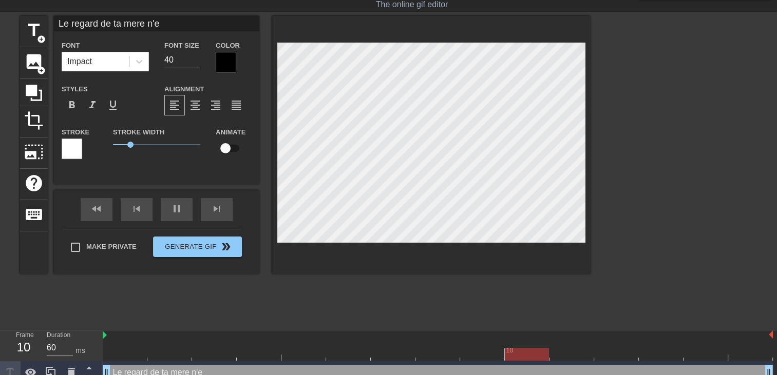
type input "Le regard de ta mere n'es"
type textarea "Le regard de ta mere n'es"
type input "Le regard de ta mere n'est"
type textarea "Le regard de ta mere n'est"
type input "Le regard de ta mere n'est"
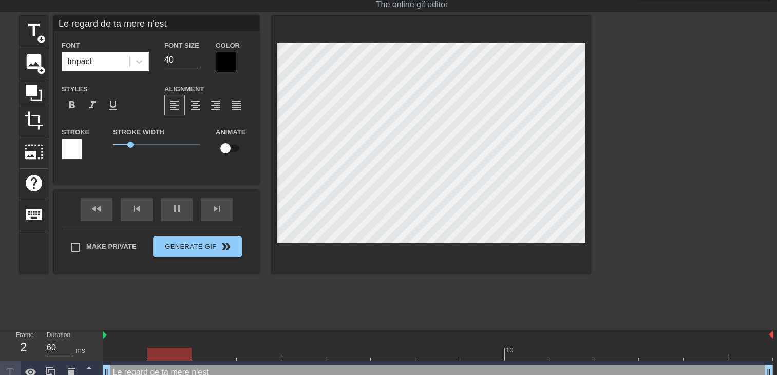
type textarea "Le regard de ta mere n'est"
type input "Le regard de ta mere n'est p"
type textarea "Le regard de ta mere n'est p"
type input "Le regard de ta mere n'est pl"
type textarea "Le regard de ta mere n'est pl"
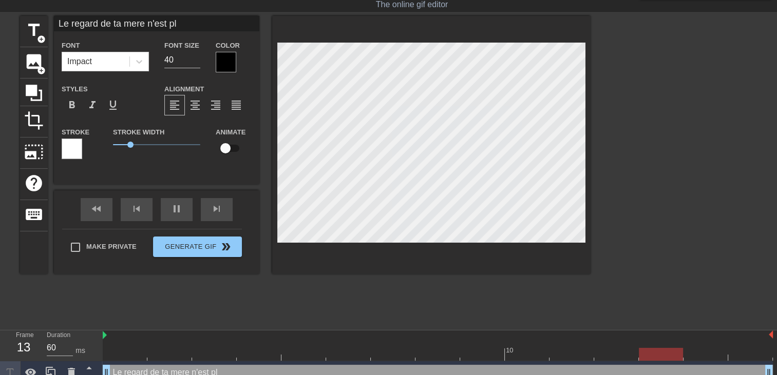
type input "Le regard de ta mere n'est plu"
type textarea "Le regard de ta mere n'est plu"
type input "Le regard de ta mere n'est plus"
type textarea "Le regard de ta mere n'est plus"
type input "Le regard de ta mere n'est plus"
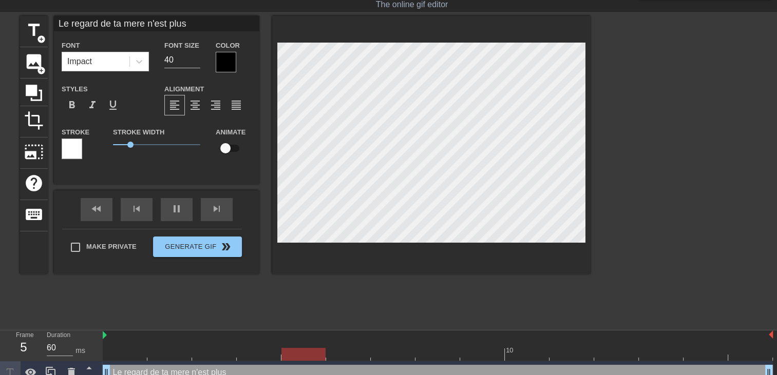
type textarea "Le regard de ta mere n'est plus"
type input "Le regard de ta mere n'est plus"
type textarea "Le regard de ta mere n'est plus"
type input "Le regard de ta mere n'est plus l"
type textarea "Le regard de ta mere n'est plus l"
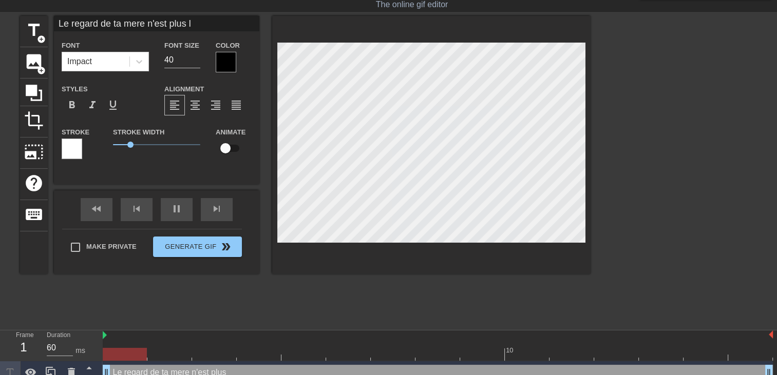
type input "Le regard de ta mere n'est plus le"
type textarea "Le regard de ta mere n'est plus le"
type input "Le regard de ta mere n'est plus le"
type textarea "Le regard de ta mere n'est plus le"
type input "Le regard de ta mere n'est plus le m"
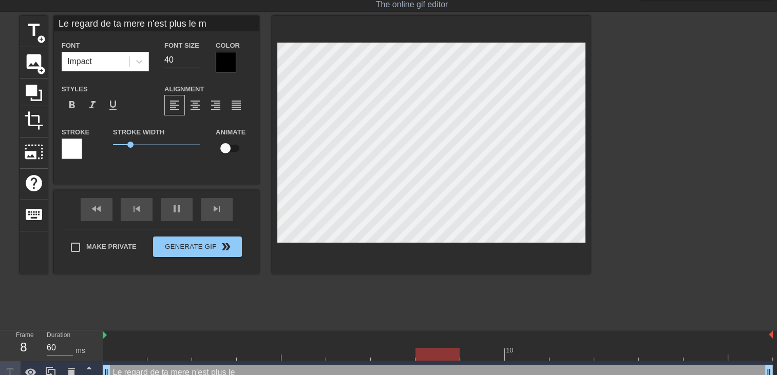
type textarea "Le regard de ta mere n'est plus le m"
type input "Le regard de ta mere n'est plus le me"
type textarea "Le regard de ta mere n'est plus le me"
type input "Le regard de ta mere n'est plus le mem"
type textarea "Le regard de ta mere n'est plus le mem"
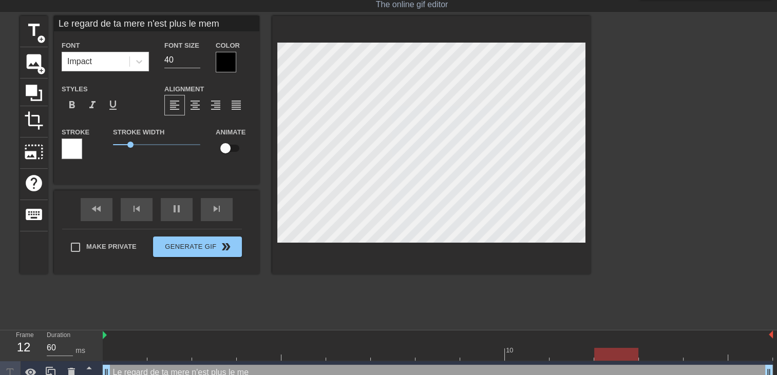
type input "Le regard de ta mere n'est plus le meme"
type textarea "Le regard de ta mere n'est plus le meme"
type input "Le regard de ta mere n'est plus le meme"
type textarea "Le regard de ta mere n'est plus le meme"
type input "Le regard de ta mere n'est plus le meme m"
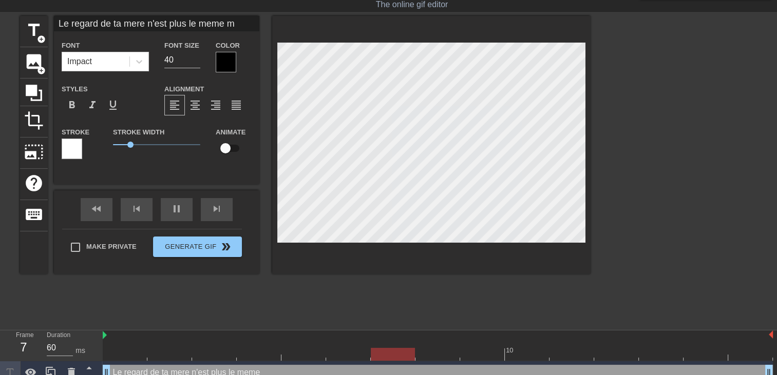
type textarea "Le regard de ta mere n'est plus le meme m"
type input "Le regard de ta mere n'est plus le meme ma"
type textarea "Le regard de ta mere n'est plus le meme ma"
type input "Le regard de ta mere n'est plus le meme mai"
type textarea "Le regard de ta mere n'est plus le meme mai"
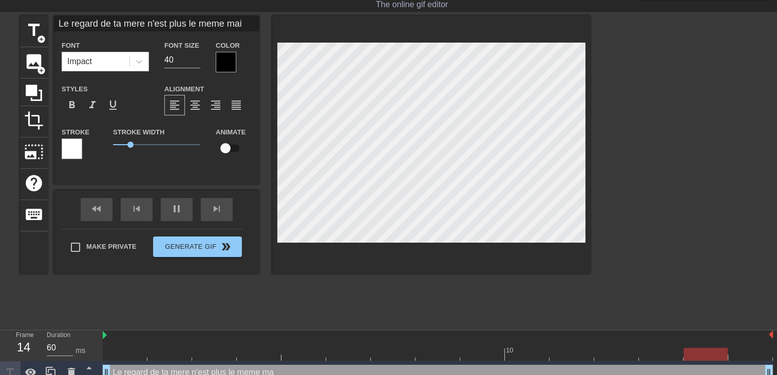
type input "Le regard de ta mere n'est plus le meme mais"
type textarea "Le regard de ta mere n'est plus le meme mais"
type input "Le regard de ta mere n'est plus le meme mais"
type textarea "Le regard de ta mere n'est plus le meme mais"
type input "Le regard de ta mere n'est plus le meme mais t"
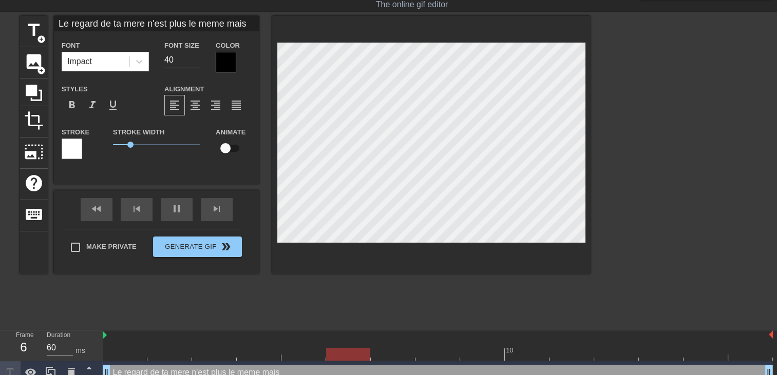
type textarea "Le regard de ta mere n'est plus le meme mais t"
type input "Le regard de ta mere n'est plus le meme mais tu"
type textarea "Le regard de ta mere n'est plus le meme mais tu"
type input "Le regard de ta mere n'est plus le meme mais tu"
type textarea "Le regard de ta mere n'est plus le meme mais tu"
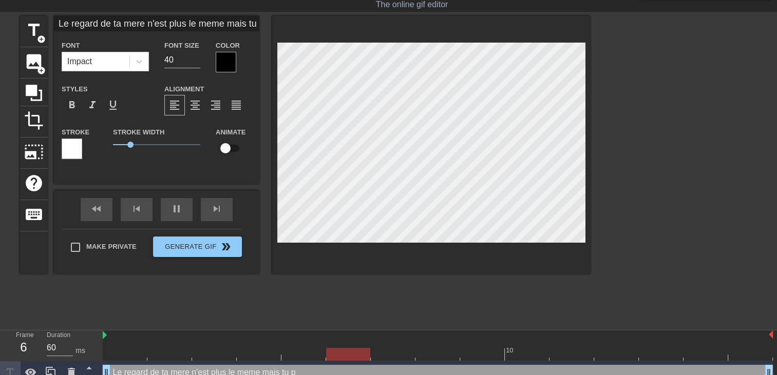
type input "Le regard de ta mere n'est plus le meme mais tu p"
type textarea "Le regard de ta mere n'est plus le meme mais tu p"
type input "Le regard de ta mere n'est plus le meme mais tu pr"
type textarea "Le regard de ta mere n'est plus le meme mais tu pr"
type input "Le regard de ta mere n'est plus le meme mais tu pre"
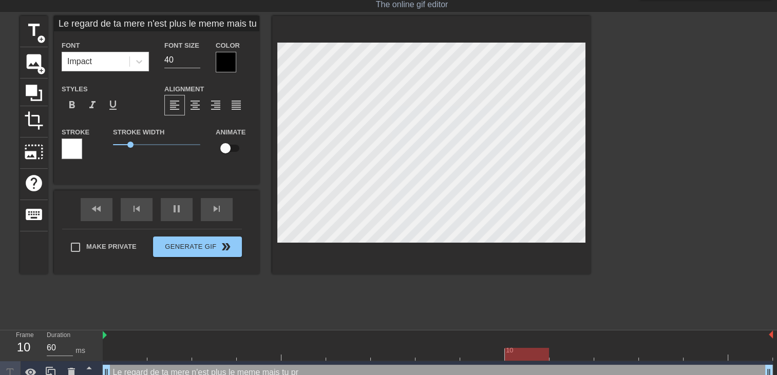
type textarea "Le regard de ta mere n'est plus le meme mais tu pre"
type input "Le regard de ta mere n'est plus le meme mais tu pref"
type textarea "Le regard de ta mere n'est plus le meme mais tu pref"
type input "Le regard de ta mere n'est plus le meme mais tu prefe"
type textarea "Le regard de ta mere n'est plus le meme mais tu prefe"
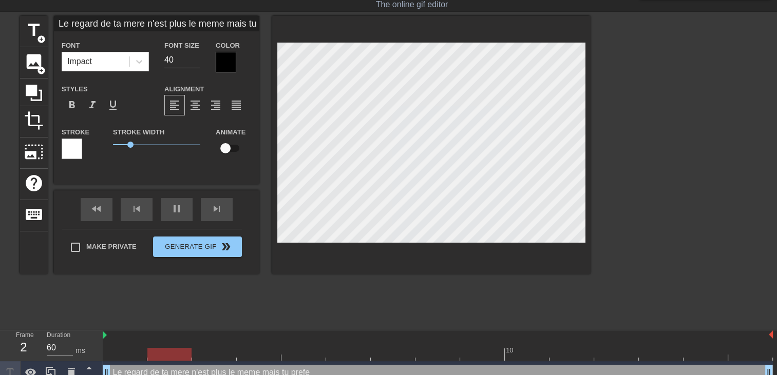
type input "Le regard de ta mere n'est plus le meme mais tu prefer"
type textarea "Le regard de ta mere n'est plus le meme mais tu prefer"
type input "Le regard de ta mere n'est plus le meme mais tu prefere"
type textarea "Le regard de ta mere n'est plus le meme mais tu prefere"
type input "Le regard de ta mere n'est plus le meme mais tu prefere"
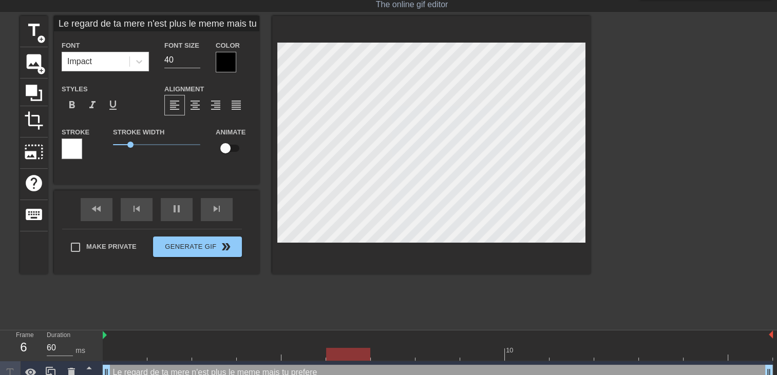
type textarea "Le regard de ta mere n'est plus le meme mais tu prefere"
type input "Le regard de ta mere n'est plus le meme mais tu prefere"
type textarea "Le regard de ta mere n'est plus le meme mais tu prefere"
type input "Le regard de ta mere n'est plus le meme mais tu prefere c"
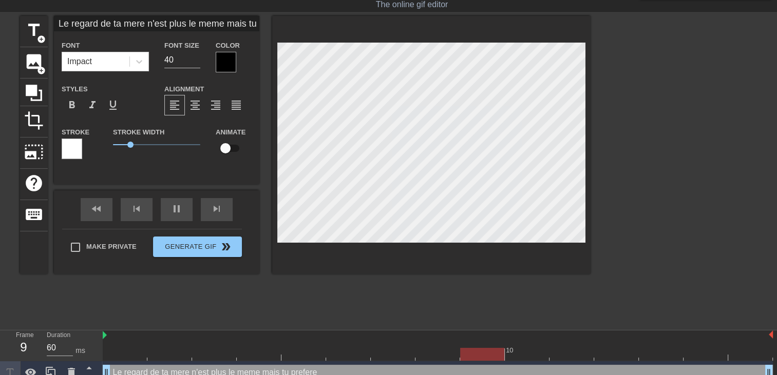
type textarea "Le regard de ta mere n'est plus le meme mais tu prefere c"
type input "Le regard de ta mere n'est plus le meme mais tu prefere ce"
type textarea "Le regard de ta mere n'est plus le meme mais tu prefere ce"
type input "Le regard de ta mere n'est plus le meme mais tu prefere cel"
type textarea "Le regard de ta mere n'est plus le meme mais tu prefere cel"
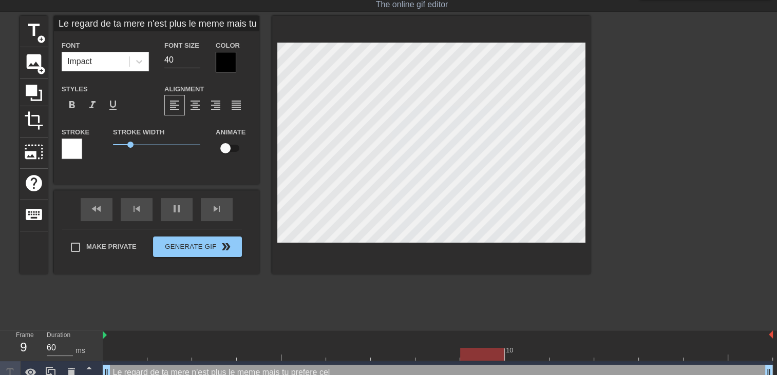
type input "Le regard de ta mere n'est plus le meme mais tu prefere celu"
type textarea "Le regard de ta mere n'est plus le meme mais tu prefere celu"
type input "Le regard de ta mere n'est plus le meme mais tu prefere celui"
type textarea "Le regard de ta mere n'est plus le meme mais tu prefere celui"
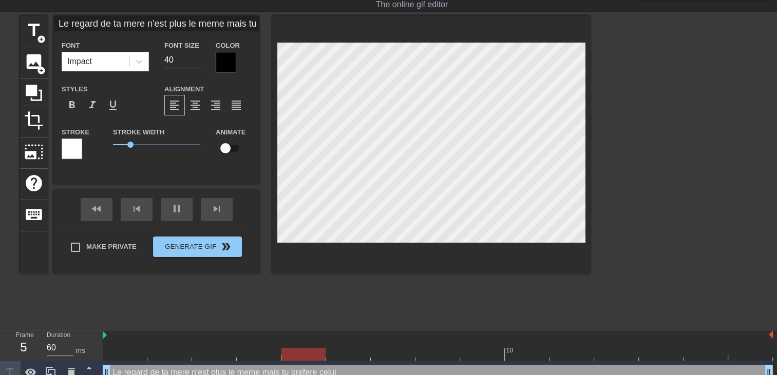
type input "Le regard de ta mere n'est plus le meme mais tu prefere celui"
type textarea "Le regard de ta mere n'est plus le meme mais tu prefere celui"
type input "Le regard de ta mere n'est plus le meme mais tu prefere celui l"
type textarea "Le regard de ta mere n'est plus le meme mais tu prefere celui l"
type input "Le regard de ta mere n'est plus le meme mais tu prefere celui la"
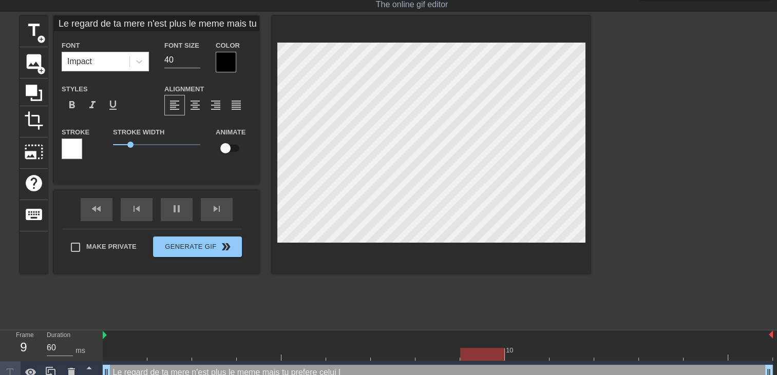
type textarea "Le regard de ta mere n'est plus le meme mais tu prefere celui la"
type input "Le regard de ta mere n'est plus le meme mais tu prefere celui la"
type textarea "Le regard de ta mere n'est plus le meme mais tu prefere celui la"
type input "Le regard de ta mere n'est plus le meme mais tu prefere celui la ."
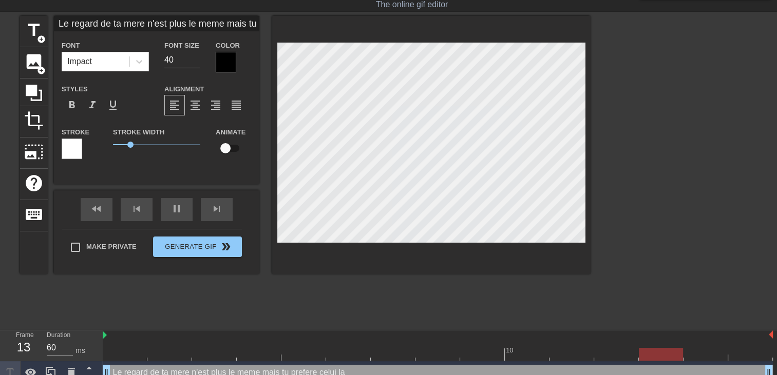
type textarea "Le regard de ta mere n'est plus le meme mais tu prefere celui la ."
type input "Le regard de ta mere n'est plus le meme mais tu prefere celui la .."
type textarea "Le regard de ta mere n'est plus le meme mais tu prefere celui la .."
type input "Le regard de ta mere n'est plus le meme mais tu prefere celui la ..."
type textarea "Le regard de ta mere n'est plus le meme mais tu prefere celui la ..."
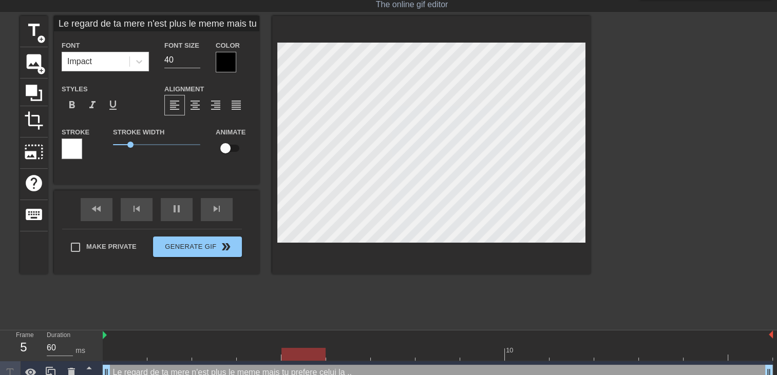
type input "Le regard de ta mere n'est plus le meme mais tu prefere celui la ...."
type textarea "Le regard de ta mere n'est plus le meme mais tu prefere celui la ...."
type input "Le regard de ta mere n'est plus le meme mais tu prefere celui la ....."
type textarea "Le regard de ta mere n'est plus le meme mais tu prefere celui la ....."
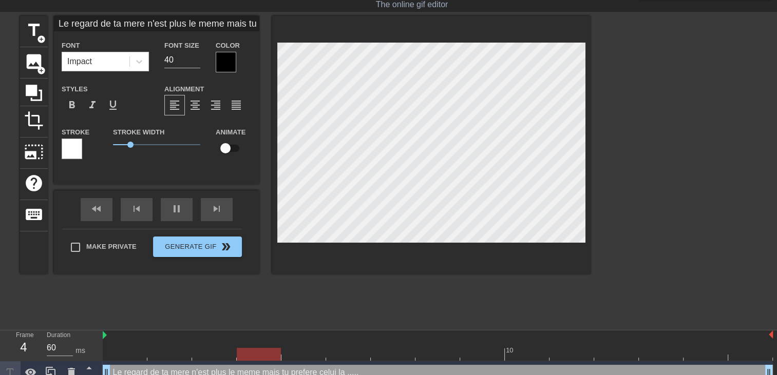
scroll to position [1, 1]
click at [223, 64] on div at bounding box center [226, 62] width 21 height 21
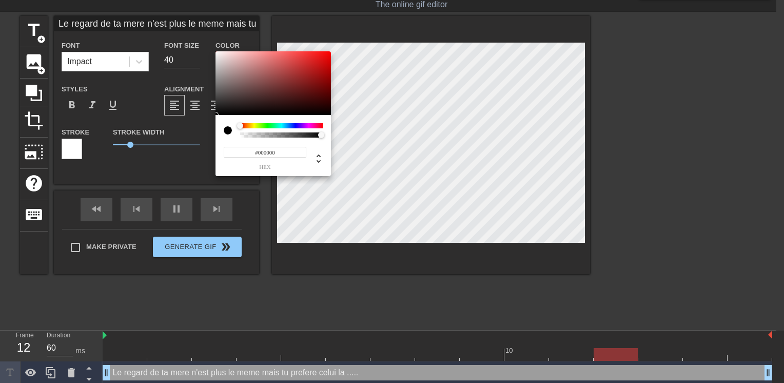
click at [294, 127] on div at bounding box center [281, 125] width 83 height 5
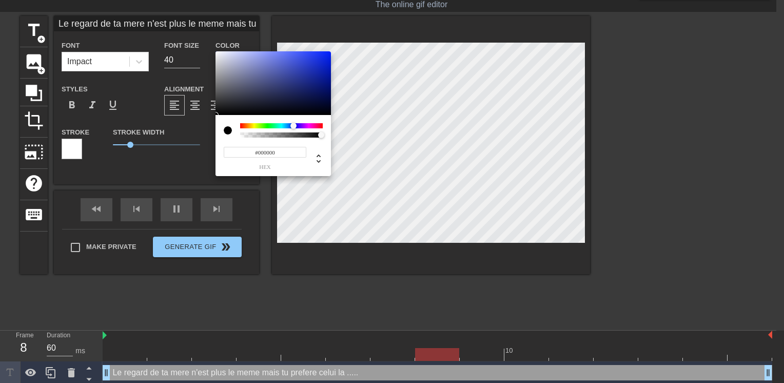
type input "Le regard de ta mere n'est plus le meme mais tu prefere celui la ....."
type input "#0C25D3"
click at [324, 63] on div at bounding box center [273, 83] width 115 height 64
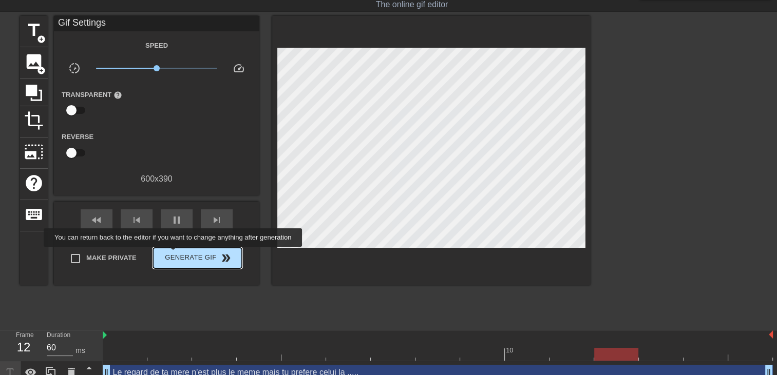
click at [174, 254] on span "Generate Gif double_arrow" at bounding box center [197, 258] width 81 height 12
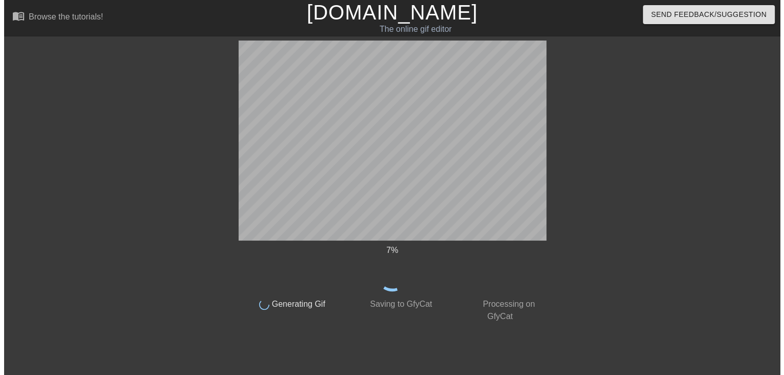
scroll to position [0, 0]
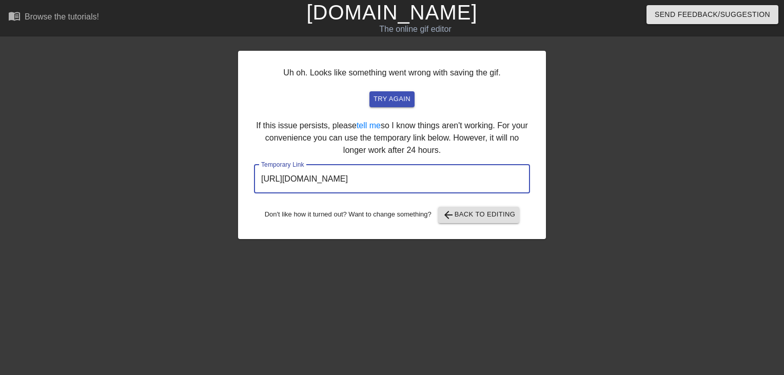
drag, startPoint x: 491, startPoint y: 181, endPoint x: 145, endPoint y: 171, distance: 346.1
click at [145, 171] on div "Uh oh. Looks like something went wrong with saving the gif. try again If this i…" at bounding box center [392, 195] width 784 height 308
click at [404, 15] on link "[DOMAIN_NAME]" at bounding box center [391, 12] width 171 height 23
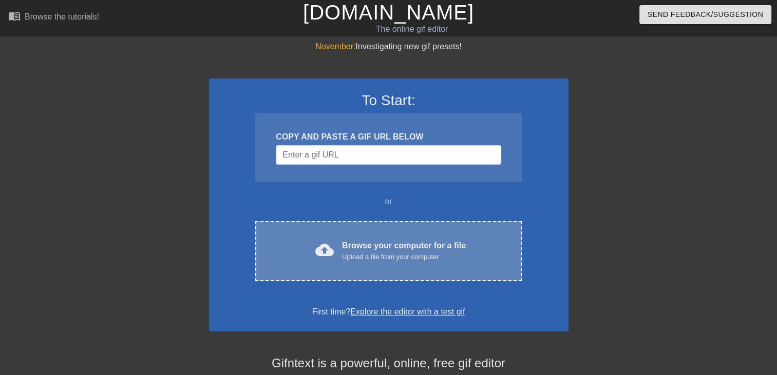
drag, startPoint x: 373, startPoint y: 260, endPoint x: 366, endPoint y: 247, distance: 13.8
click at [366, 247] on div "Browse your computer for a file Upload a file from your computer" at bounding box center [404, 251] width 124 height 23
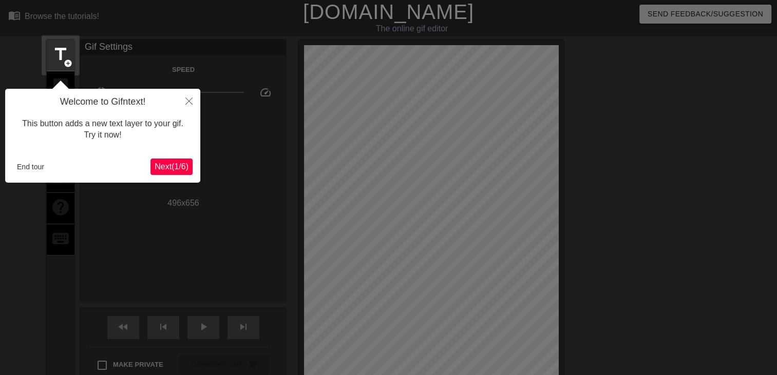
scroll to position [25, 0]
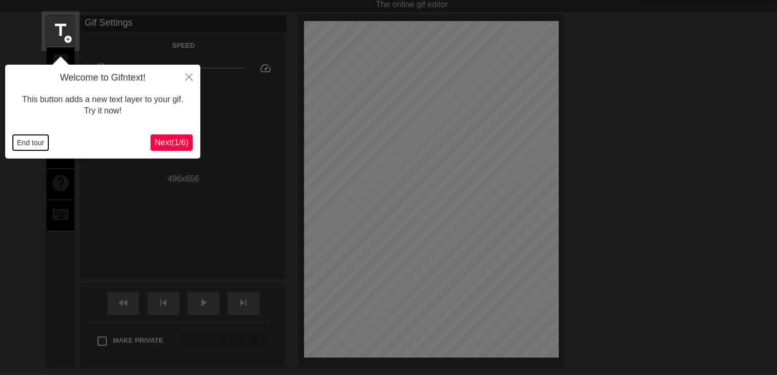
click at [35, 146] on button "End tour" at bounding box center [30, 142] width 35 height 15
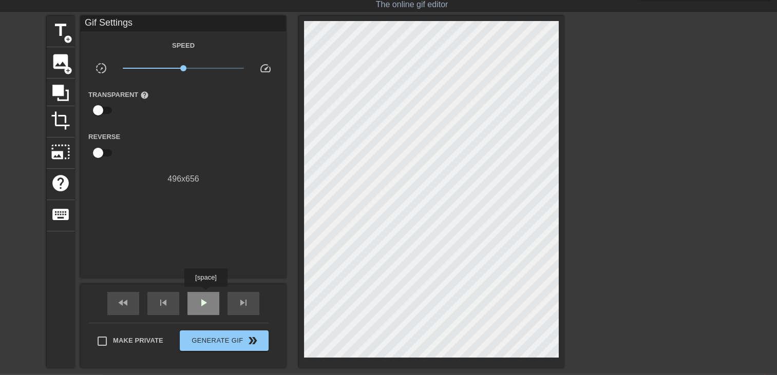
click at [203, 294] on div "play_arrow" at bounding box center [203, 303] width 32 height 23
click at [67, 35] on span "add_circle" at bounding box center [68, 39] width 9 height 9
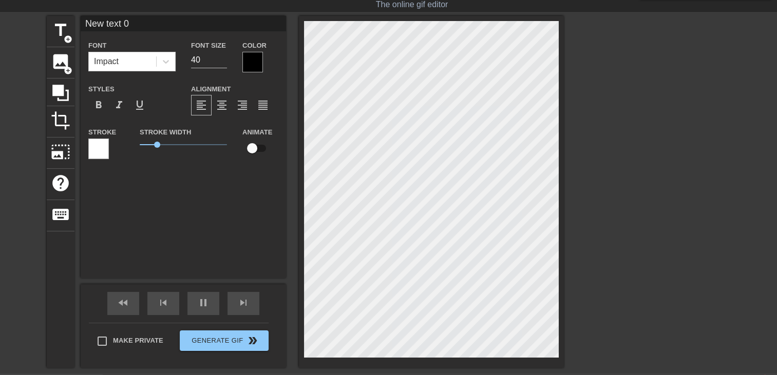
scroll to position [1, 3]
type input "New text"
type textarea "New text"
type input "New tex"
type textarea "New tex"
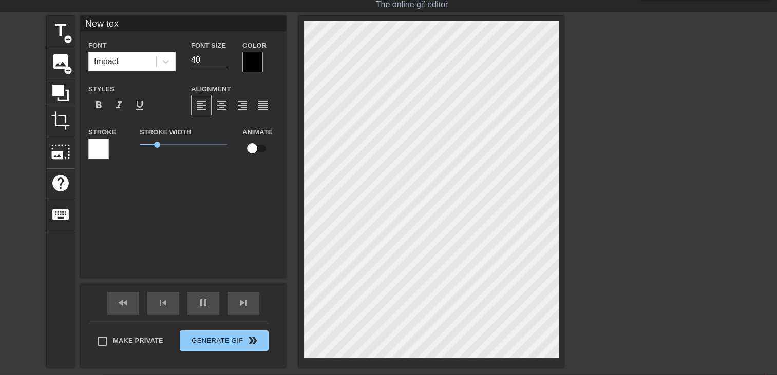
type input "New te"
type textarea "New te"
type input "New t"
type textarea "New t"
type input "New"
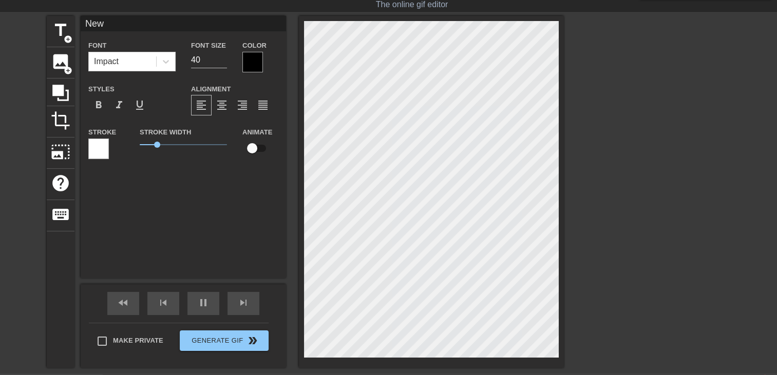
type textarea "New"
type input "New"
type textarea "New"
type input "Ne"
type textarea "Ne"
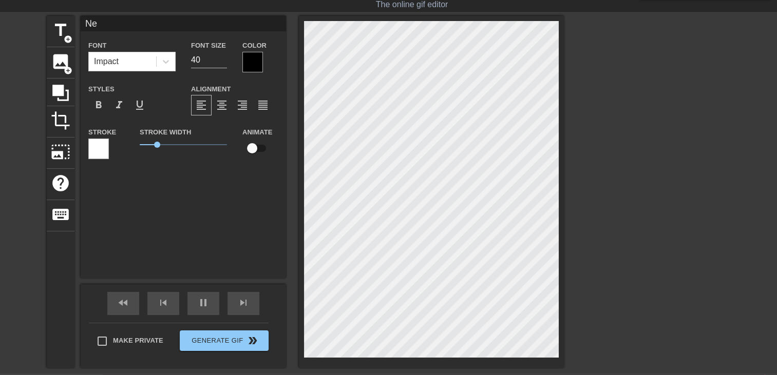
type input "N"
type textarea "N"
type input "E"
type textarea "E"
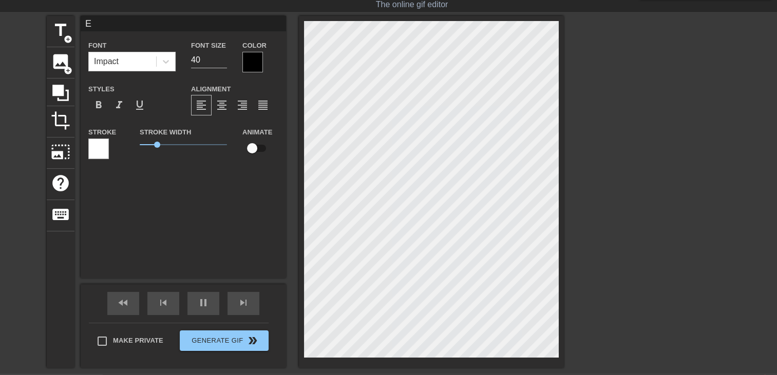
scroll to position [1, 1]
type input "EM"
type textarea "EM"
type input "EMM"
type textarea "EMM"
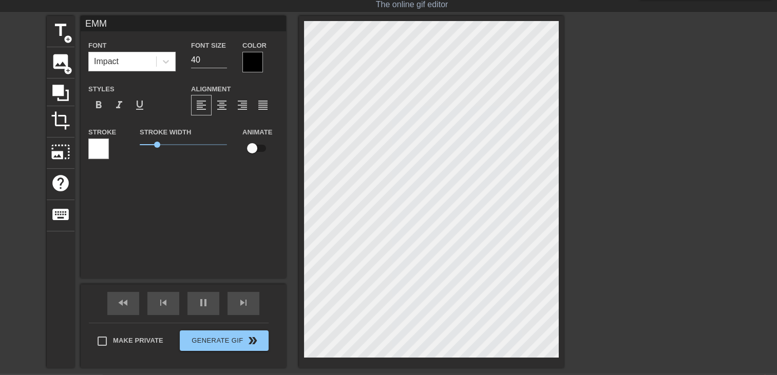
type input "EMMM"
type textarea "EMMM"
type input "EMM"
type textarea "EMM"
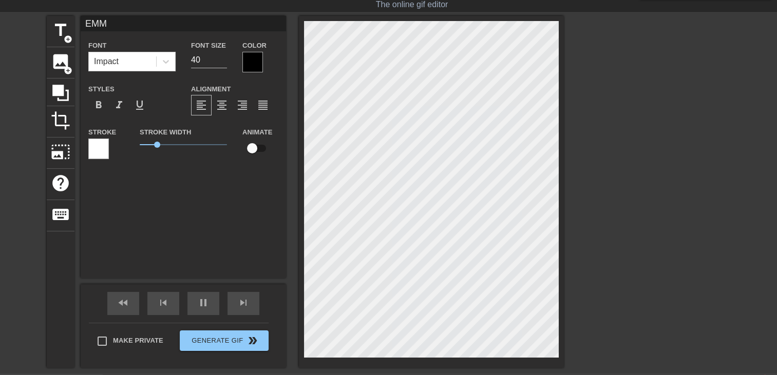
type input "[PERSON_NAME]"
type textarea "[PERSON_NAME]"
type input "[PERSON_NAME]"
type textarea "[PERSON_NAME]"
type input "[PERSON_NAME]"
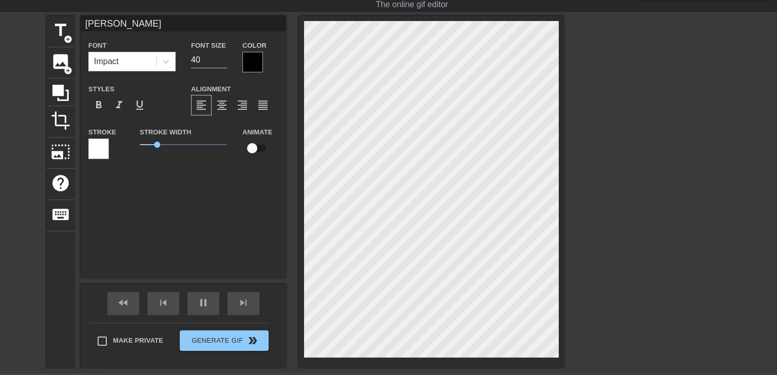
type textarea "[PERSON_NAME]"
type input "[PERSON_NAME]"
type textarea "[PERSON_NAME]"
type input "[PERSON_NAME]"
type textarea "[PERSON_NAME]"
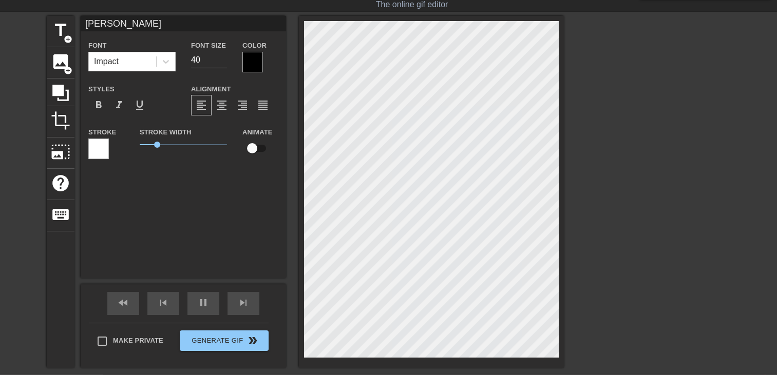
type input "[PERSON_NAME]"
type textarea "[PERSON_NAME]"
type input "[PERSON_NAME]"
type textarea "[PERSON_NAME]"
type input "[PERSON_NAME]"
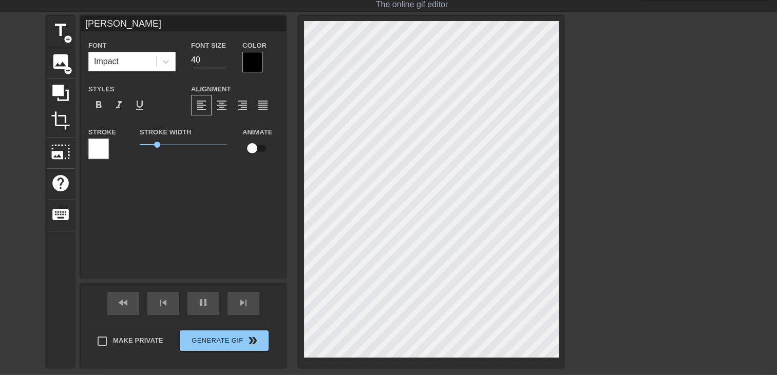
type textarea "[PERSON_NAME]"
type input "[PERSON_NAME]"
type textarea "[PERSON_NAME]"
type input "[PERSON_NAME] e"
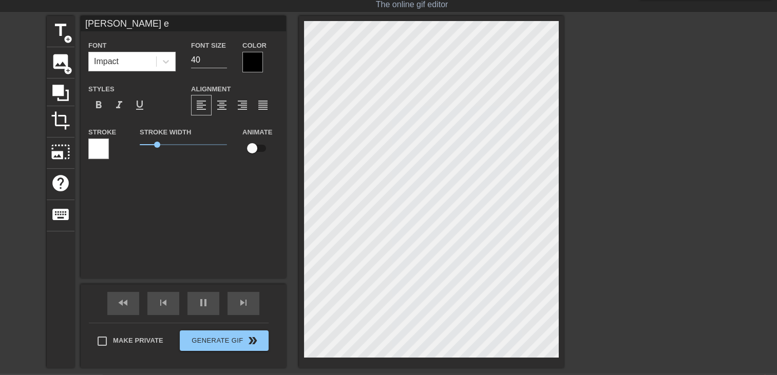
type textarea "[PERSON_NAME] e"
type input "[PERSON_NAME] es"
type textarea "[PERSON_NAME] es"
type input "[PERSON_NAME] est"
type textarea "[PERSON_NAME] est"
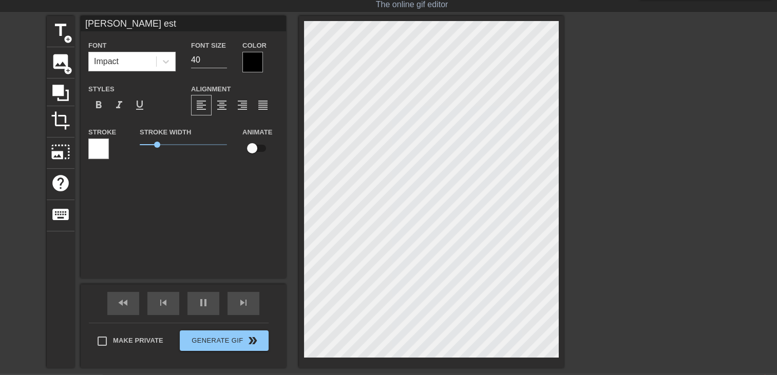
type input "[PERSON_NAME] est"
type textarea "[PERSON_NAME] est"
type input "EMMA WATSON est p"
type textarea "EMMA WATSON est p"
type input "EMMA WATSON est pr"
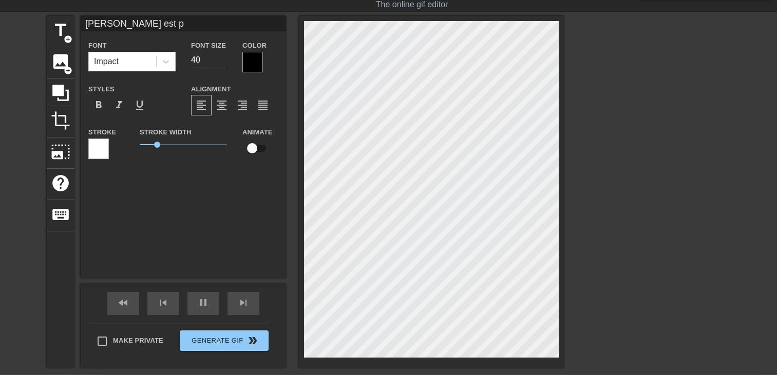
type textarea "EMMA WATSON est pr"
type input "EMMA WATSON est pre"
type textarea "EMMA WATSON est pre"
type input "EMMA WATSON est pres"
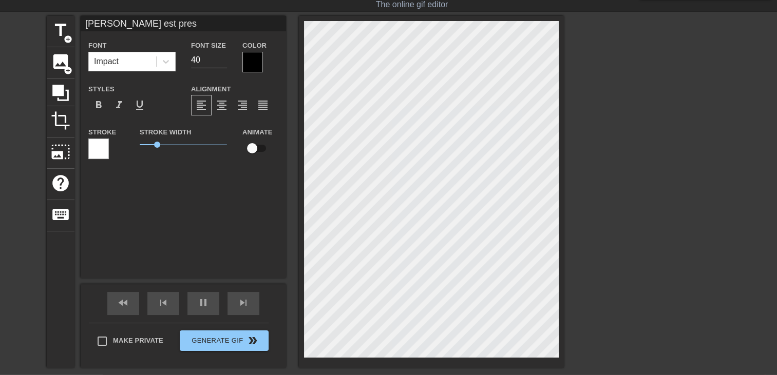
type textarea "EMMA WATSON est pres"
type input "EMMA WATSON est press"
type textarea "EMMA WATSON est press"
type input "EMMA WATSON est presse"
type textarea "EMMA WATSON est presse"
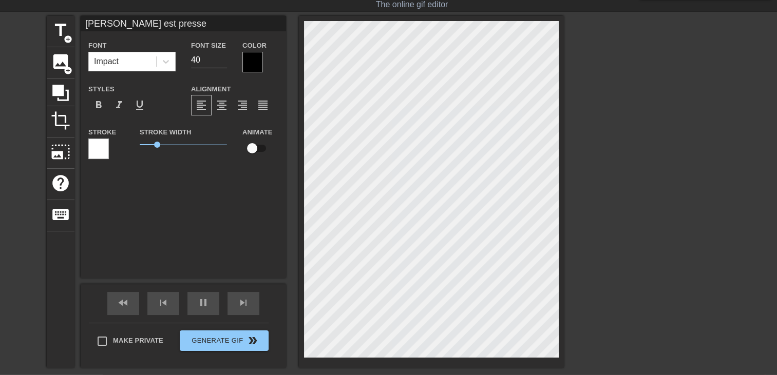
type input "EMMA WATSON est pressen"
type textarea "EMMA WATSON est pressen"
type input "EMMA WATSON est pressent"
type textarea "EMMA WATSON est pressent"
type input "EMMA WATSON est pressenti"
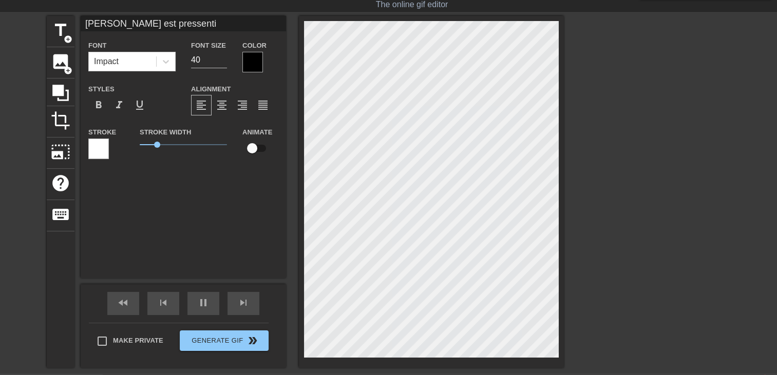
type textarea "EMMA WATSON est pressenti"
type input "EMMA WATSON est pressenti"
type textarea "EMMA WATSON est pressenti"
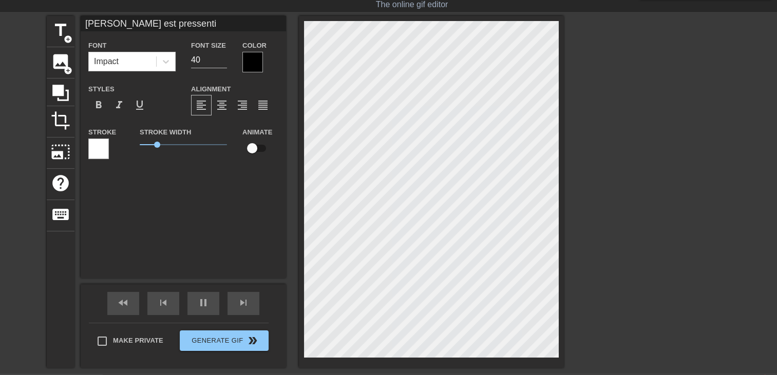
type input "EMMA WATSON est pressentip"
type textarea "EMMA WATSON est pressenti p"
type input "EMMA WATSON est pressentipo"
type textarea "EMMA WATSON est pressenti po"
type input "EMMA WATSON est pressentipou"
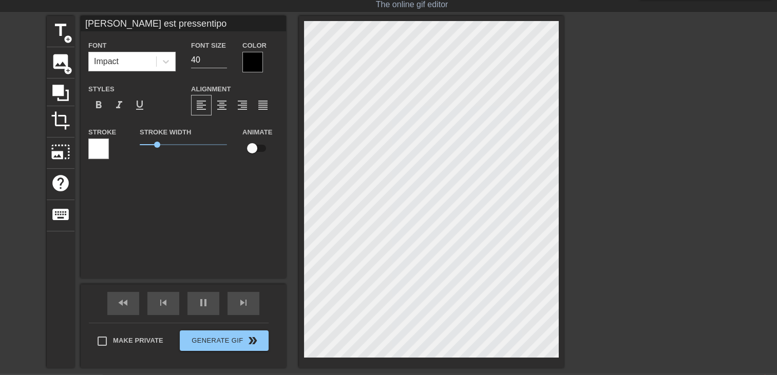
type textarea "EMMA WATSON est pressenti pou"
type input "EMMA WATSON est pressentipour"
type textarea "EMMA WATSON est pressenti pour"
type input "EMMA WATSON est pressentipour"
type textarea "EMMA WATSON est pressenti pour"
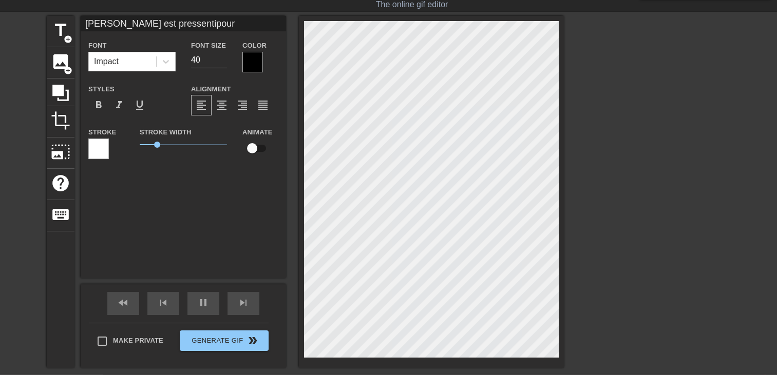
type input "EMMA WATSON est pressentipour l"
type textarea "EMMA WATSON est pressenti pour l"
type input "EMMA WATSON est pressentipour le"
type textarea "EMMA WATSON est pressenti pour le"
type input "EMMA WATSON est pressentipour le"
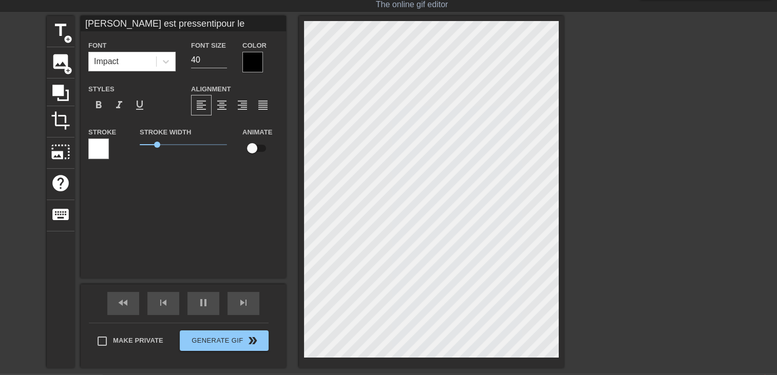
type textarea "EMMA WATSON est pressenti pour le"
type input "EMMA WATSON est pressentipour le p"
type textarea "EMMA WATSON est pressenti pour le p"
type input "EMMA WATSON est pressentipour le pr"
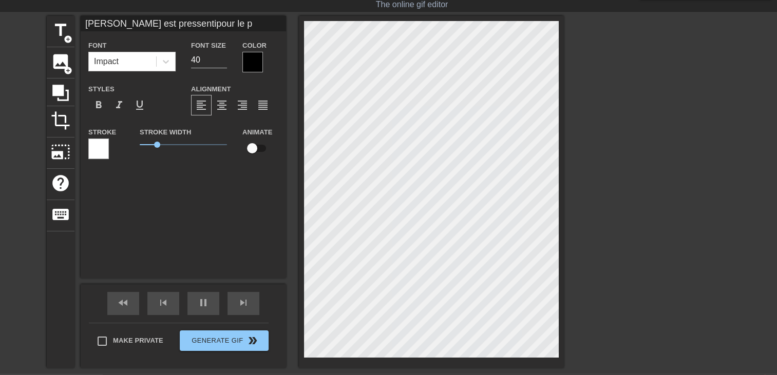
type textarea "EMMA WATSON est pressenti pour le pr"
type input "EMMA WATSON est pressentipour le pro"
type textarea "EMMA WATSON est pressenti pour le pro"
type input "EMMA WATSON est pressentipour le proc"
type textarea "EMMA WATSON est pressenti pour le proc"
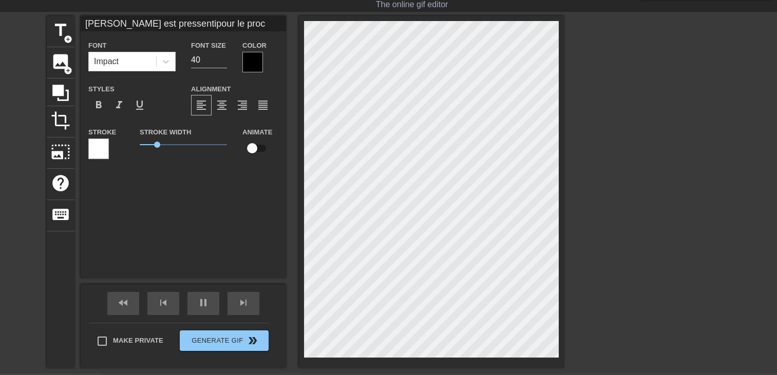
type input "EMMA WATSON est pressentipour le proch"
type textarea "EMMA WATSON est pressenti pour le proch"
type input "EMMA WATSON est pressentipour le procha"
type textarea "EMMA WATSON est pressenti pour le procha"
type input "EMMA WATSON est pressentipour le prochai"
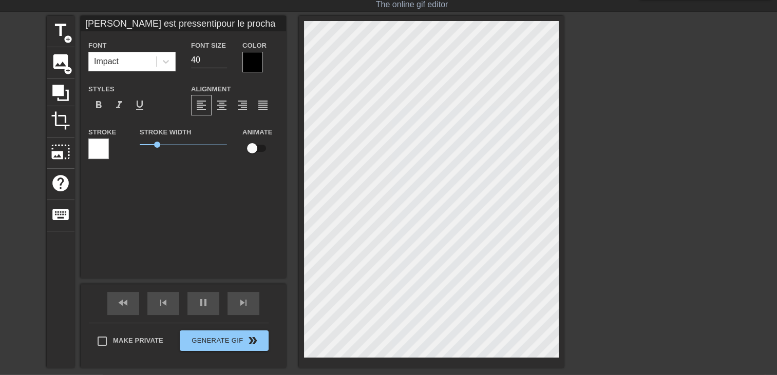
type textarea "EMMA WATSON est pressenti pour le prochai"
type input "EMMA WATSON est pressentipour le prochain"
type textarea "EMMA WATSON est pressenti pour le prochain"
type input "EMMA WATSON est pressentipour le prochain"
type textarea "EMMA WATSON est pressenti pour le prochain"
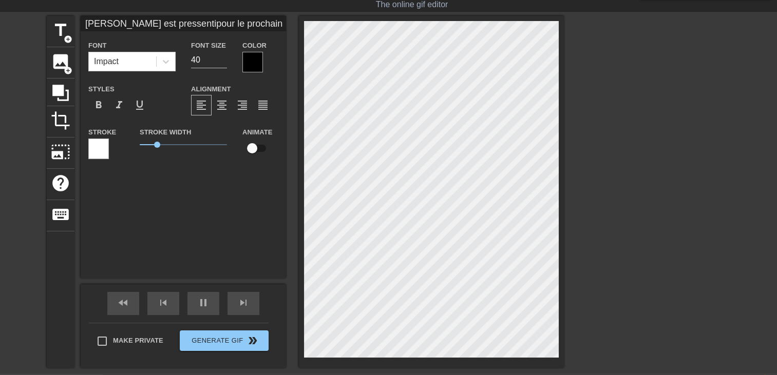
scroll to position [2, 4]
type input "EMMA WATSON est pressentipour le prochain f"
type textarea "EMMA WATSON est pressenti pour le prochain f"
type input "EMMA WATSON est pressentipour le prochain fi"
type textarea "EMMA WATSON est pressenti pour le prochain fi"
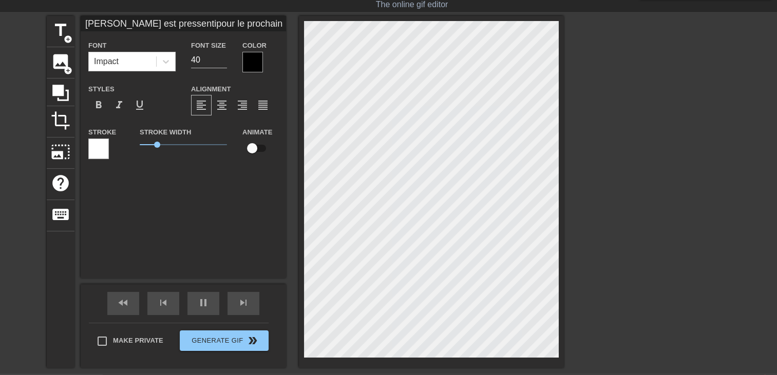
type input "EMMA WATSON est pressentipour le prochain fil"
type textarea "EMMA WATSON est pressenti pour le prochain fil"
type input "EMMA WATSON est pressentipour le prochain film"
type textarea "EMMA WATSON est pressenti pour le prochain film"
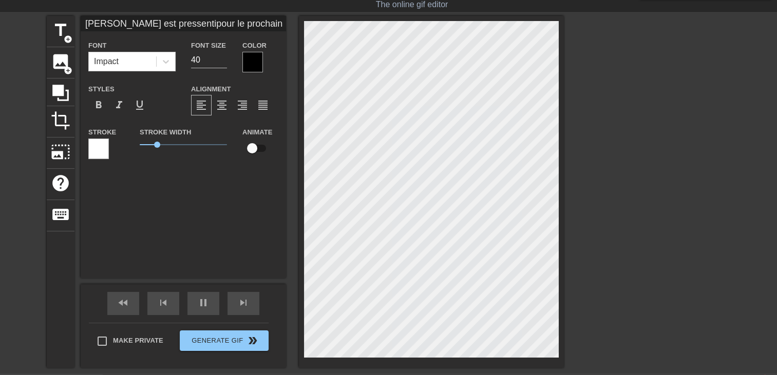
type input "EMMA WATSON est pressentipour le prochain film"
type textarea "EMMA WATSON est pressenti pour le prochain film"
type input "EMMA WATSON est pressentipour le prochain film"
type textarea "EMMA WATSON est pressenti pour le prochain film"
type input "EMMA WATSON est pressentipour le prochain fil"
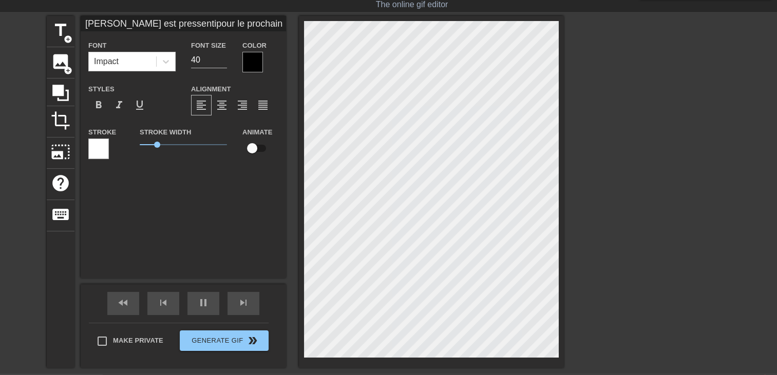
type textarea "EMMA WATSON est pressenti pour le prochain fil"
type input "EMMA WATSON est pressentipour le prochain fi"
type textarea "EMMA WATSON est pressenti pour le prochain f"
type input "EMMA WATSON est pressentipour le prochain"
type textarea "EMMA WATSON est pressenti pour le prochain"
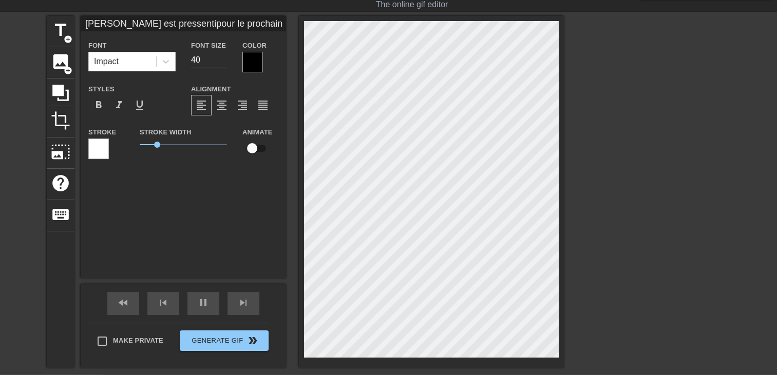
type input "EMMA WATSON est pressentipour le prochain"
type textarea "EMMA WATSON est pressenti pour le prochain"
type input "EMMA WATSON est pressentipour le prochai"
type textarea "EMMA WATSON est pressenti pour le prochai"
type input "EMMA WATSON est pressentipour le procha"
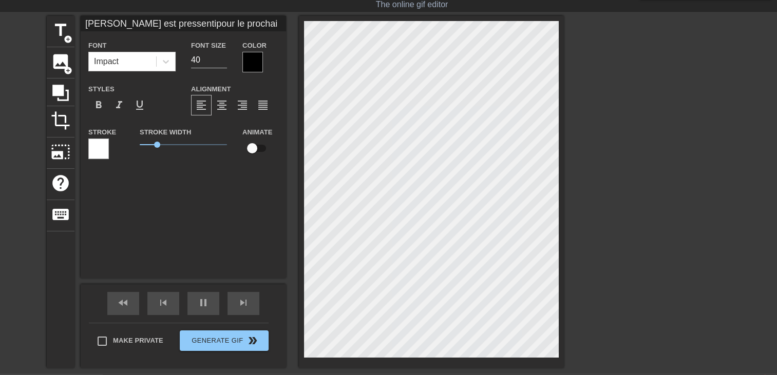
type textarea "EMMA WATSON est pressenti pour le procha"
type input "EMMA WATSON est pressentipour le proch"
type textarea "EMMA WATSON est pressenti pour le proch"
type input "EMMA WATSON est pressentipour le proc"
type textarea "EMMA WATSON est pressenti pour le pro"
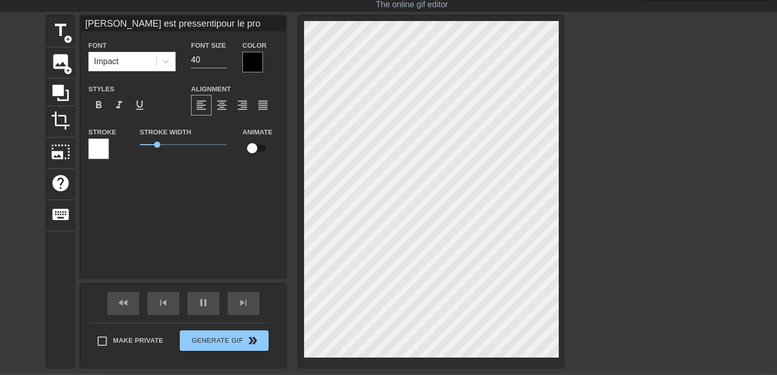
scroll to position [2, 3]
type input "EMMA WATSON est pressentipour le pr"
type textarea "EMMA WATSON est pressenti pour le pr"
type input "EMMA WATSON est pressentipour le p"
type textarea "EMMA WATSON est pressenti pour le p"
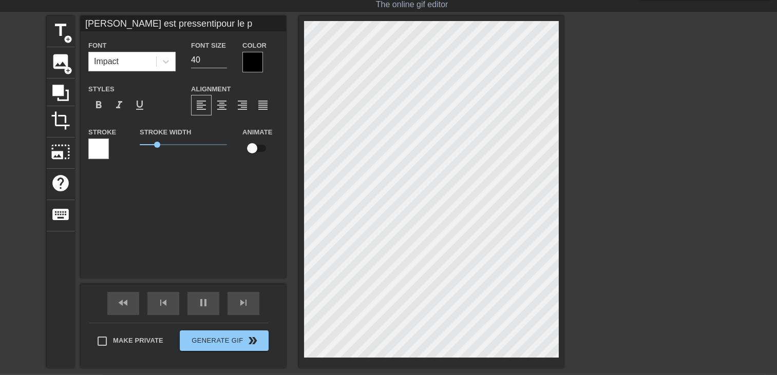
type input "EMMA WATSON est pressentipour le"
type textarea "EMMA WATSON est pressenti pour le"
type input "EMMA WATSON est pressentipour le p"
type textarea "EMMA WATSON est pressenti pour le p"
type input "EMMA WATSON est pressentipour le pr"
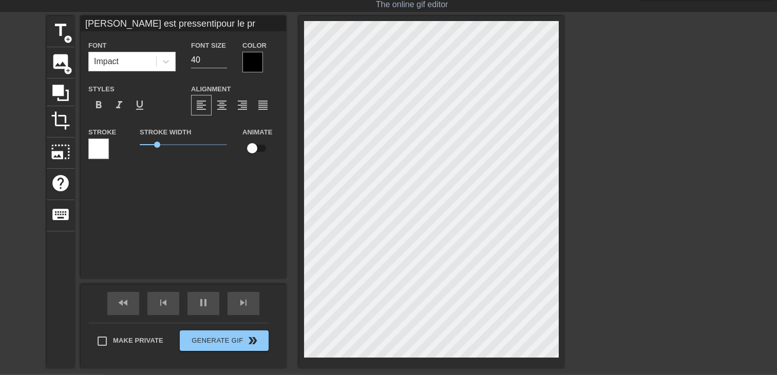
type textarea "EMMA WATSON est pressenti pour le pr"
type input "EMMA WATSON est pressentipour le pro"
type textarea "EMMA WATSON est pressenti pour le pro"
type input "EMMA WATSON est pressentipour le proc"
type textarea "EMMA WATSON est pressenti pour le proc"
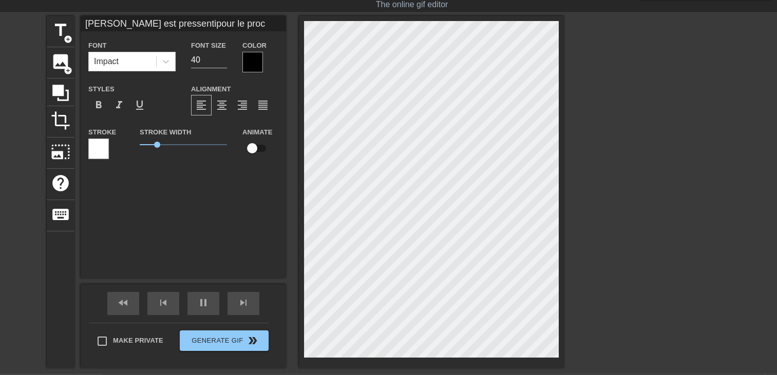
type input "EMMA WATSON est pressentipour le proch"
type textarea "EMMA WATSON est pressenti pour le proch"
type input "EMMA WATSON est pressentipour le procha"
type textarea "EMMA WATSON est pressenti pour le procha"
type input "EMMA WATSON est pressentipour le prochai"
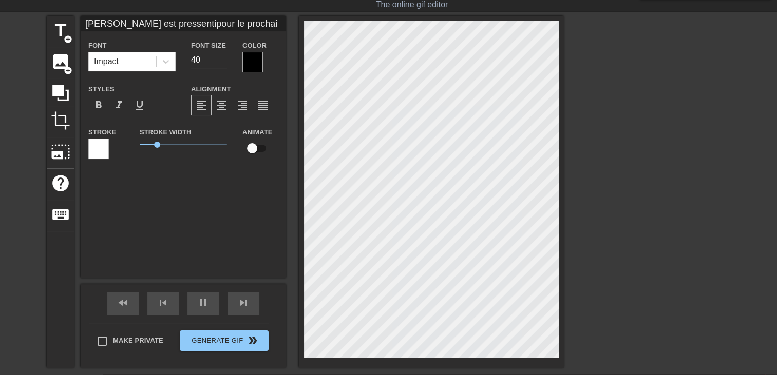
type textarea "EMMA WATSON est pressenti pour le prochai"
type input "EMMA WATSON est pressentipour le prochain"
type textarea "EMMA WATSON est pressenti pour le prochain"
type input "EMMA WATSON est pressentipour le prochain"
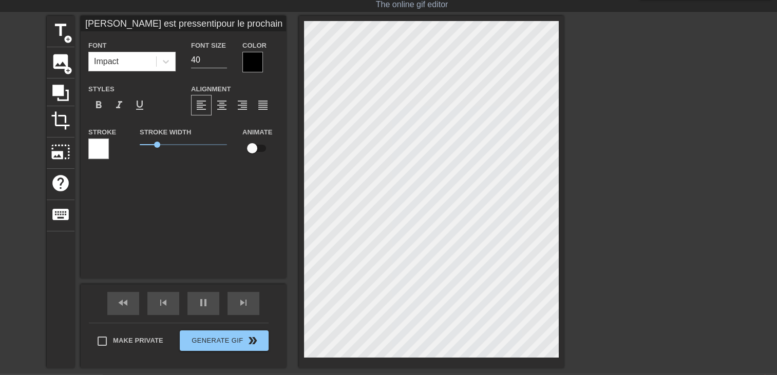
type textarea "EMMA WATSON est pressenti pour le prochain"
type input "EMMA WATSON est pressentipour le prochain A"
type textarea "EMMA WATSON est pressenti pour le prochain A"
type input "EMMA WATSON est pressentipour le prochain Av"
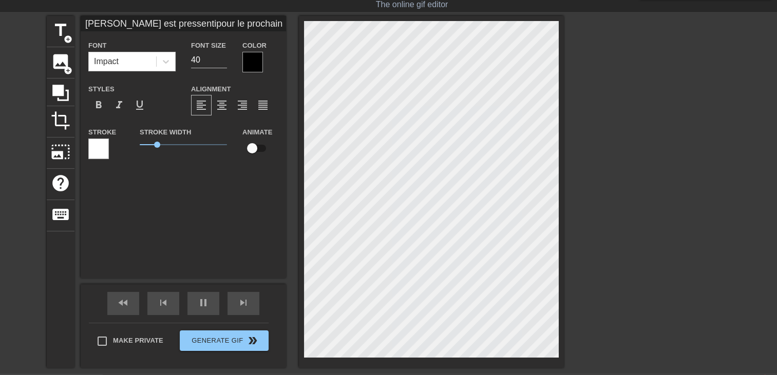
type textarea "EMMA WATSON est pressenti pour le prochain Av"
type input "EMMA WATSON est pressentipour le prochain Ave"
type textarea "EMMA WATSON est pressenti pour le prochain Ave"
type input "EMMA WATSON est pressentipour le prochain Aven"
type textarea "EMMA WATSON est pressenti pour le prochain Aven"
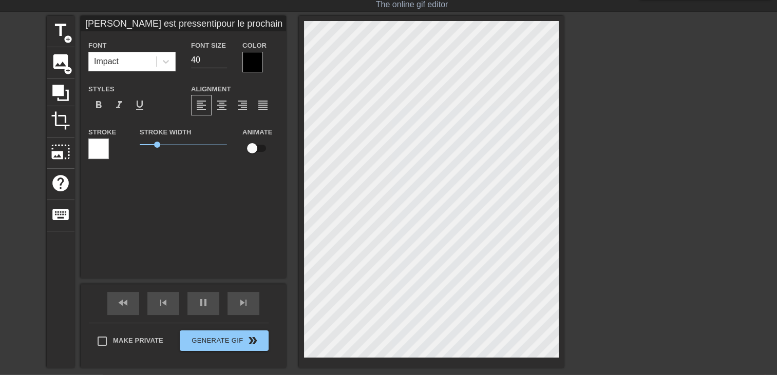
type input "EMMA WATSON est pressentipour le prochain Avend"
type textarea "EMMA WATSON est pressenti pour le prochain Avend"
type input "EMMA WATSON est pressentipour le prochain Aven"
type textarea "EMMA WATSON est pressenti pour le prochain Aven"
type input "EMMA WATSON est pressentipour le prochain Aveng"
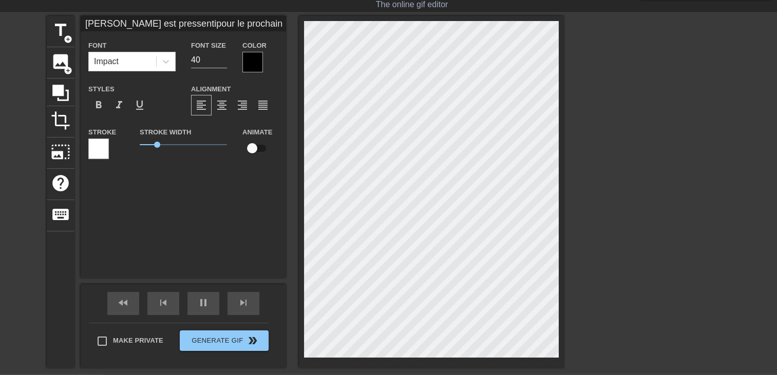
type textarea "EMMA WATSON est pressenti pour le prochain Aveng"
type input "EMMA WATSON est pressentipour le prochain Avenge"
type textarea "EMMA WATSON est pressenti pour le prochain Avenge"
type input "EMMA WATSON est pressentipour le prochain Avenger"
type textarea "EMMA WATSON est pressenti pour le prochain Avenger"
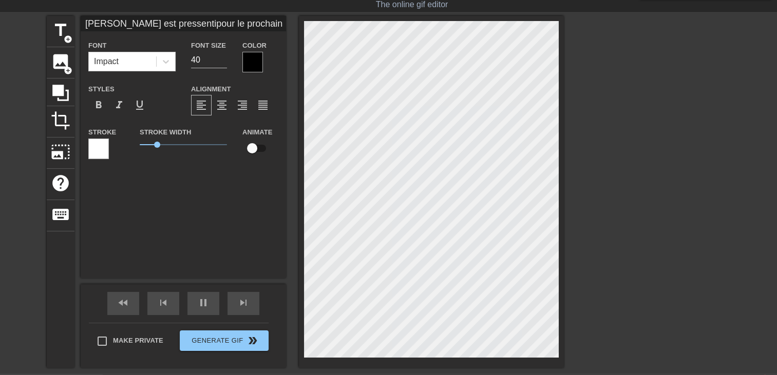
type input "EMMA WATSON est pressentipour le prochain Avenger"
type textarea "EMMA WATSON est pressenti pour le prochain Avenger"
type input "EMMA WATSON est pressentipour le prochain Avenger"
type textarea "EMMA WATSON est pressenti pour le prochain Avenger"
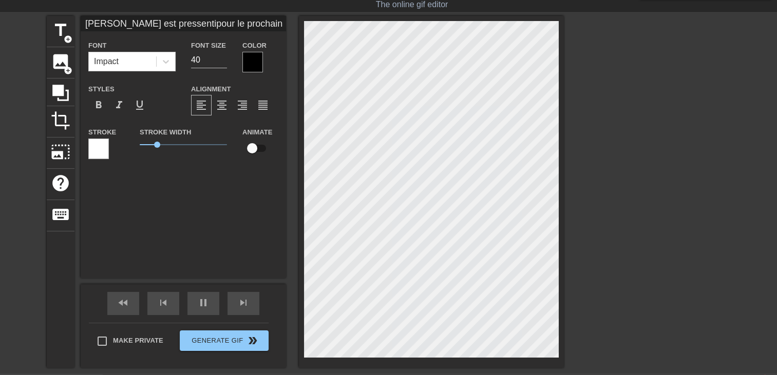
type input "EMMA WATSON est pressentipour le prochain Avenger l"
type textarea "EMMA WATSON est pressenti pour le prochain Avenger l"
type input "EMMA WATSON est pressentipour le prochain Avenger le"
type textarea "EMMA WATSON est pressenti pour le prochain Avenger le"
type input "EMMA WATSON est pressentipour le prochain Avenger le"
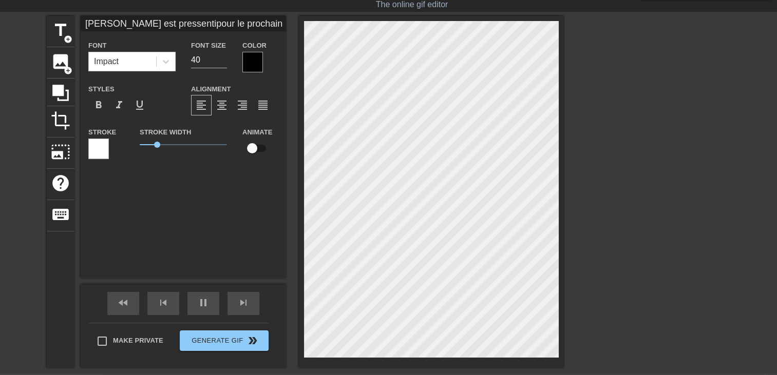
type textarea "EMMA WATSON est pressenti pour le prochain Avenger le"
type input "EMMA WATSON est pressentipour le prochain Avenger le r"
type textarea "EMMA WATSON est pressenti pour le prochain Avenger le r"
type input "EMMA WATSON est pressentipour le prochain Avenger le re"
type textarea "EMMA WATSON est pressenti pour le prochain Avenger le re"
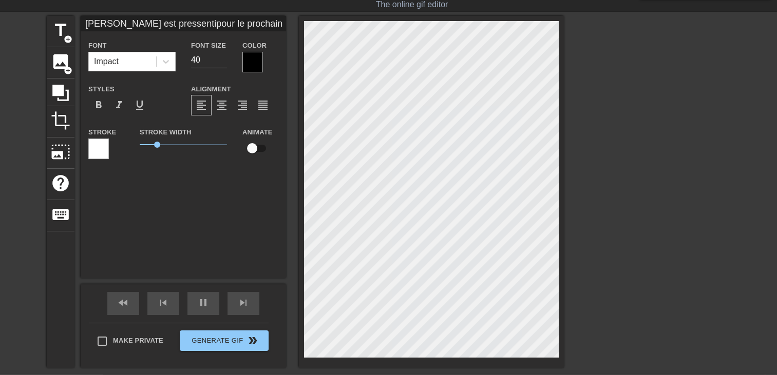
type input "EMMA WATSON est pressentipour le prochain Avenger le rea"
type textarea "EMMA WATSON est pressenti pour le prochain Avenger le rea"
type input "EMMA WATSON est pressentipour le prochain Avenger le real"
type textarea "EMMA WATSON est pressenti pour le prochain Avenger le real"
type input "EMMA WATSON est pressentipour le prochain Avenger le reali"
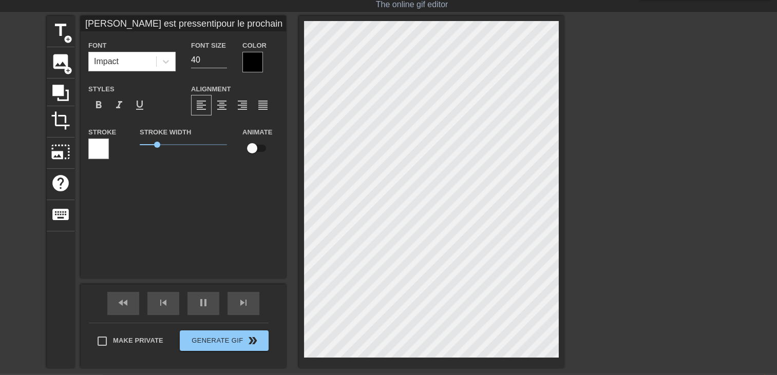
type textarea "EMMA WATSON est pressenti pour le prochain Avenger le reali"
type input "EMMA WATSON est pressentipour le prochain Avenger le realis"
type textarea "EMMA WATSON est pressenti pour le prochain Avenger le realis"
click at [631, 254] on div at bounding box center [653, 170] width 154 height 308
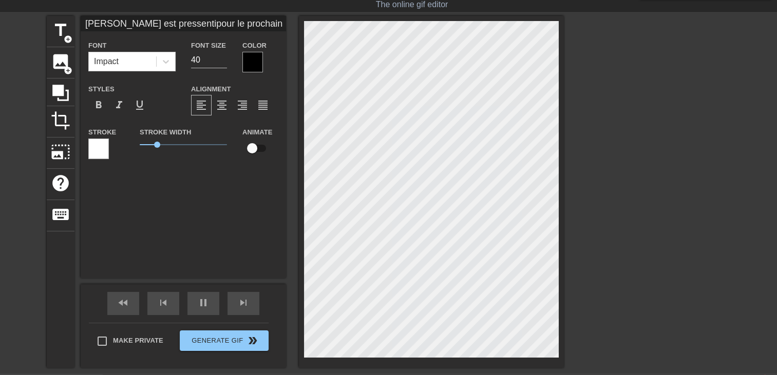
scroll to position [1, 6]
click at [585, 243] on div at bounding box center [653, 170] width 154 height 308
click at [250, 63] on div at bounding box center [252, 62] width 21 height 21
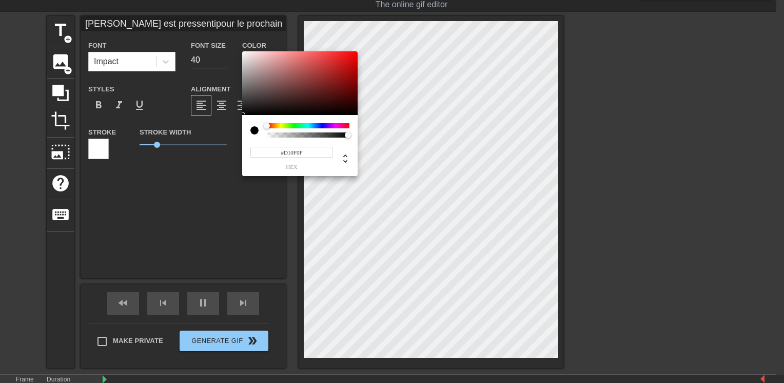
click at [350, 63] on div at bounding box center [299, 83] width 115 height 64
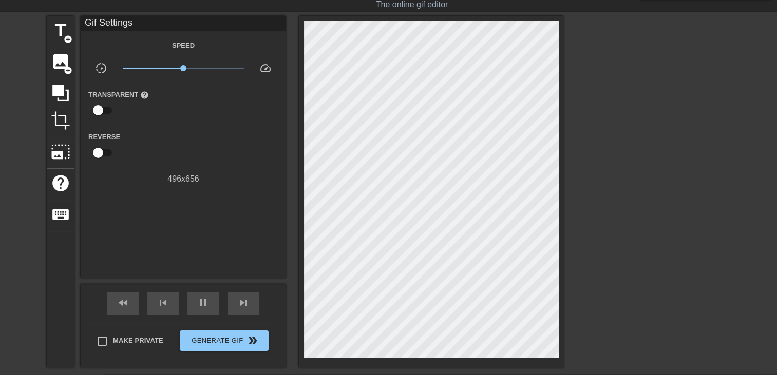
drag, startPoint x: 720, startPoint y: 133, endPoint x: 712, endPoint y: 230, distance: 97.8
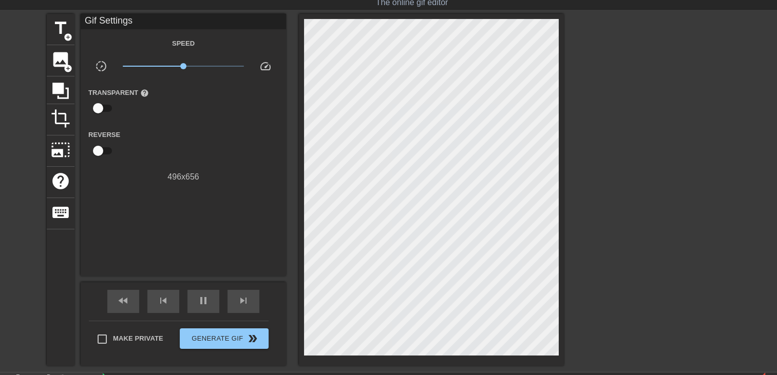
scroll to position [80, 0]
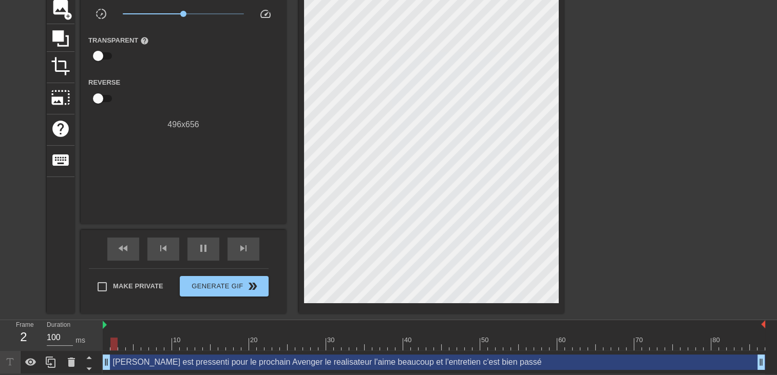
drag, startPoint x: 210, startPoint y: 359, endPoint x: -2, endPoint y: 360, distance: 212.5
click at [0, 360] on html "menu_book Browse the tutorials! Gifntext.com The online gif editor Send Feedbac…" at bounding box center [388, 147] width 777 height 453
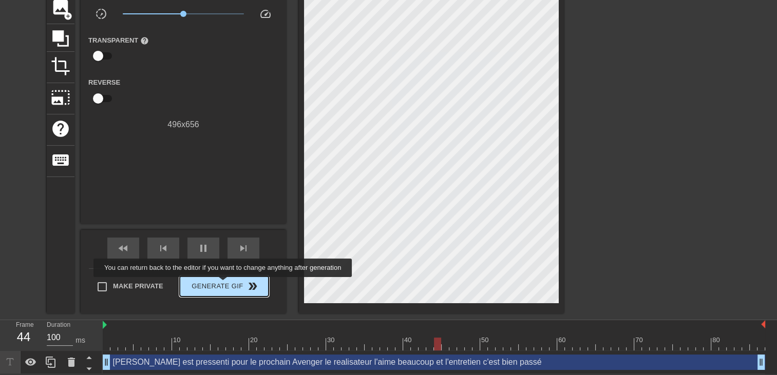
click at [224, 284] on span "Generate Gif double_arrow" at bounding box center [224, 286] width 81 height 12
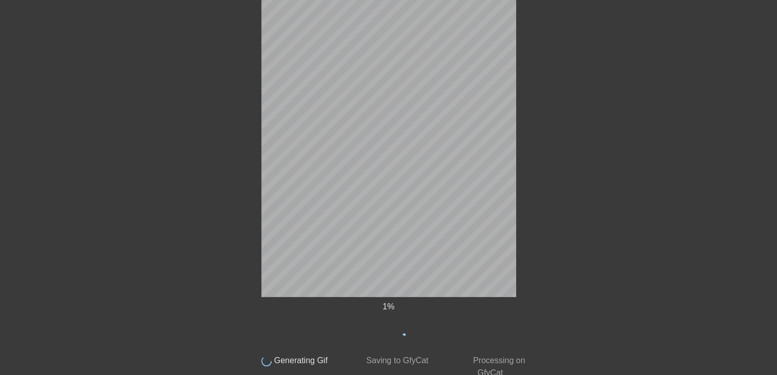
scroll to position [0, 0]
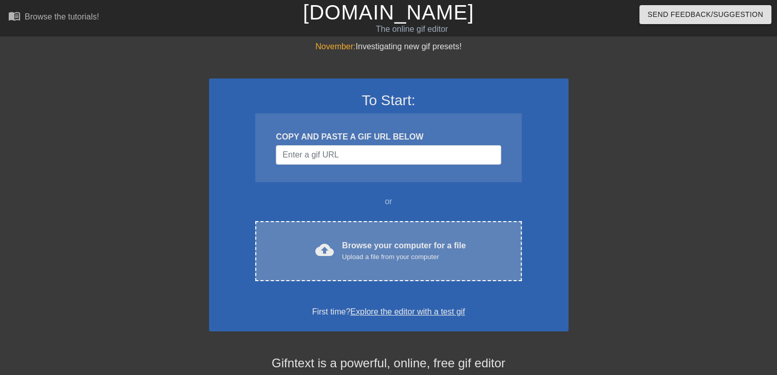
click at [368, 245] on div "Browse your computer for a file Upload a file from your computer" at bounding box center [404, 251] width 124 height 23
